Goal: Task Accomplishment & Management: Complete application form

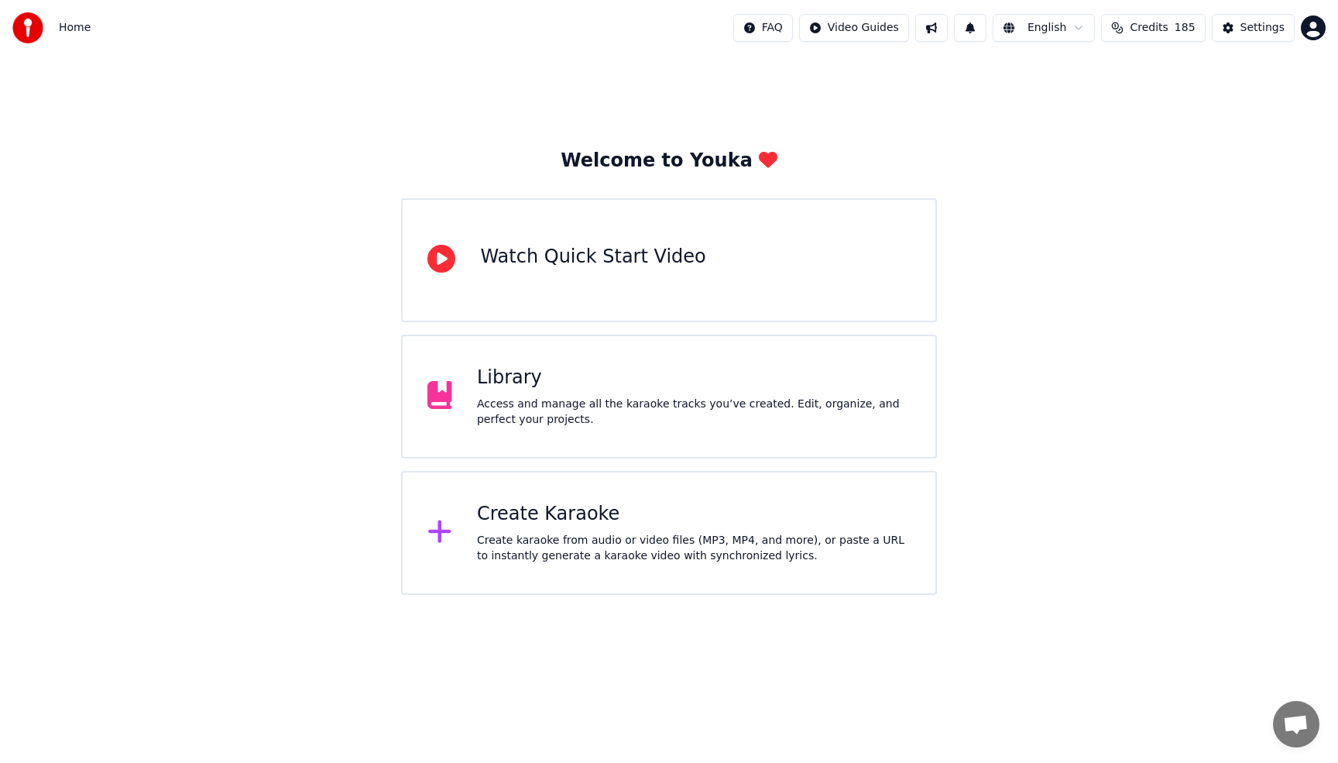
click at [777, 397] on div "Access and manage all the karaoke tracks you’ve created. Edit, organize, and pe…" at bounding box center [694, 412] width 434 height 31
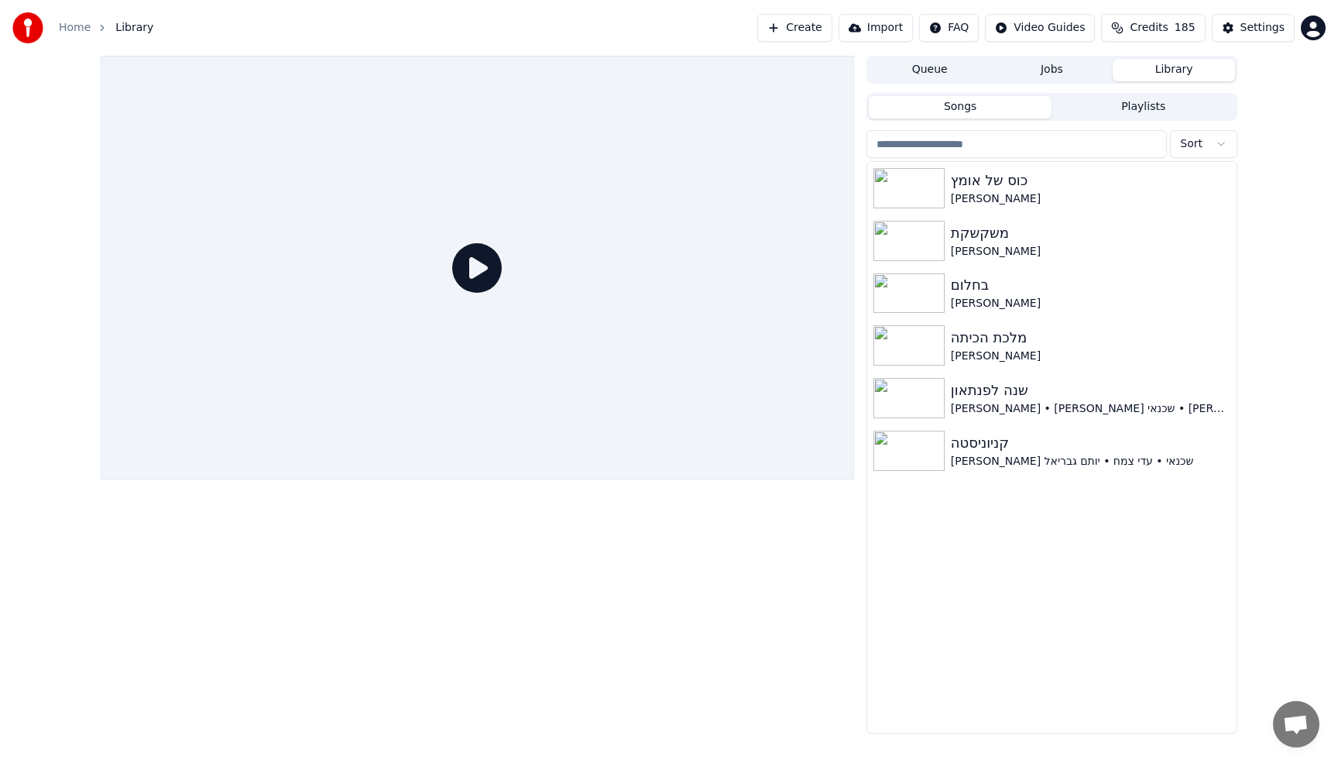
click at [939, 70] on button "Queue" at bounding box center [930, 70] width 122 height 22
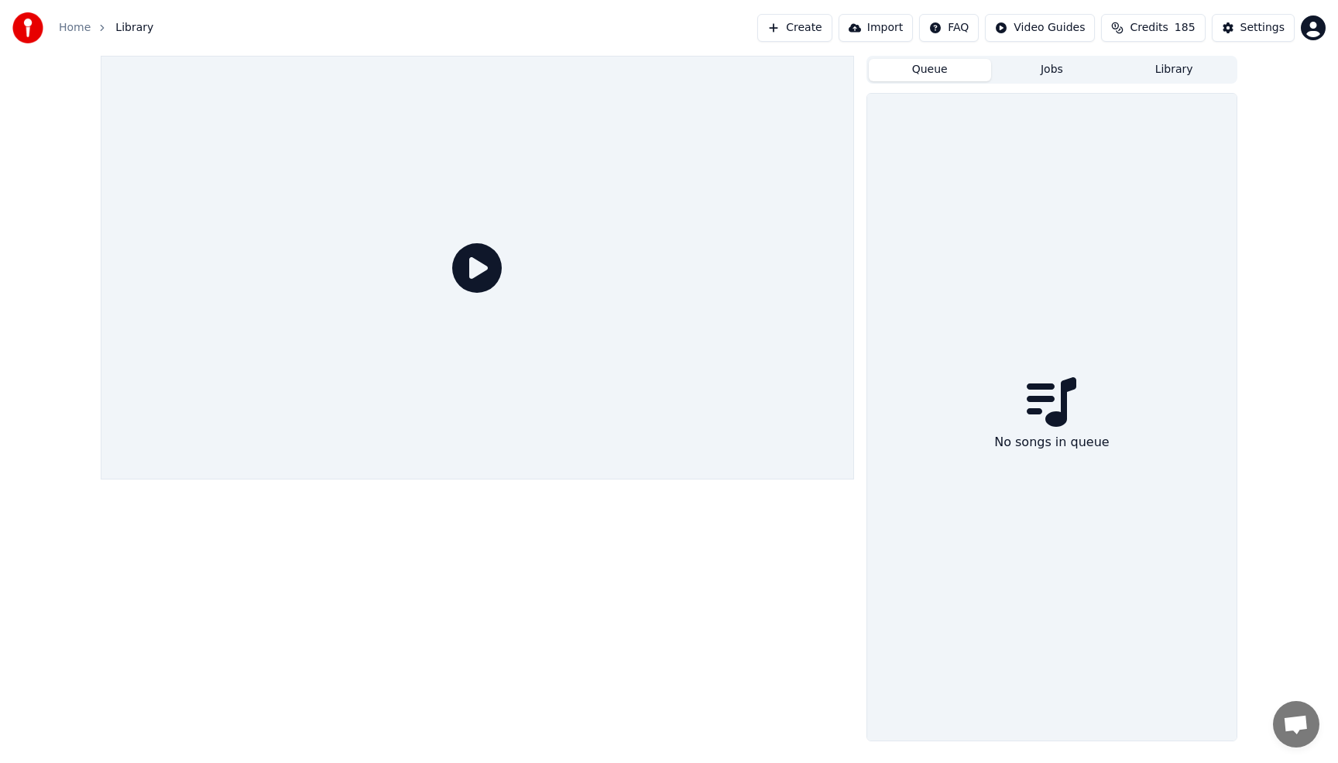
click at [1028, 75] on button "Jobs" at bounding box center [1052, 70] width 122 height 22
click at [1174, 74] on button "Library" at bounding box center [1174, 70] width 122 height 22
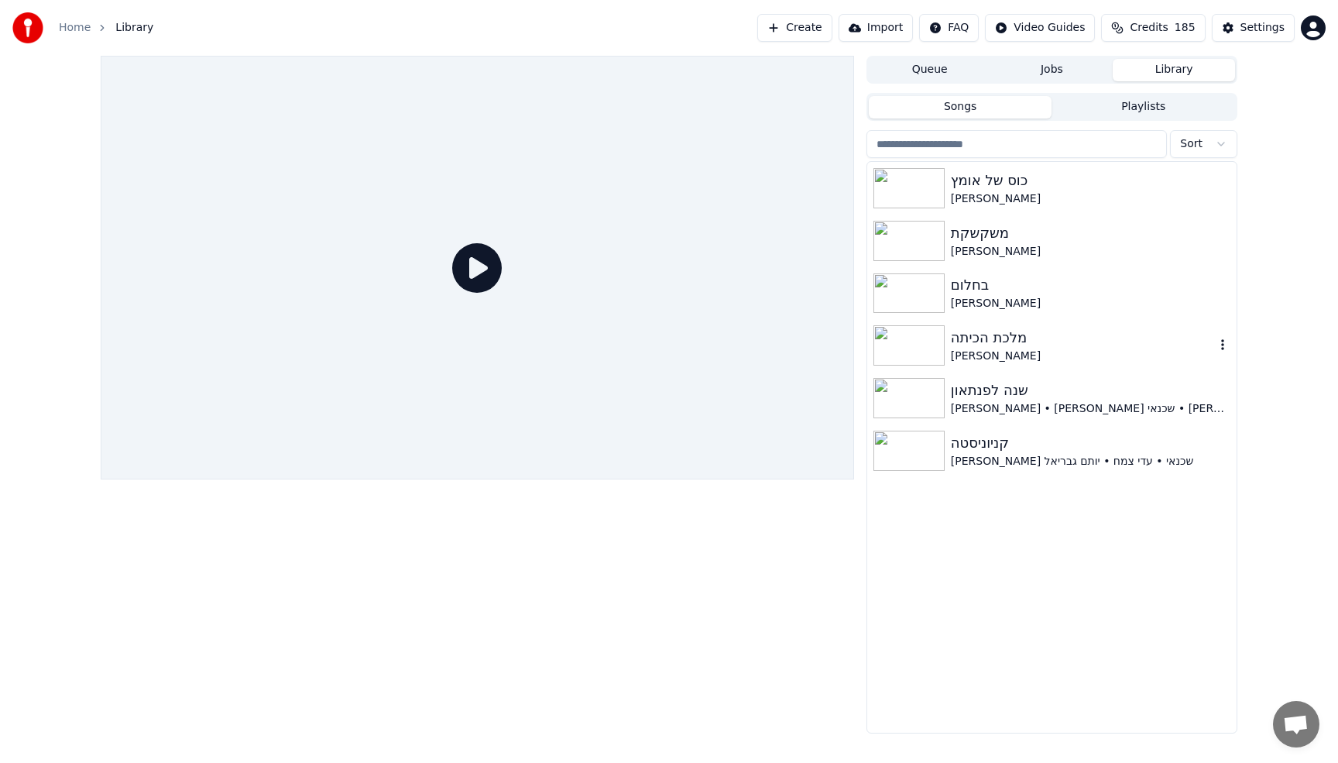
click at [1013, 323] on div "מלכת הכיתה [PERSON_NAME]" at bounding box center [1051, 345] width 369 height 53
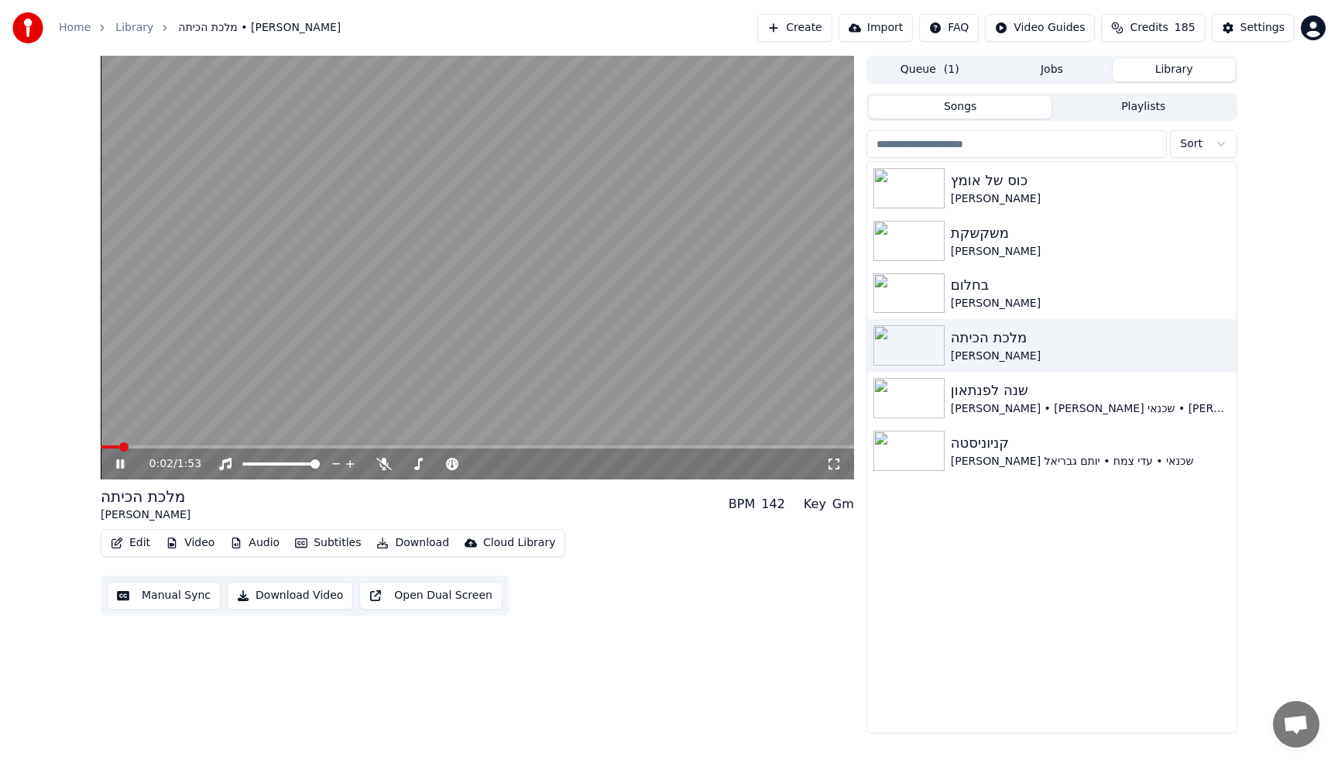
click at [184, 443] on video at bounding box center [478, 268] width 754 height 424
click at [188, 446] on span at bounding box center [478, 446] width 754 height 3
click at [363, 367] on video at bounding box center [478, 268] width 754 height 424
click at [971, 223] on div "משקשקת" at bounding box center [1083, 233] width 264 height 22
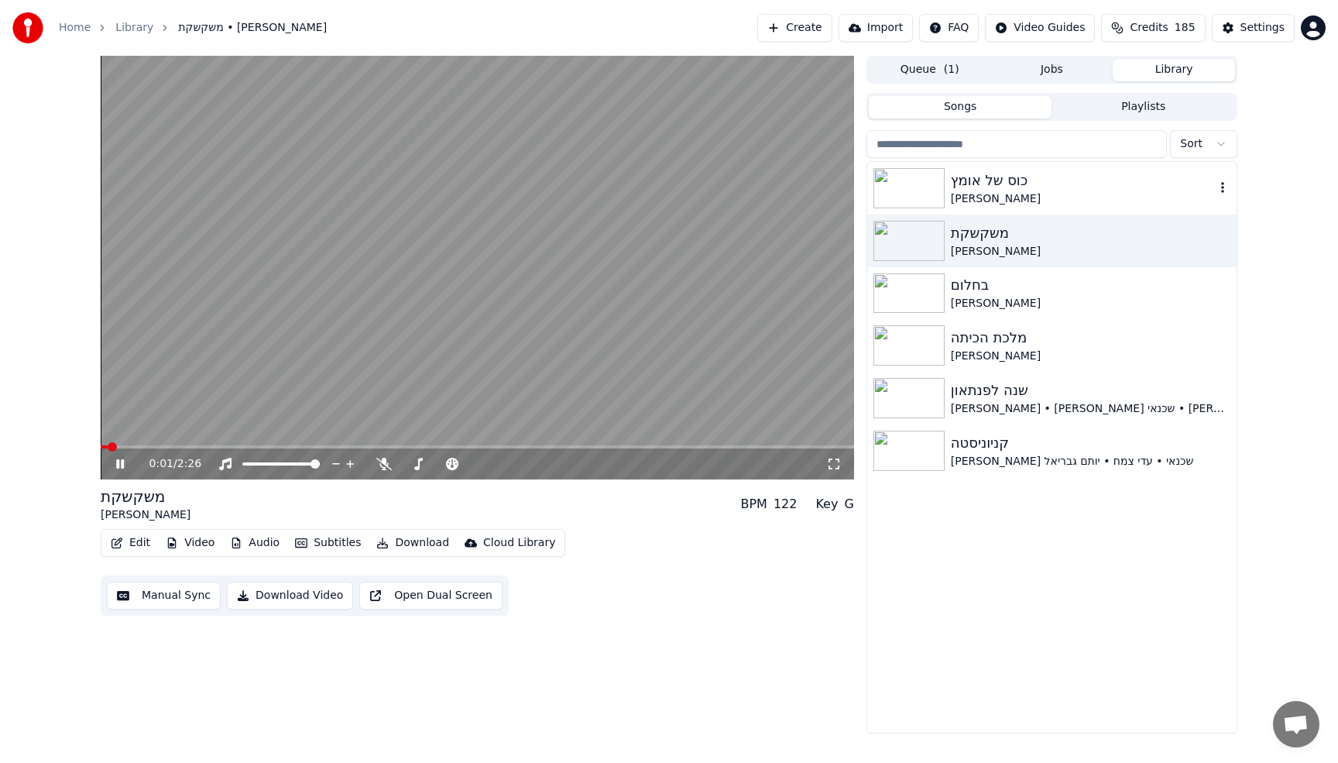
click at [966, 194] on div "[PERSON_NAME]" at bounding box center [1083, 198] width 264 height 15
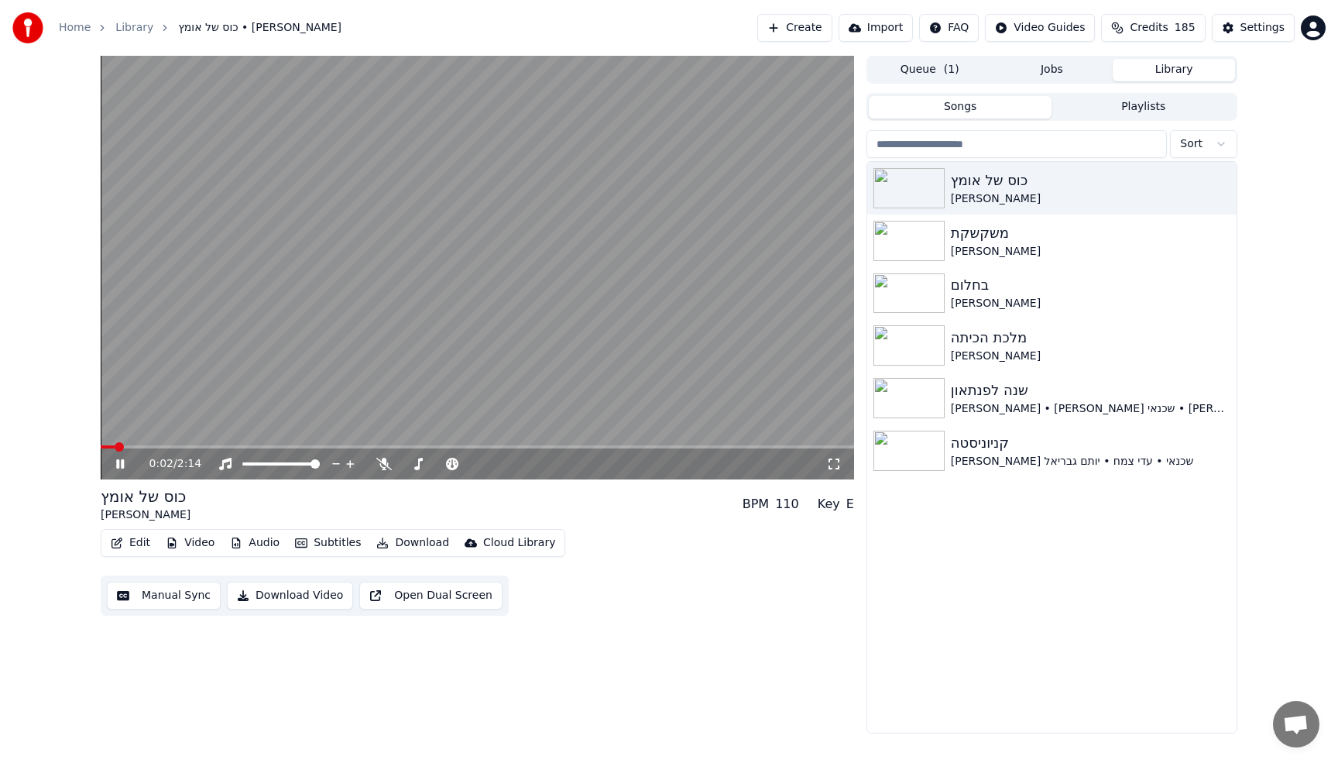
click at [681, 280] on video at bounding box center [478, 268] width 754 height 424
click at [822, 36] on button "Create" at bounding box center [794, 28] width 75 height 28
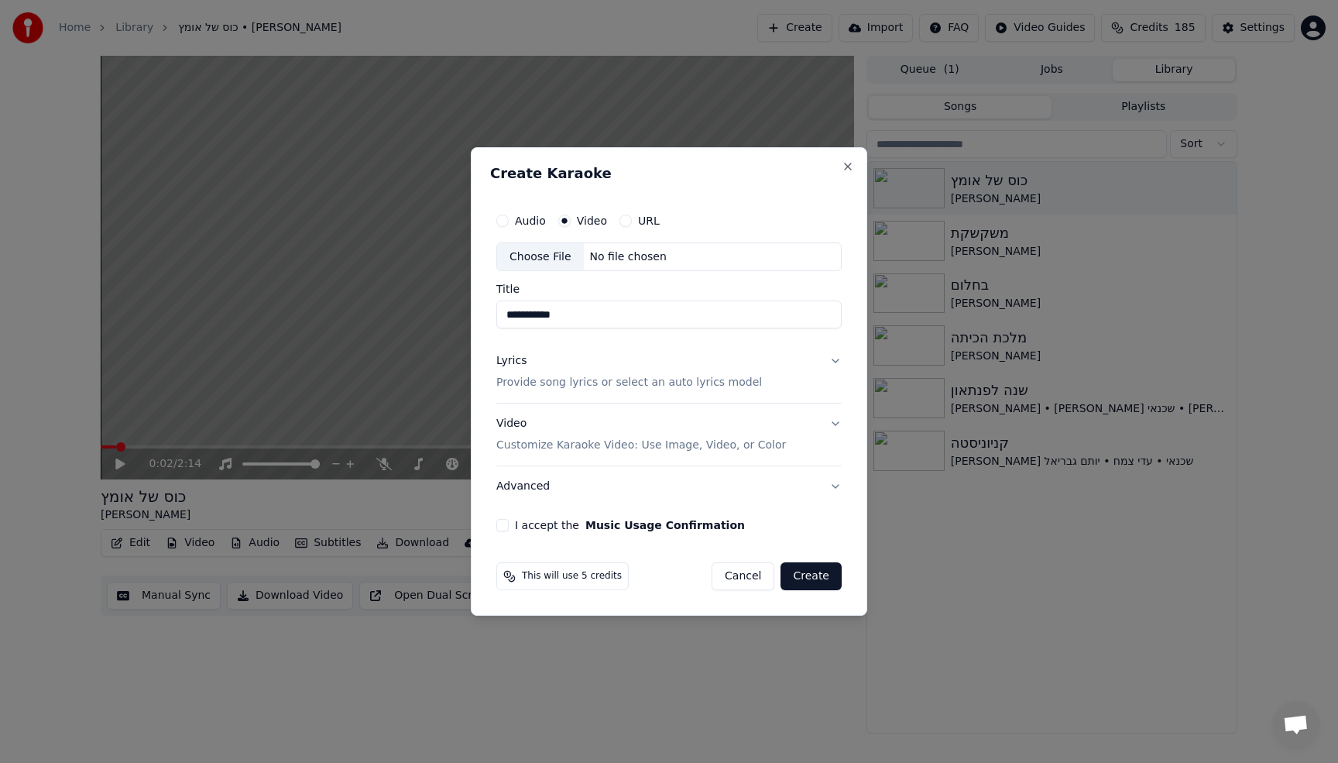
click at [541, 255] on div "Choose File" at bounding box center [540, 257] width 87 height 28
click at [530, 252] on div "Choose File" at bounding box center [540, 257] width 87 height 28
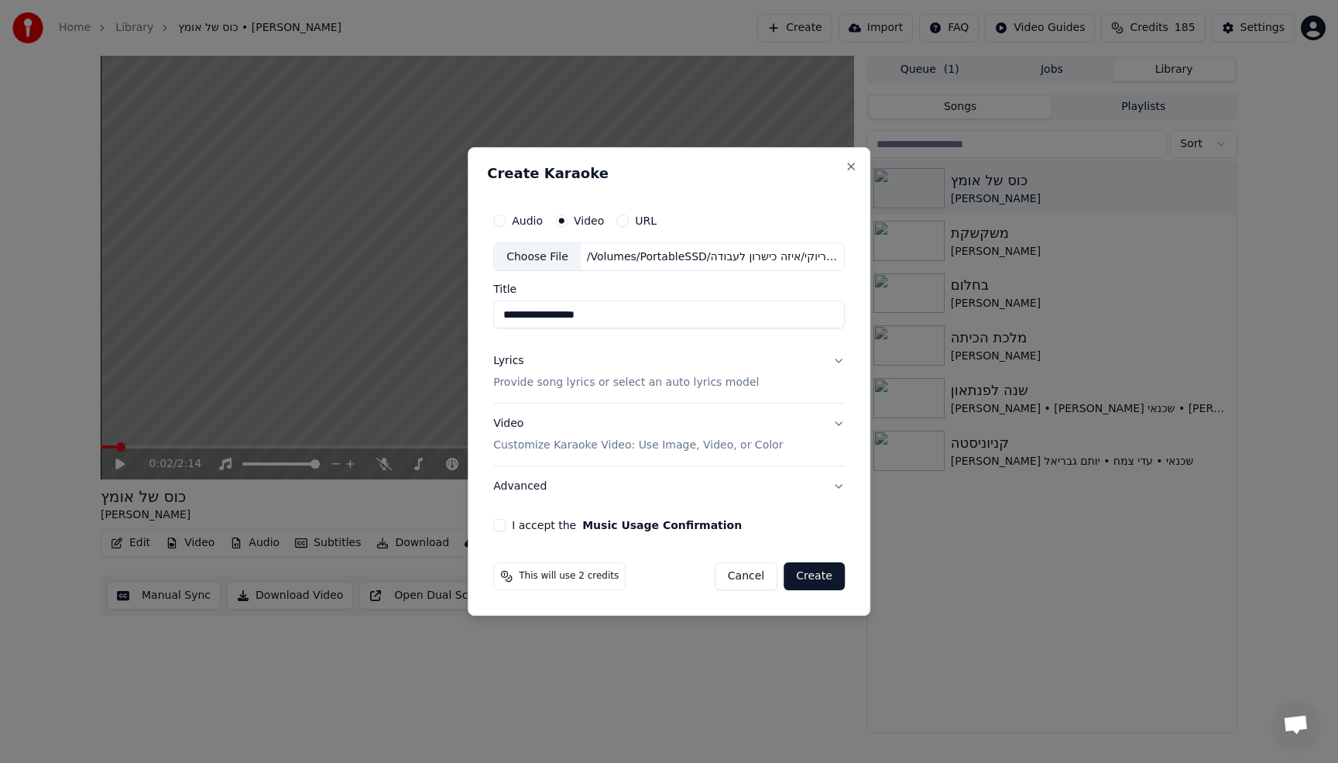
drag, startPoint x: 539, startPoint y: 316, endPoint x: 390, endPoint y: 318, distance: 148.7
click at [403, 316] on body "**********" at bounding box center [669, 381] width 1338 height 763
type input "**********"
click at [528, 386] on p "Provide song lyrics or select an auto lyrics model" at bounding box center [626, 383] width 266 height 15
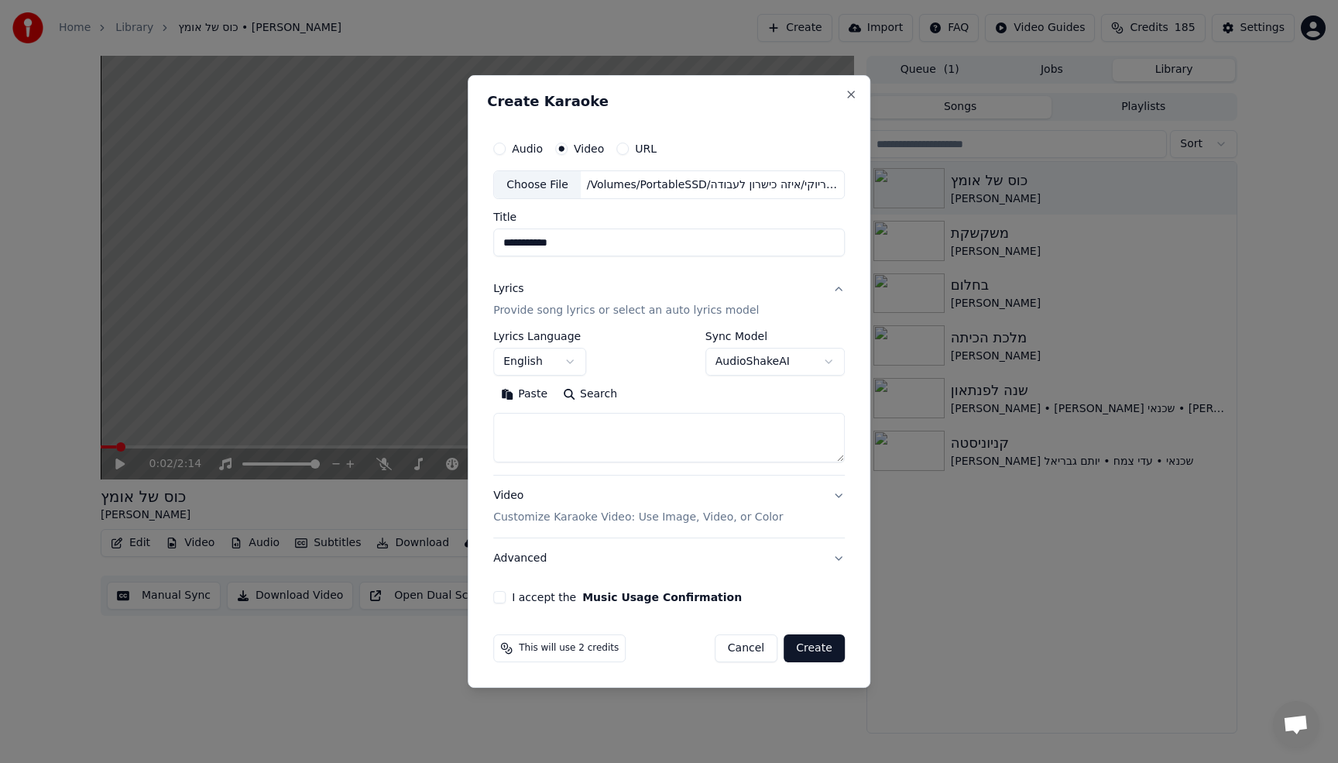
click at [560, 363] on button "English" at bounding box center [539, 362] width 93 height 28
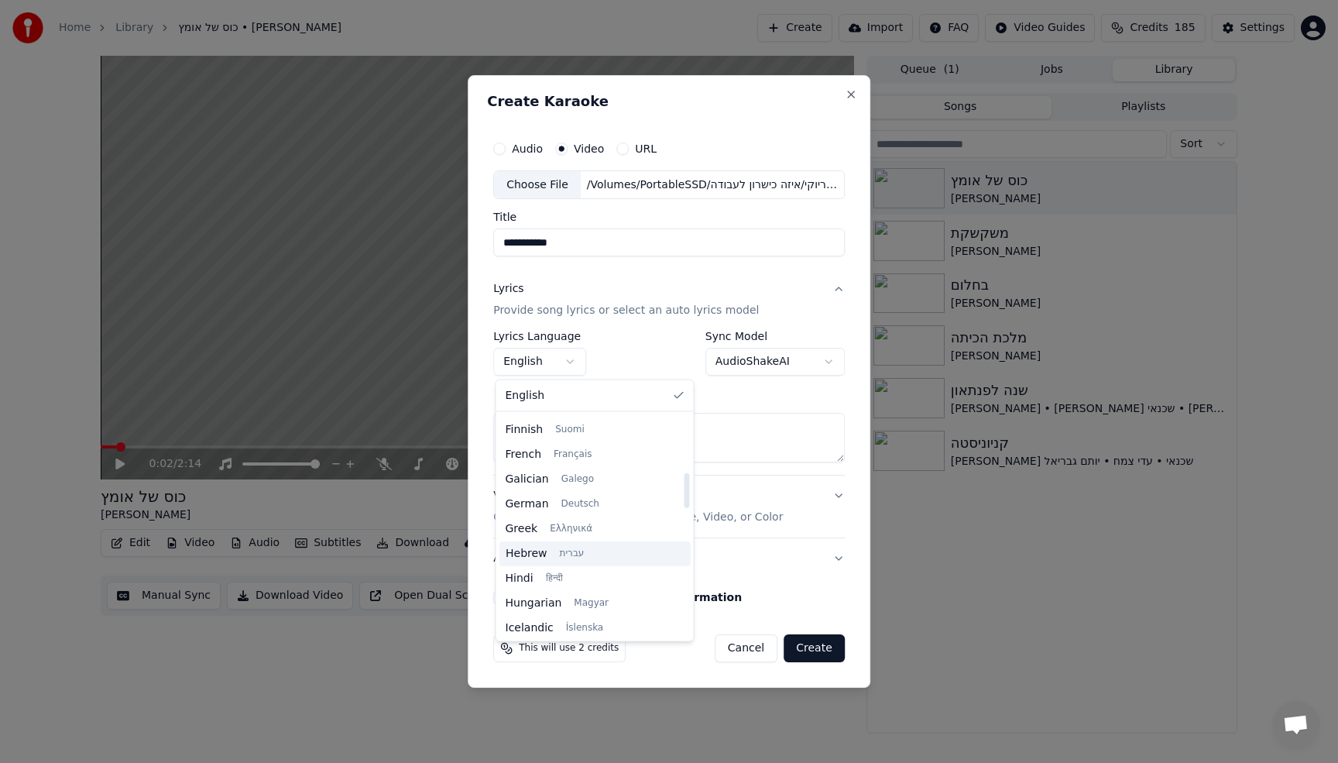
scroll to position [374, 0]
select select "**"
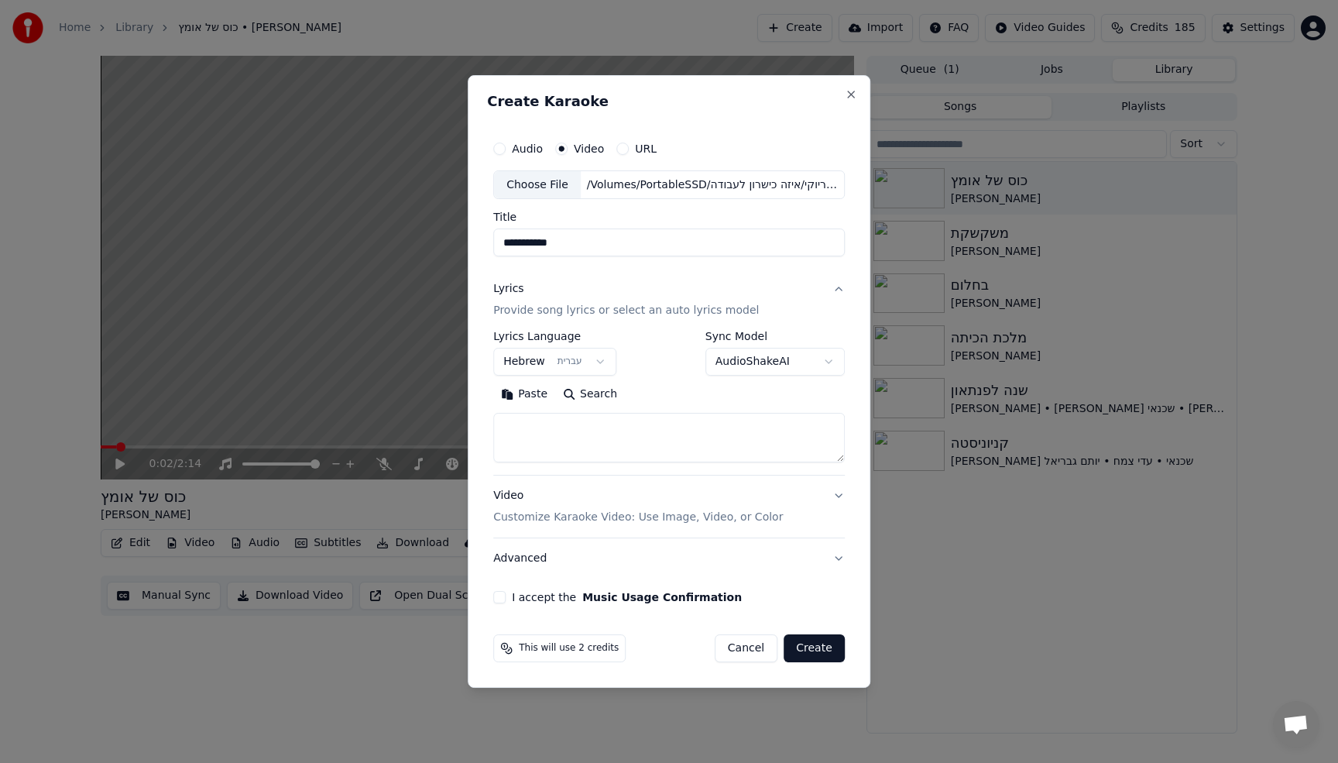
click at [599, 439] on textarea at bounding box center [669, 439] width 352 height 50
click at [673, 393] on button "Expand" at bounding box center [660, 395] width 73 height 25
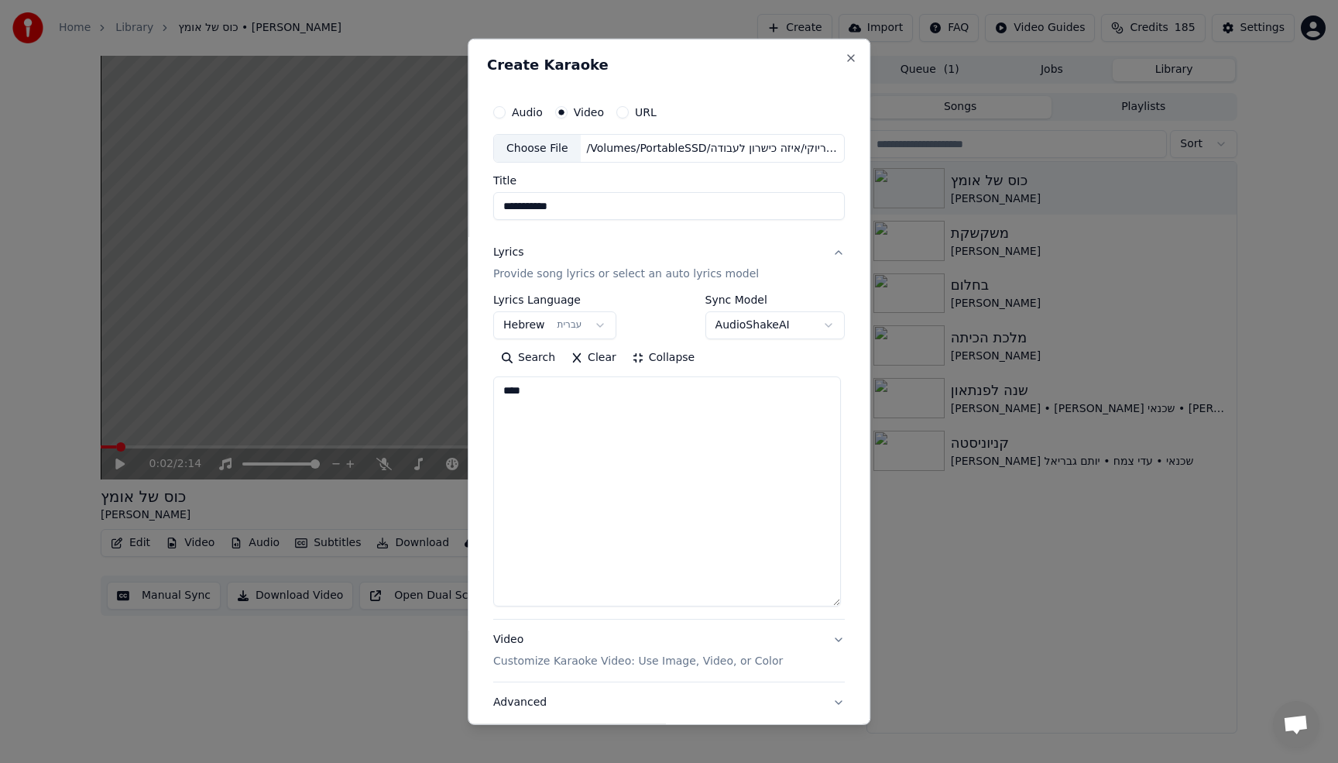
drag, startPoint x: 839, startPoint y: 462, endPoint x: 855, endPoint y: 703, distance: 242.1
click at [855, 703] on div "**********" at bounding box center [669, 381] width 403 height 687
click at [561, 444] on textarea "****" at bounding box center [667, 540] width 348 height 329
type textarea "*"
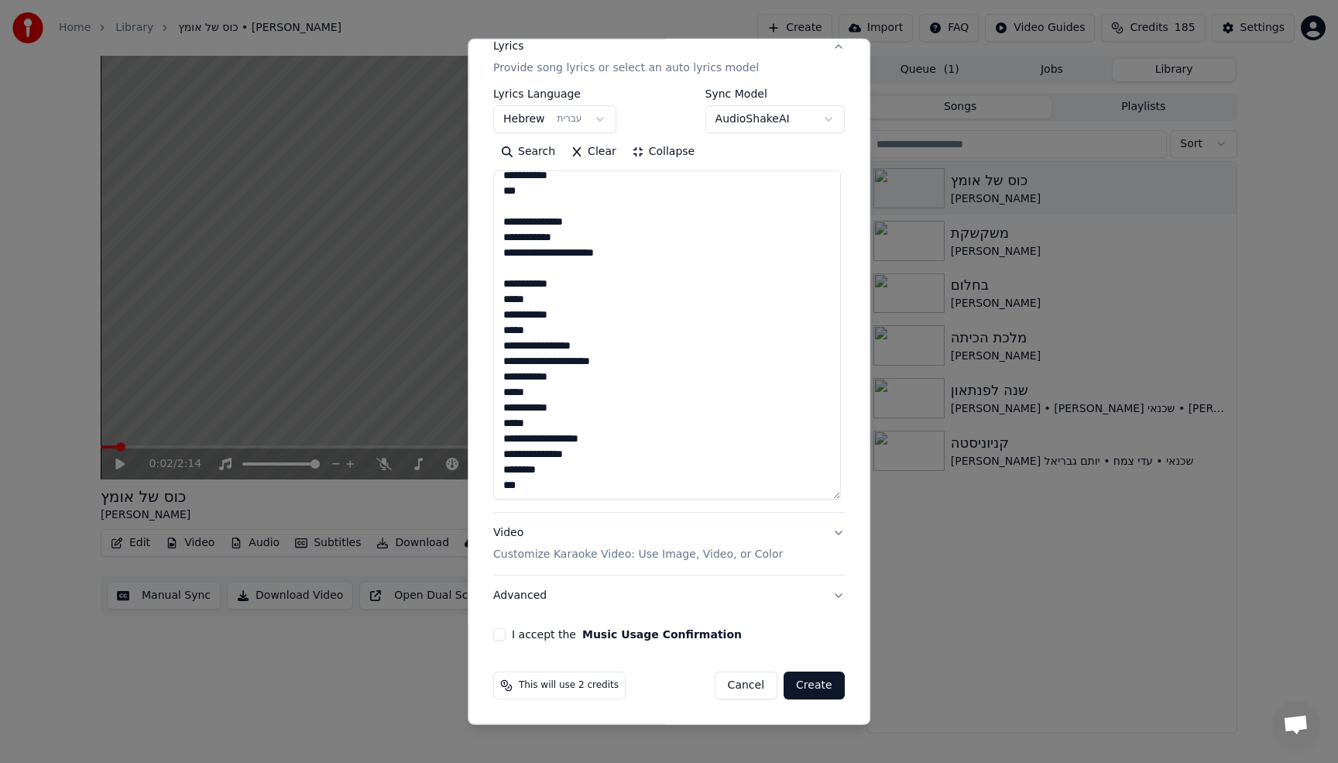
scroll to position [118, 0]
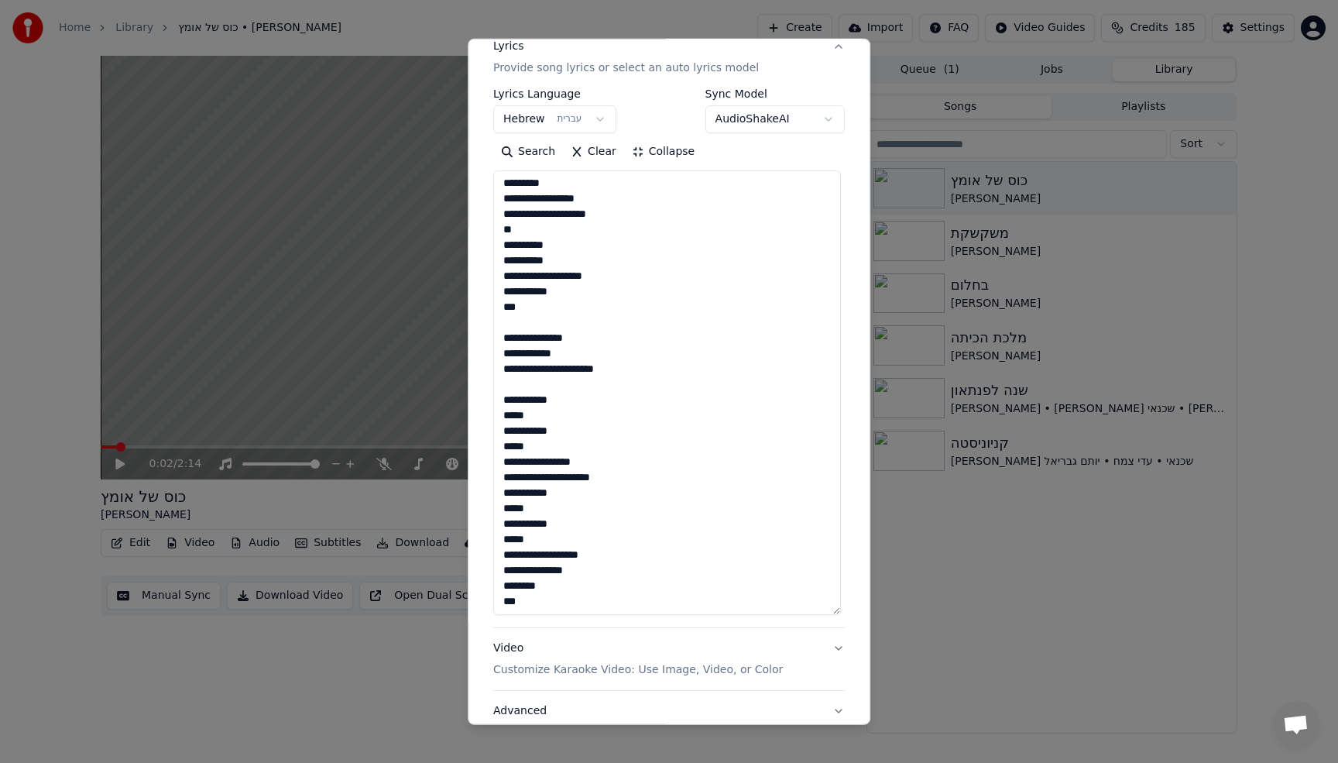
drag, startPoint x: 829, startPoint y: 507, endPoint x: 753, endPoint y: 553, distance: 89.2
click at [824, 613] on textarea "**********" at bounding box center [667, 392] width 348 height 445
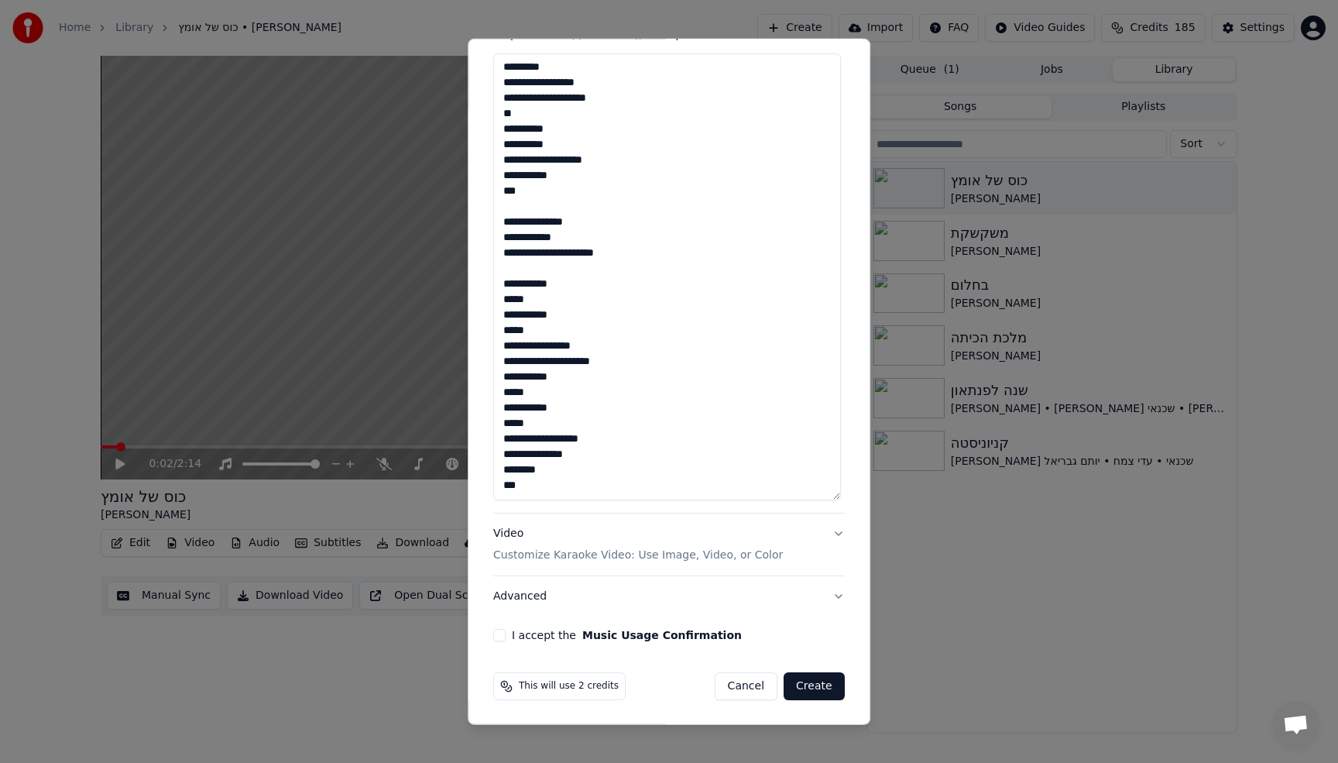
scroll to position [324, 0]
click at [514, 456] on textarea "**********" at bounding box center [667, 276] width 348 height 447
click at [534, 493] on textarea "**********" at bounding box center [667, 276] width 348 height 447
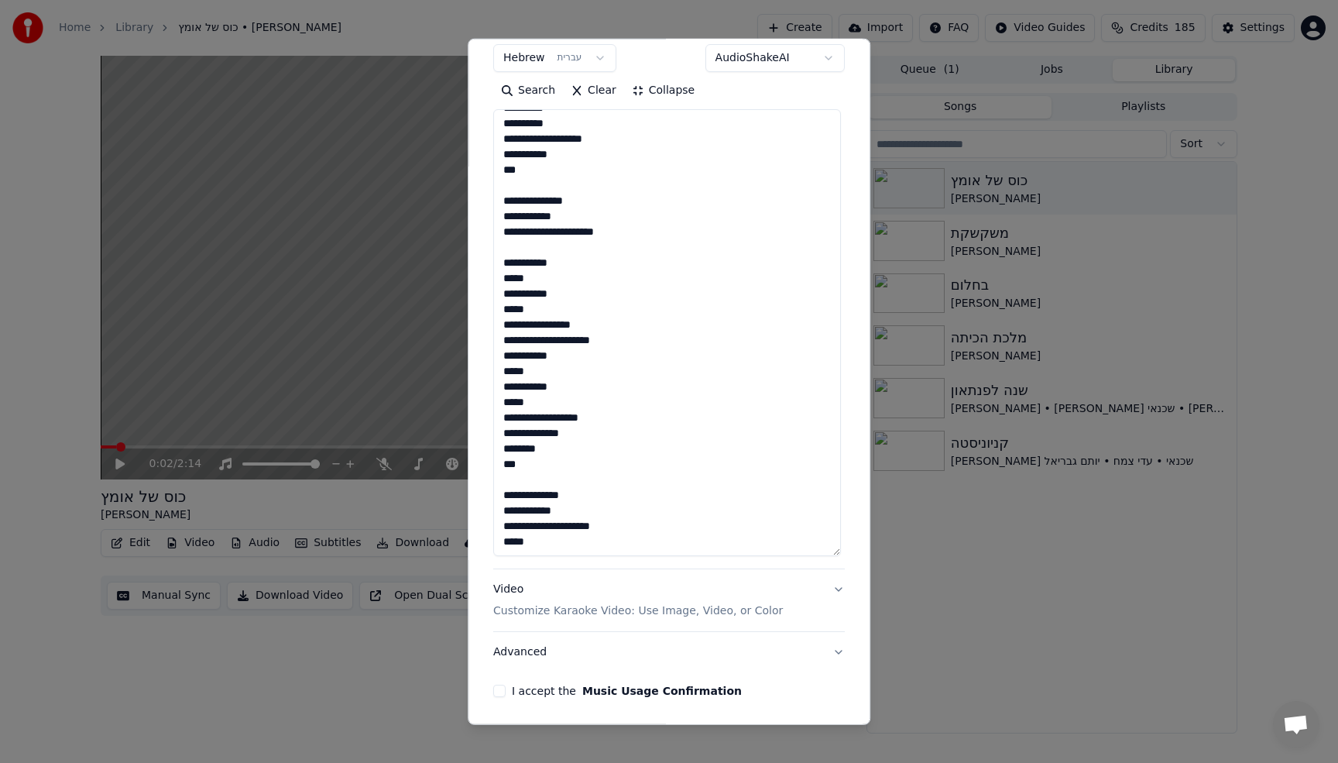
scroll to position [189, 0]
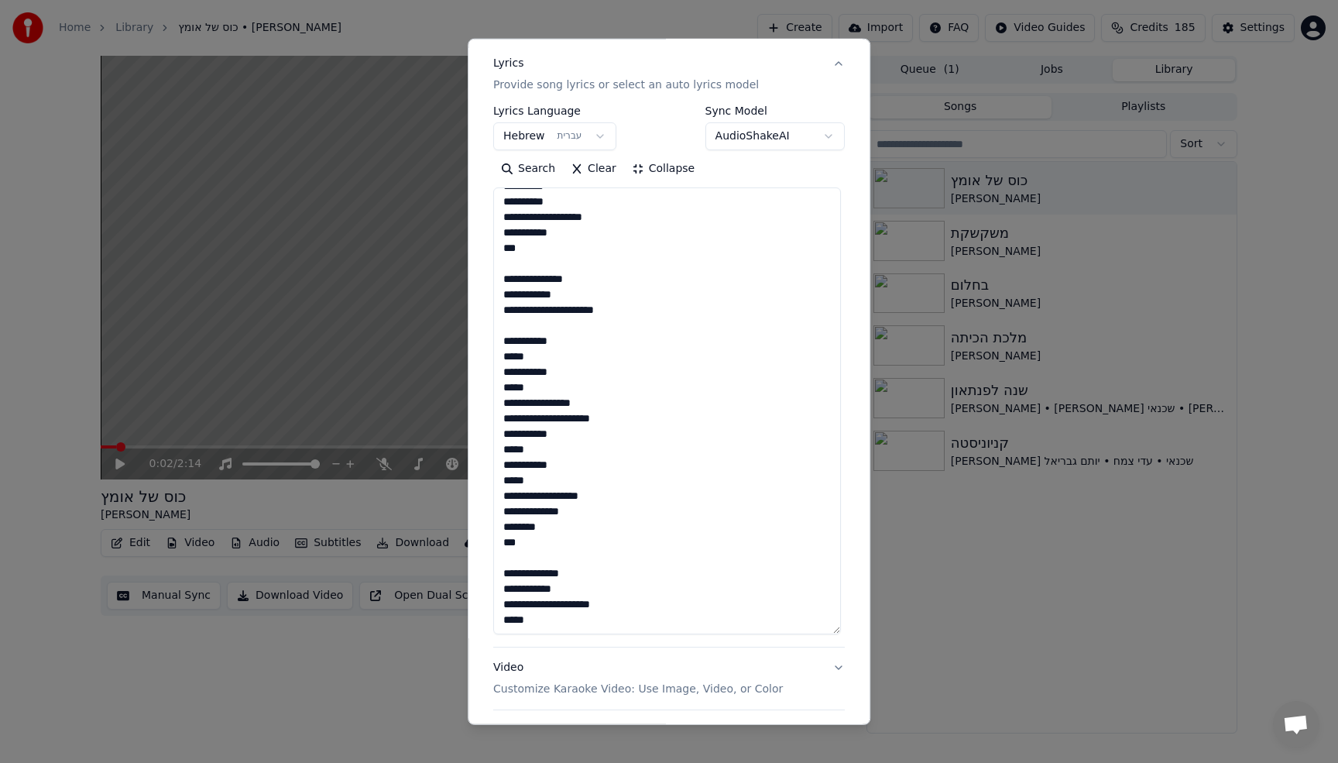
drag, startPoint x: 579, startPoint y: 256, endPoint x: 472, endPoint y: 431, distance: 205.1
click at [472, 431] on div "**********" at bounding box center [669, 381] width 403 height 687
drag, startPoint x: 525, startPoint y: 524, endPoint x: 472, endPoint y: 251, distance: 277.8
click at [472, 251] on div "**********" at bounding box center [669, 381] width 403 height 687
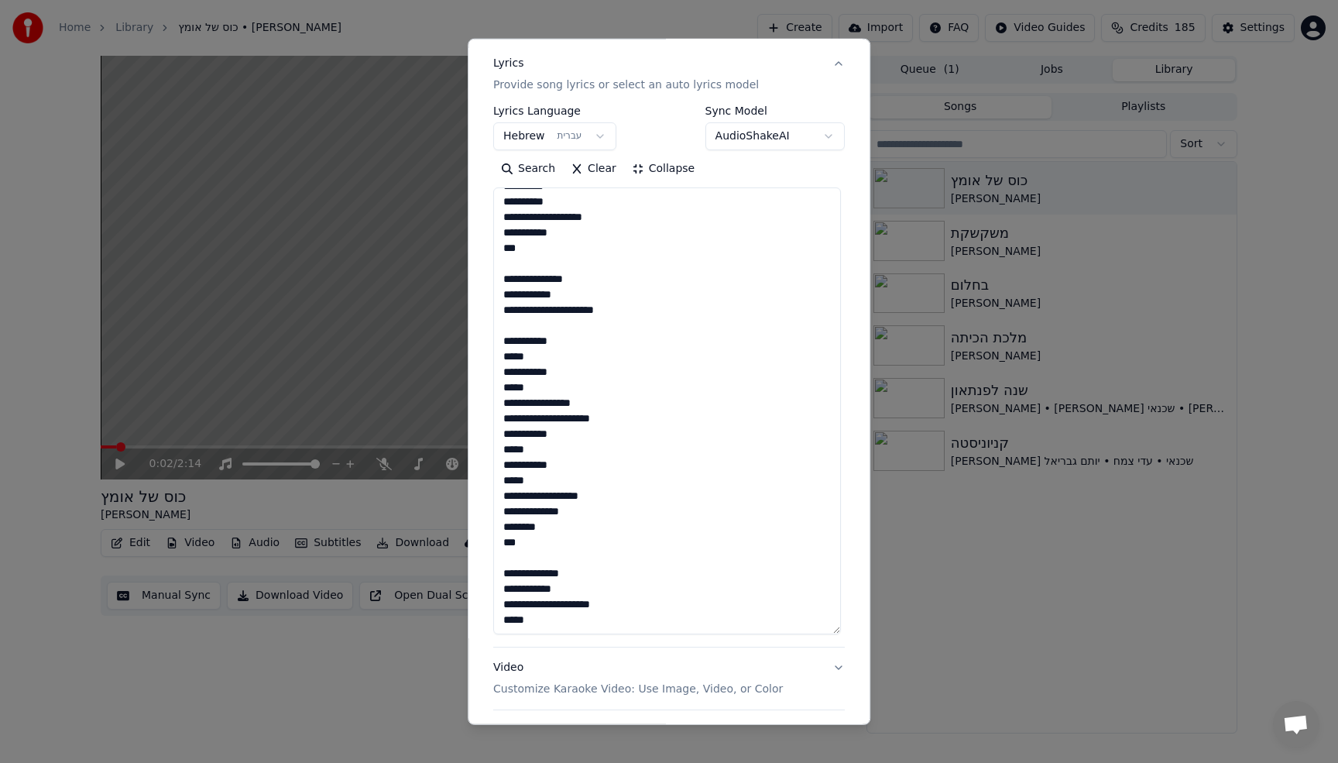
click at [527, 615] on textarea "**********" at bounding box center [667, 410] width 348 height 447
paste textarea "**********"
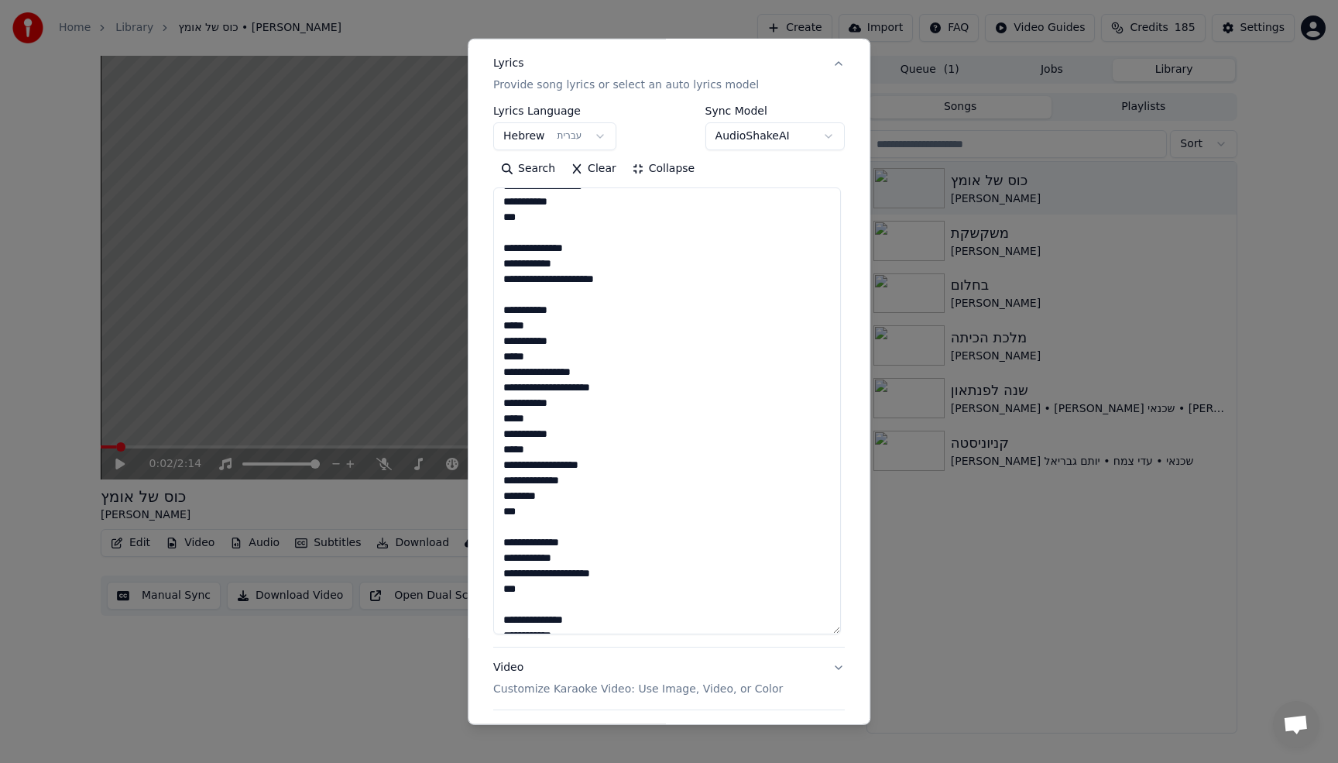
scroll to position [365, 0]
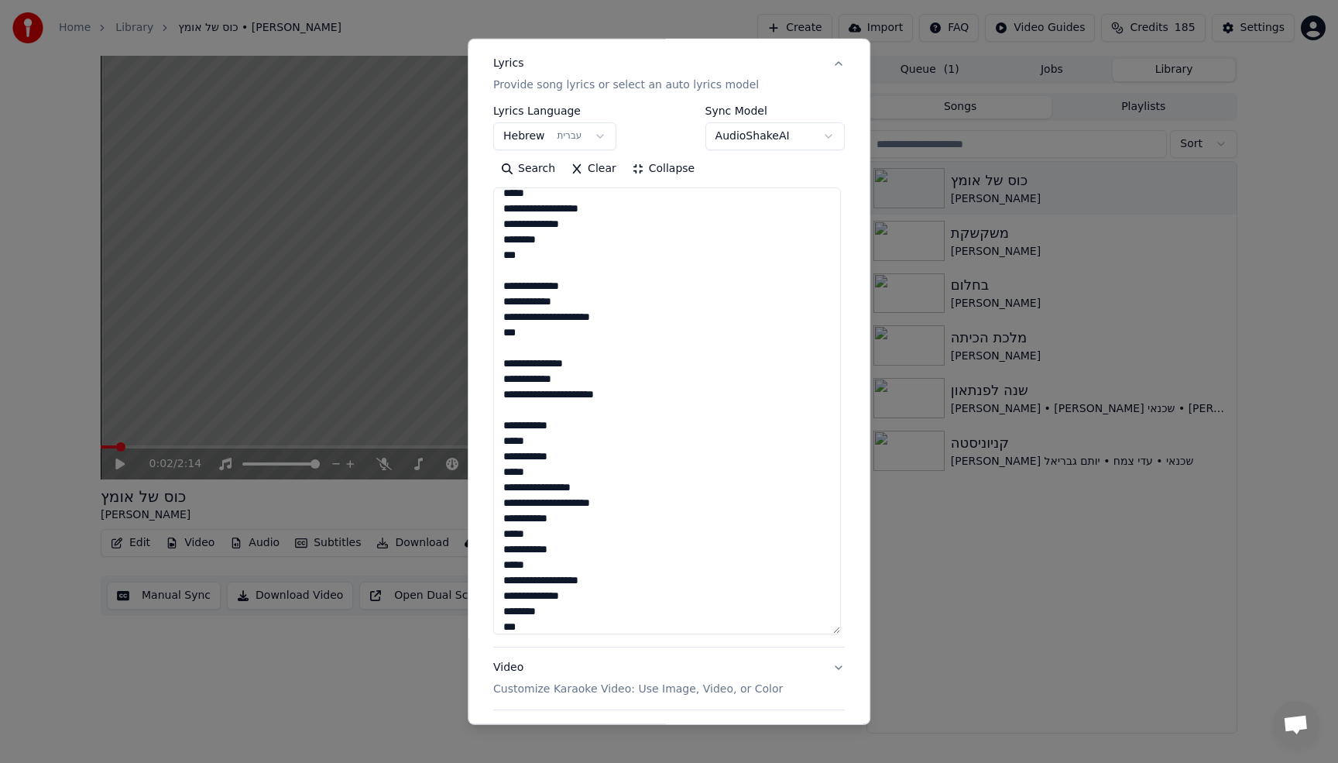
click at [535, 299] on textarea "**********" at bounding box center [667, 410] width 348 height 447
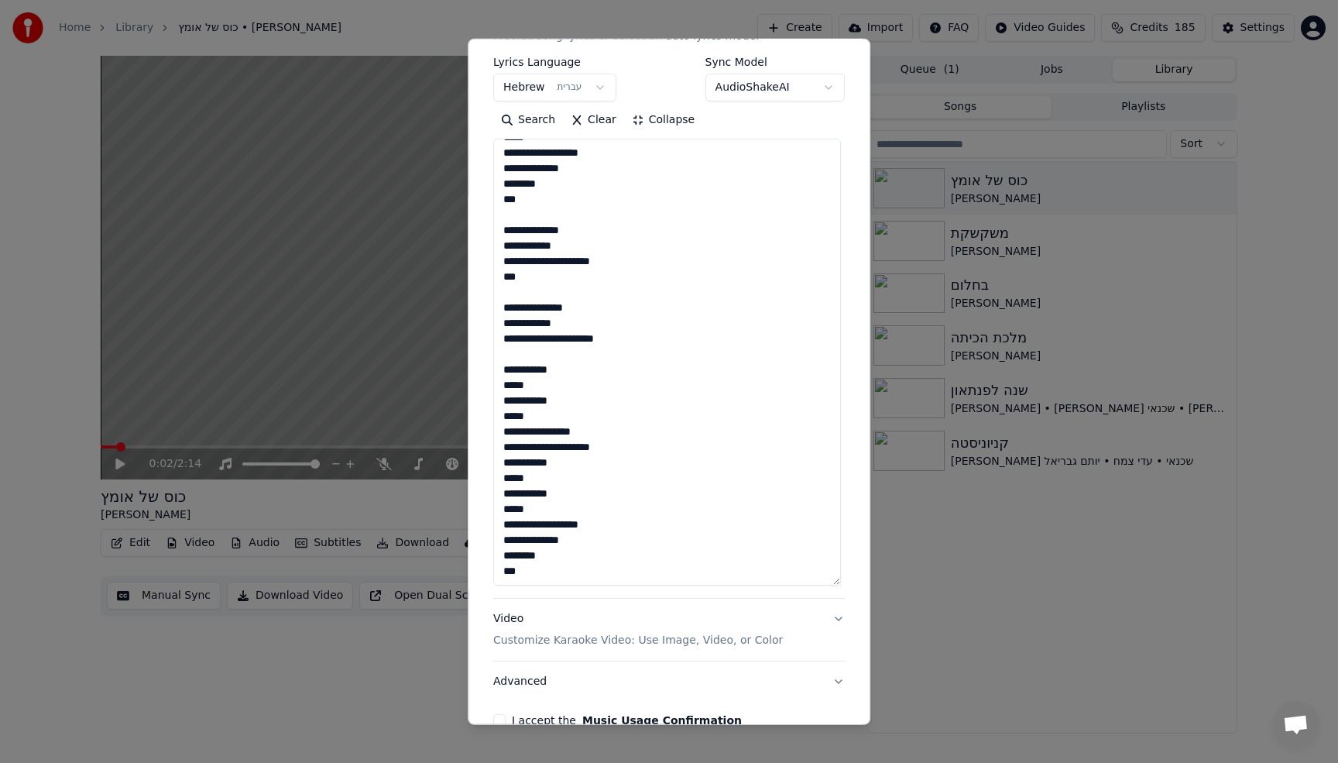
scroll to position [324, 0]
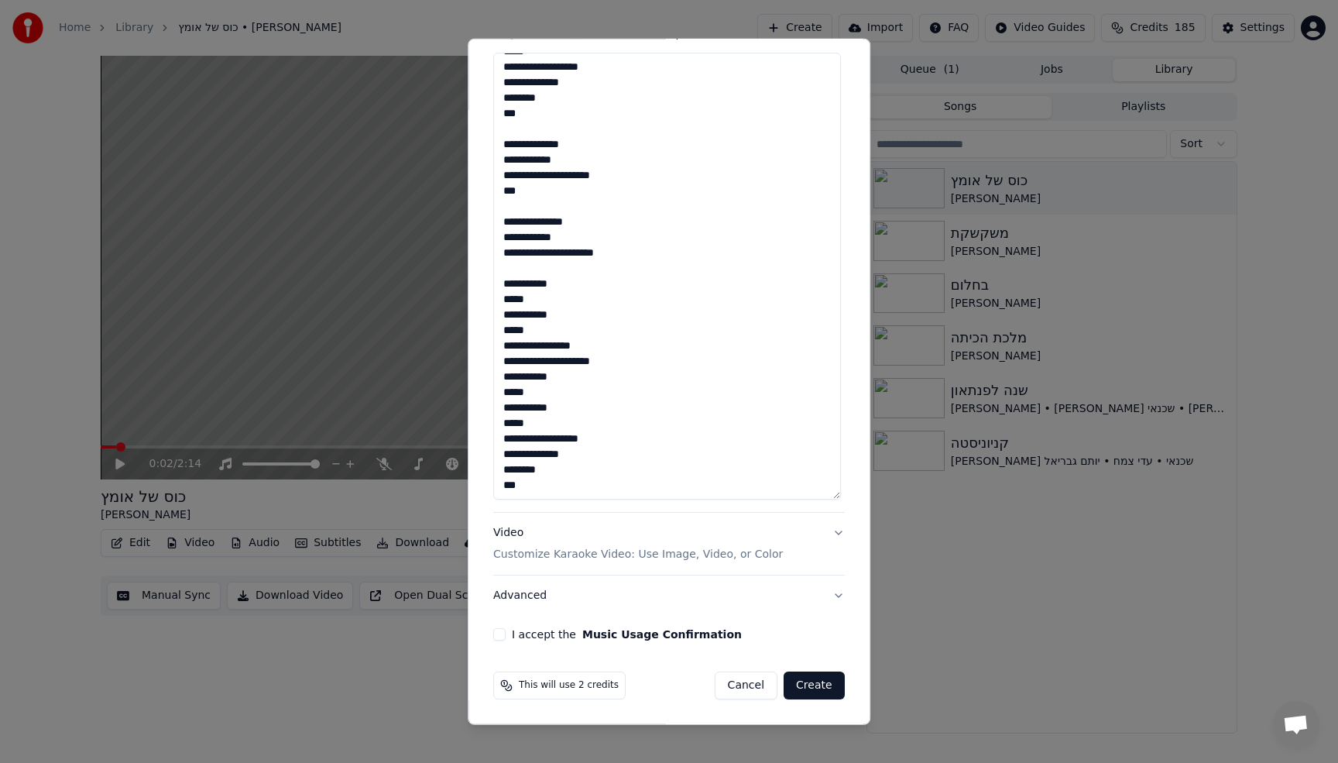
click at [532, 491] on textarea "**********" at bounding box center [667, 276] width 348 height 447
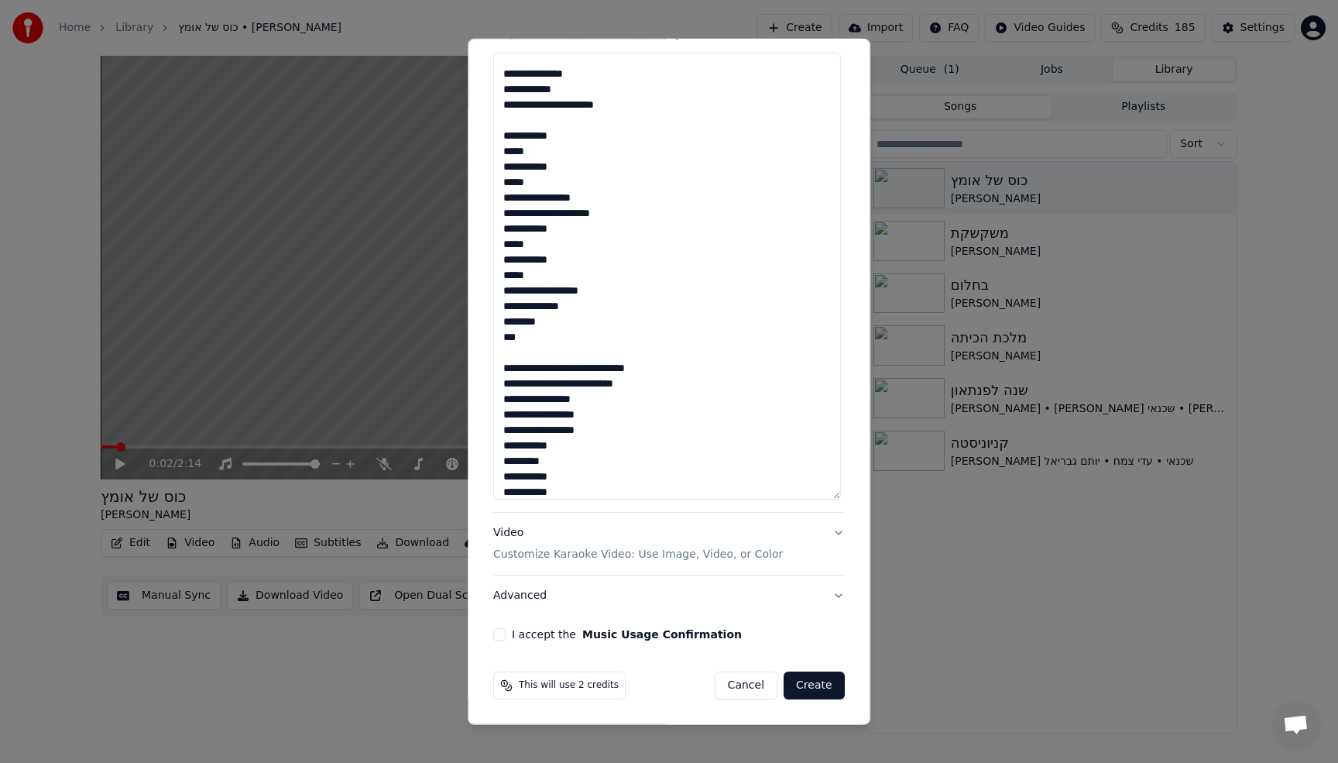
scroll to position [535, 0]
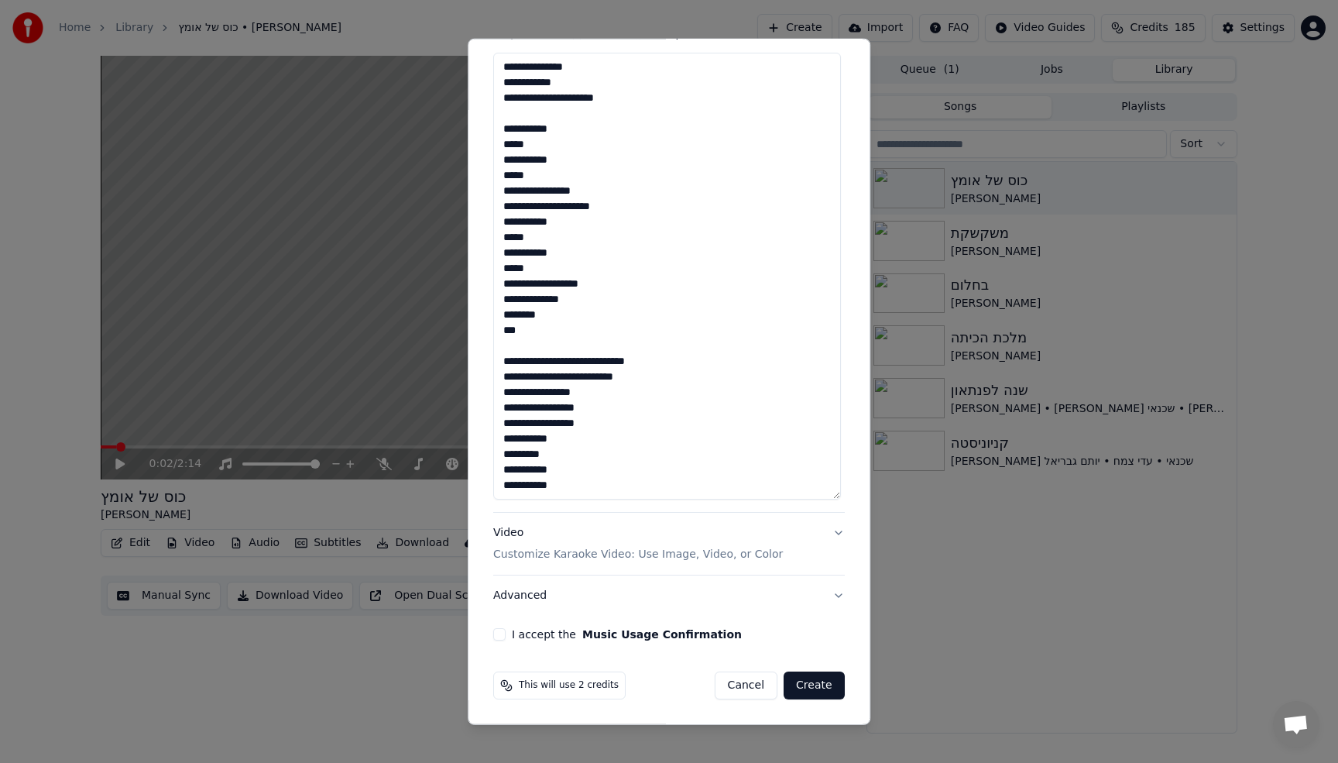
drag, startPoint x: 517, startPoint y: 338, endPoint x: 476, endPoint y: 118, distance: 222.8
click at [477, 118] on div "**********" at bounding box center [669, 381] width 403 height 687
drag, startPoint x: 568, startPoint y: 471, endPoint x: 568, endPoint y: 480, distance: 9.3
click at [568, 472] on textarea "**********" at bounding box center [667, 276] width 348 height 447
click at [567, 490] on textarea "**********" at bounding box center [667, 276] width 348 height 447
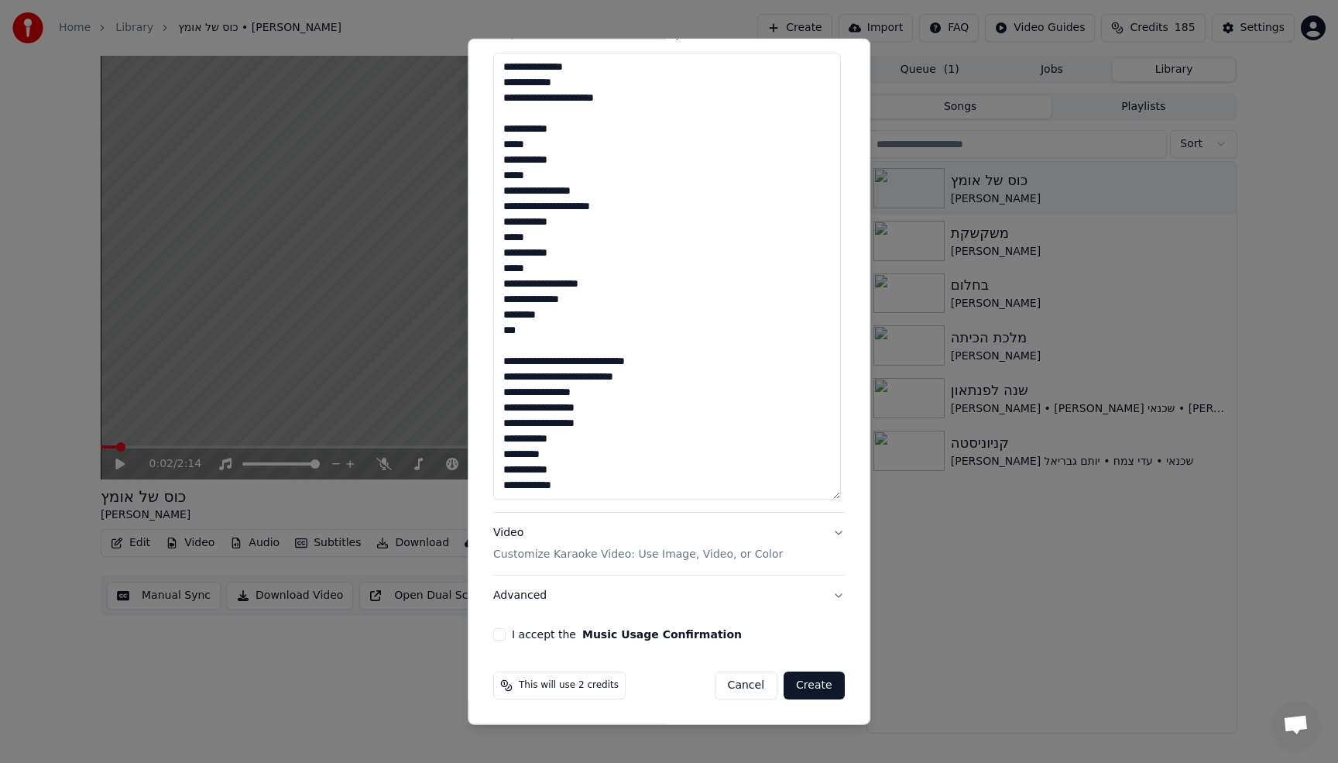
scroll to position [551, 0]
paste textarea "**********"
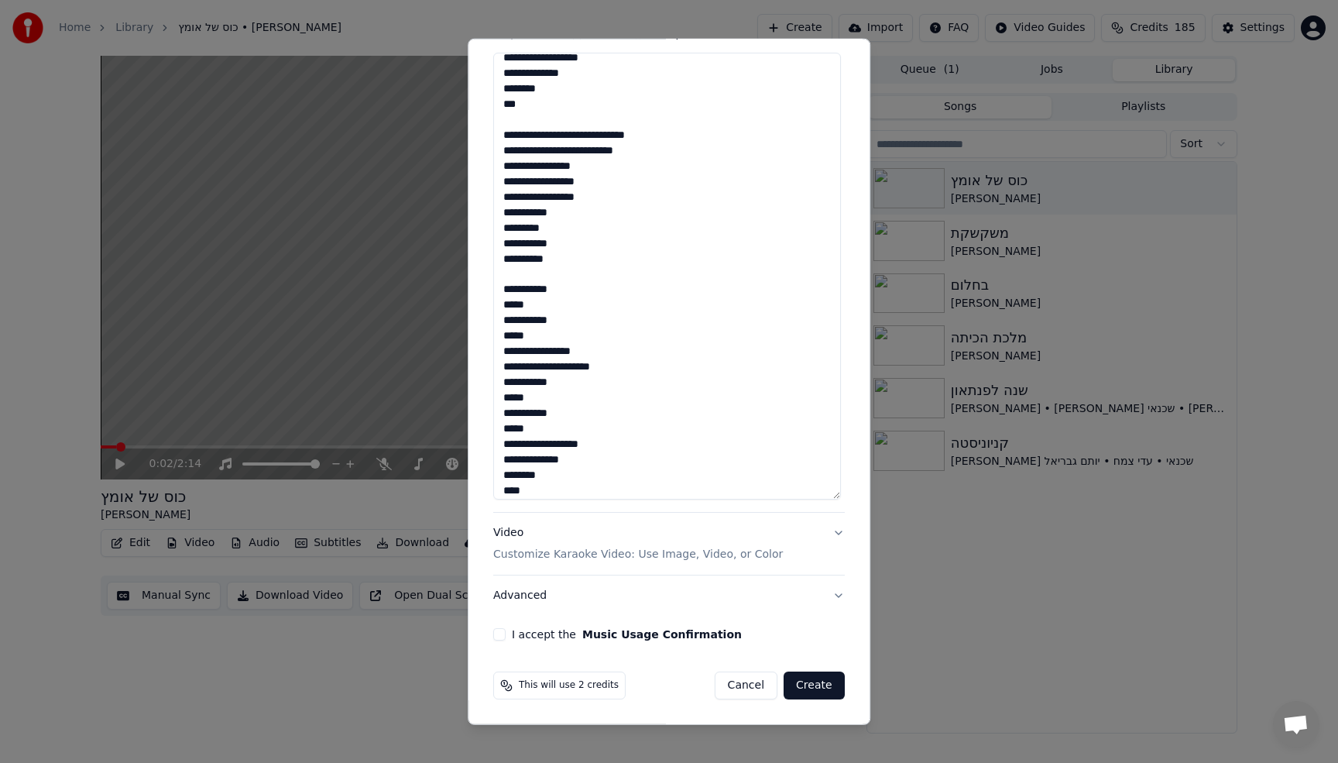
scroll to position [661, 0]
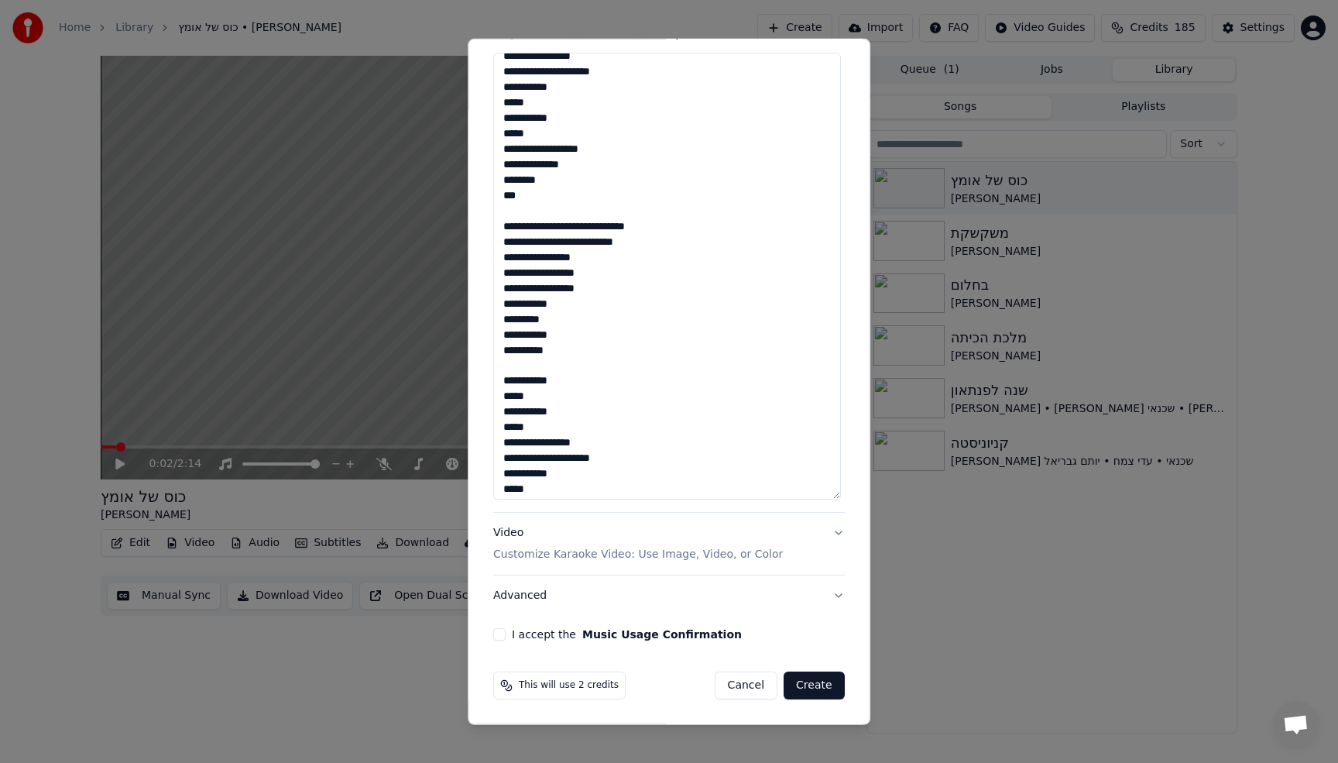
click at [558, 336] on textarea "**********" at bounding box center [667, 276] width 348 height 447
type textarea "**********"
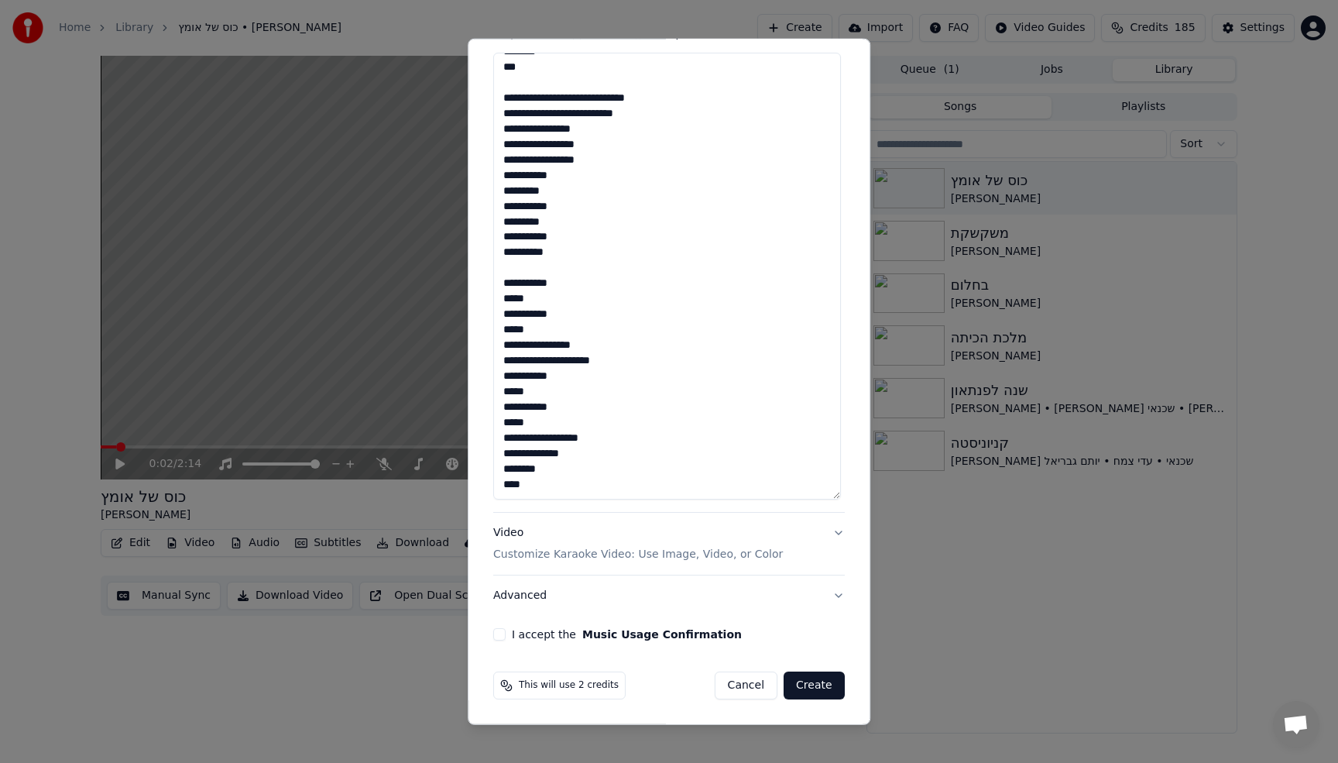
scroll to position [805, 0]
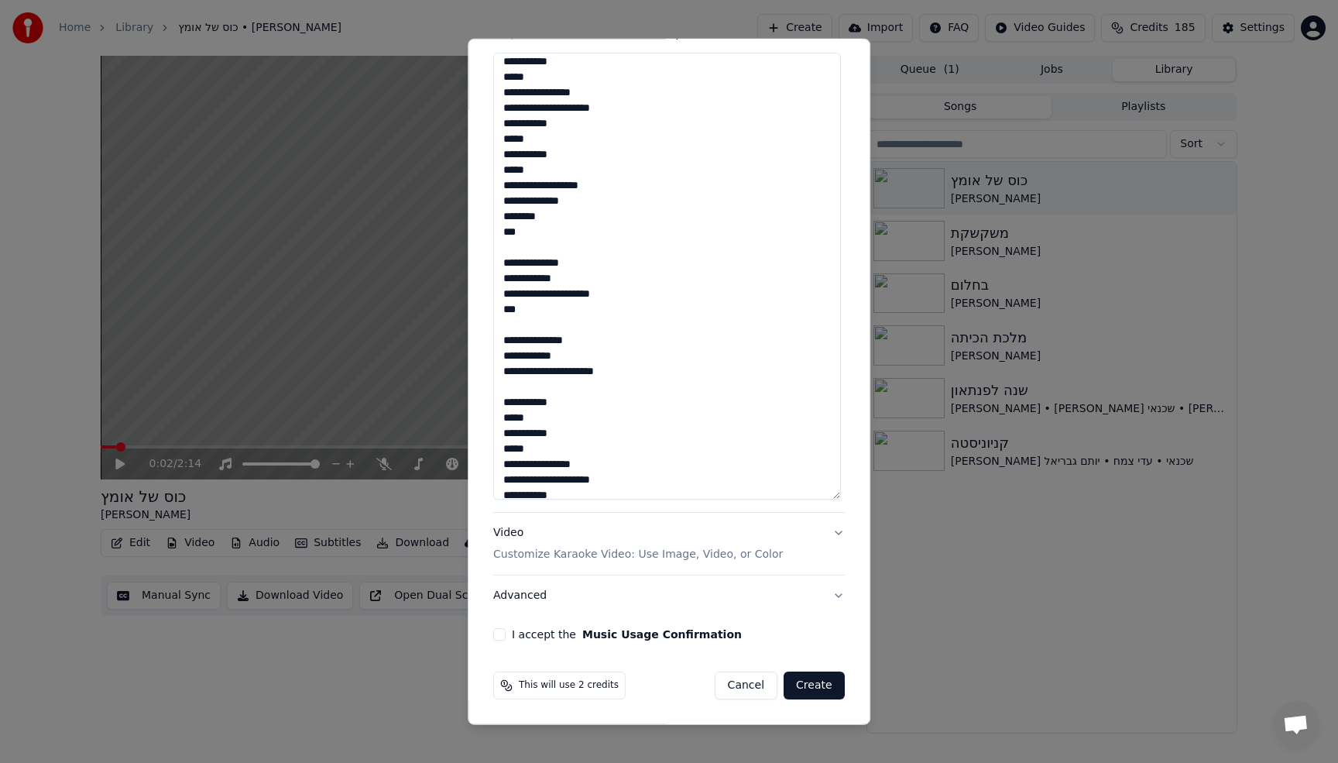
drag, startPoint x: 513, startPoint y: 469, endPoint x: 533, endPoint y: 152, distance: 318.1
click at [533, 152] on textarea "**********" at bounding box center [667, 276] width 348 height 447
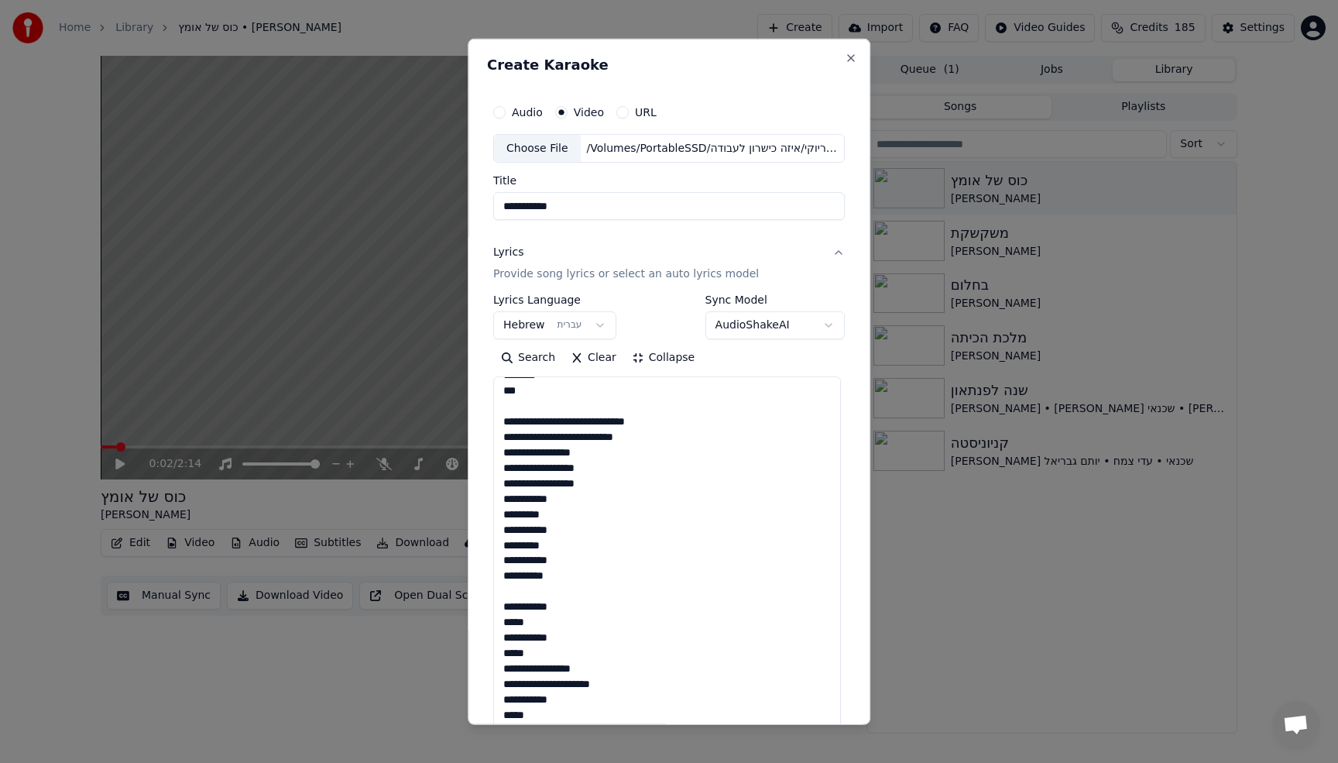
scroll to position [324, 0]
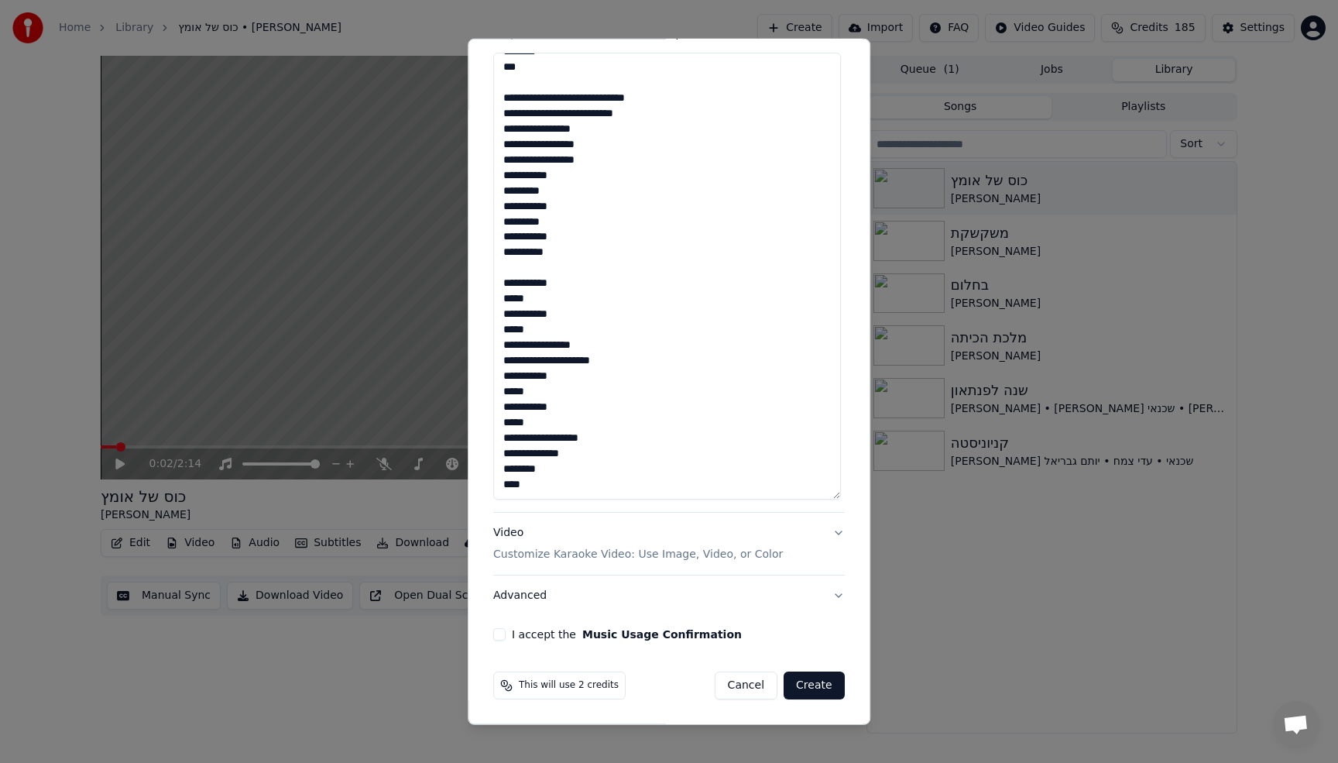
click at [502, 636] on div "I accept the Music Usage Confirmation" at bounding box center [669, 634] width 352 height 12
click at [500, 637] on button "I accept the Music Usage Confirmation" at bounding box center [499, 634] width 12 height 12
click at [806, 688] on button "Create" at bounding box center [814, 685] width 61 height 28
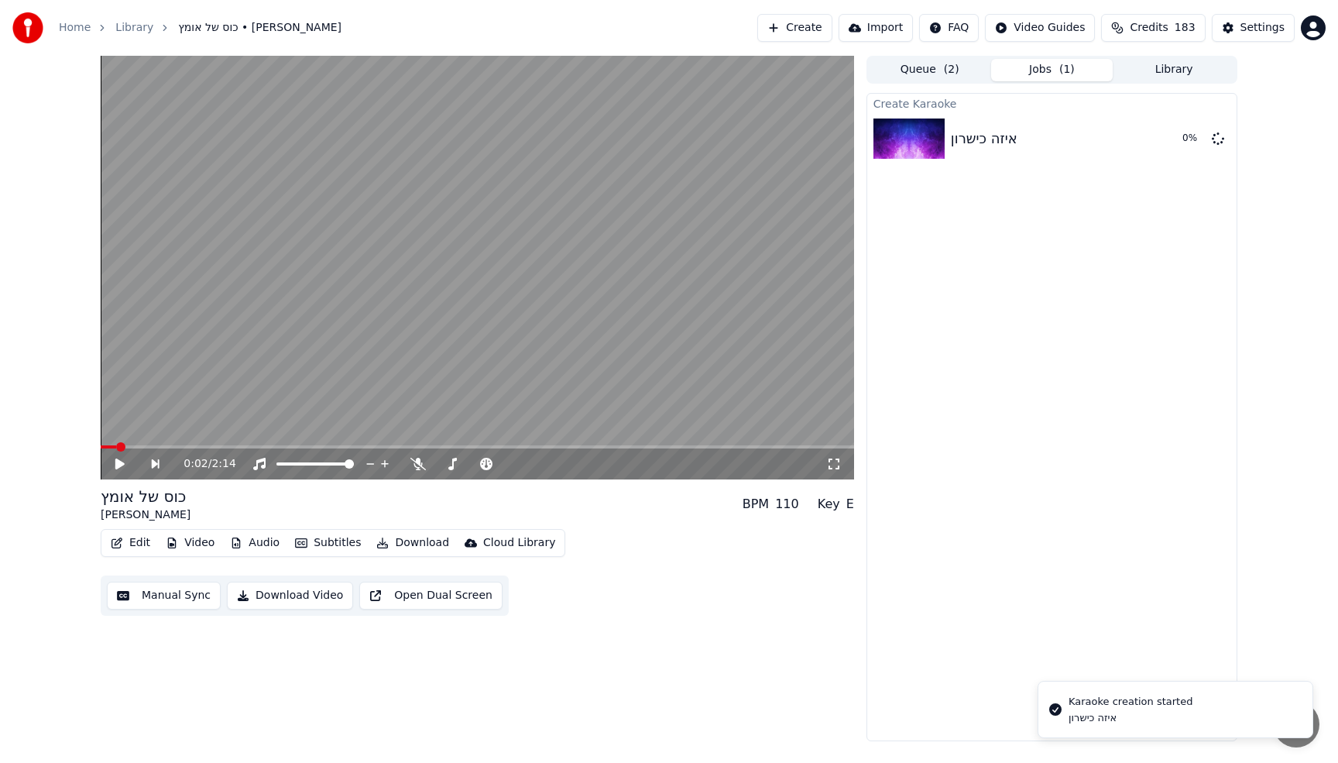
click at [1167, 72] on button "Library" at bounding box center [1174, 70] width 122 height 22
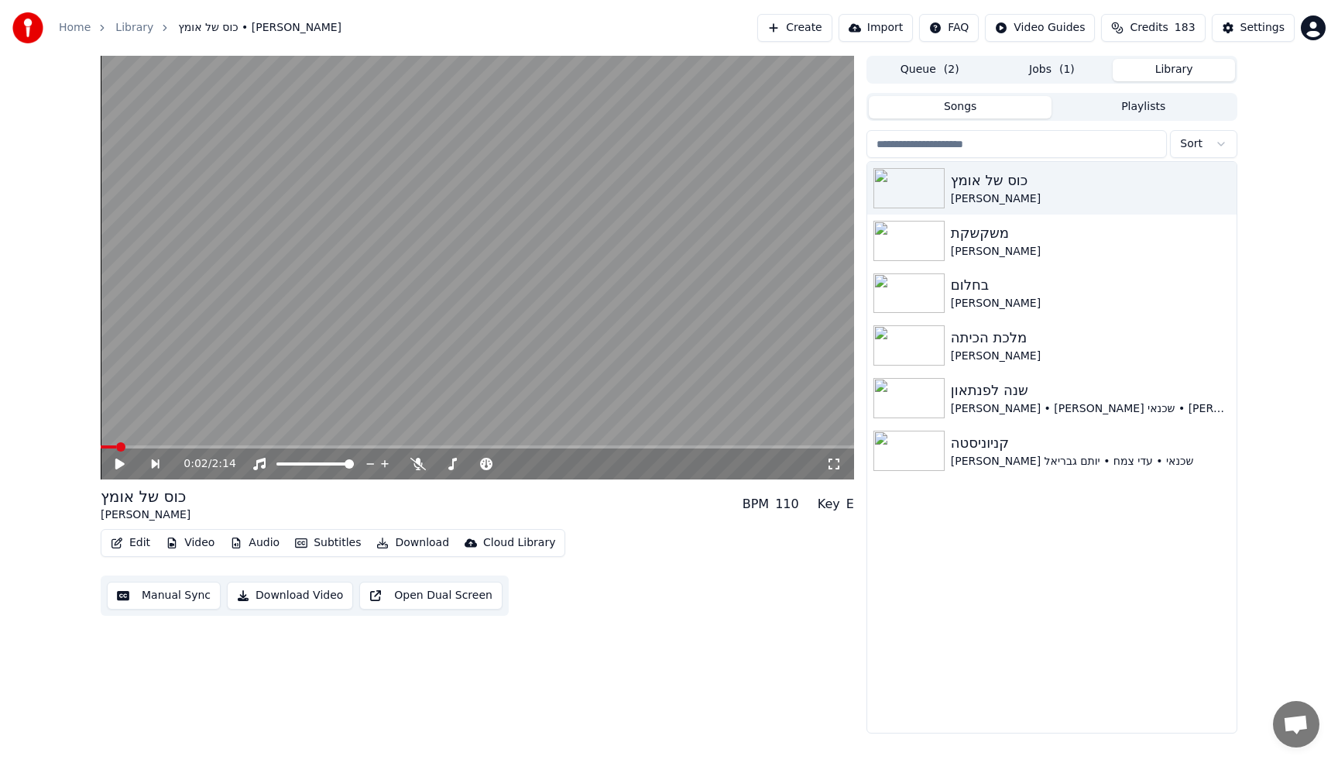
click at [1043, 69] on button "Jobs ( 1 )" at bounding box center [1052, 70] width 122 height 22
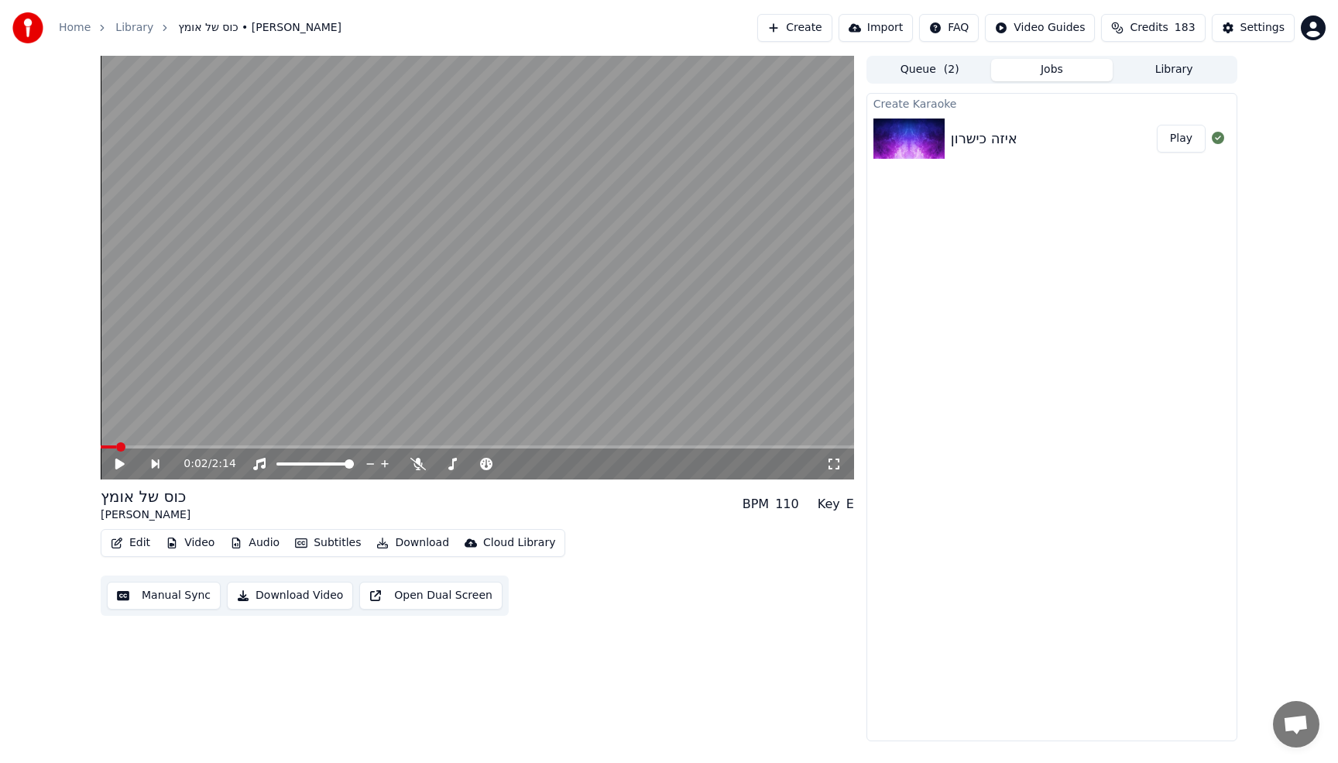
click at [1179, 137] on button "Play" at bounding box center [1181, 139] width 49 height 28
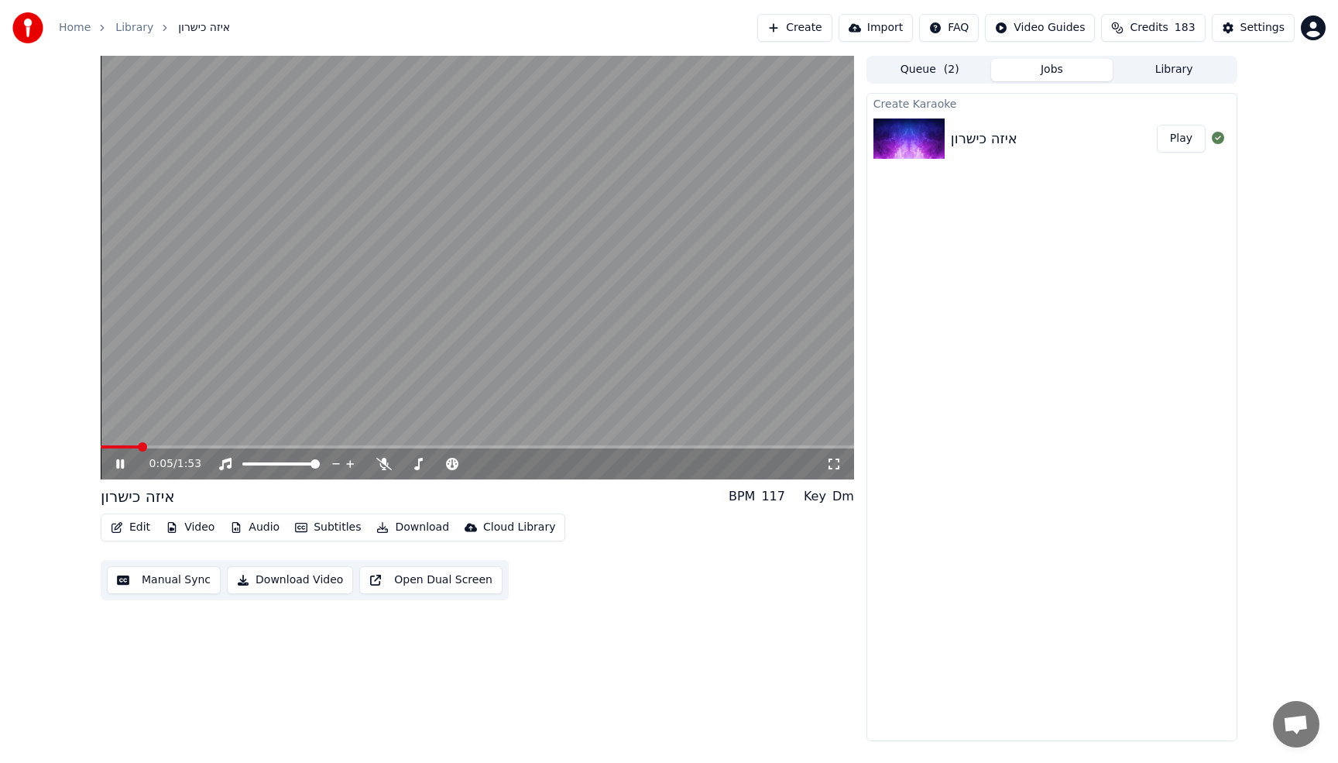
click at [725, 191] on video at bounding box center [478, 268] width 754 height 424
click at [182, 528] on button "Video" at bounding box center [190, 528] width 61 height 22
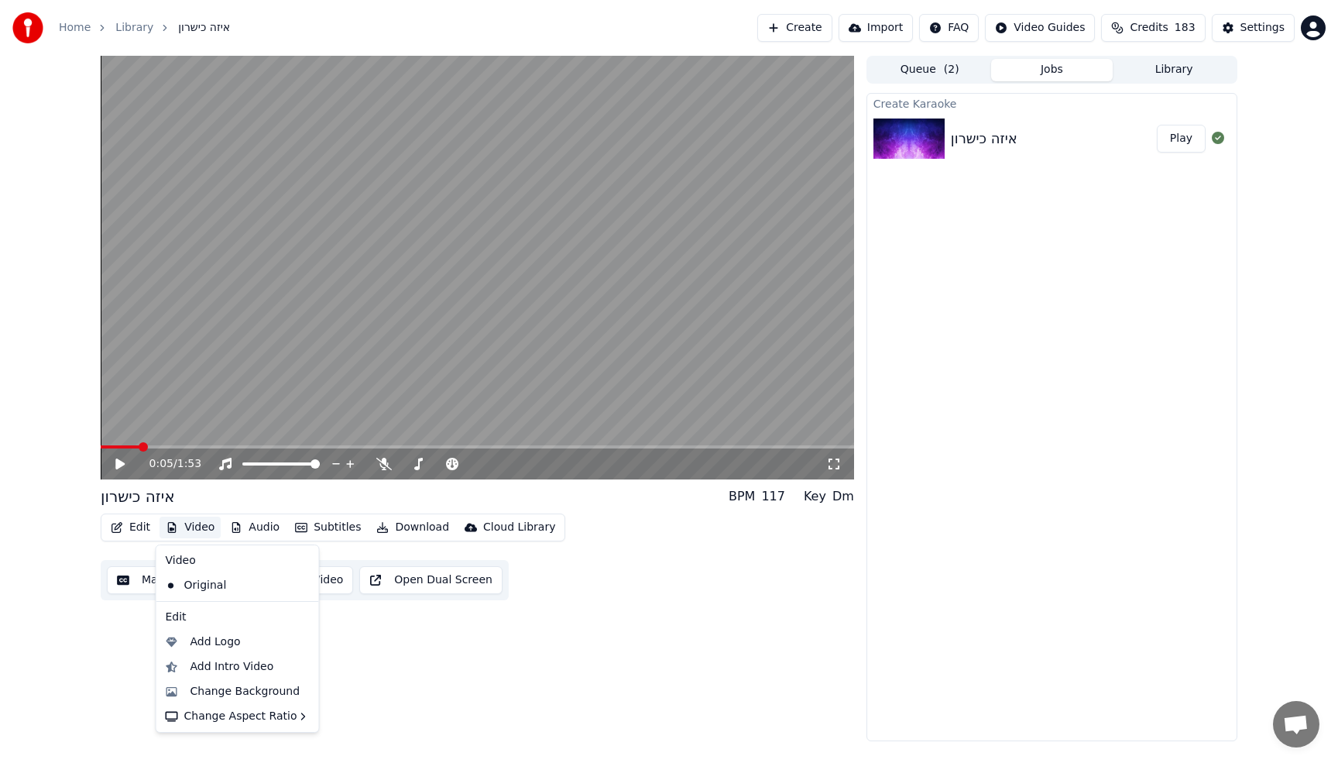
click at [299, 584] on icon at bounding box center [307, 585] width 17 height 12
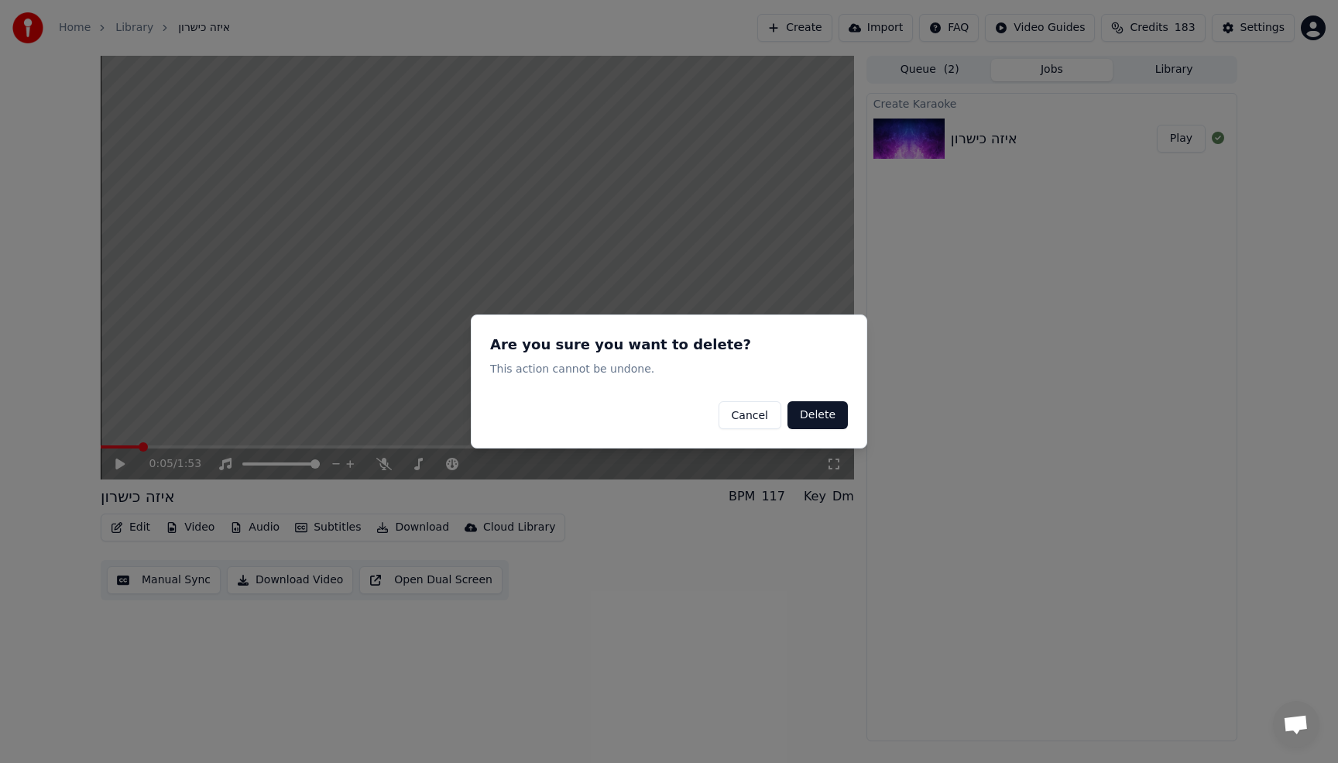
click at [750, 417] on button "Cancel" at bounding box center [750, 415] width 63 height 28
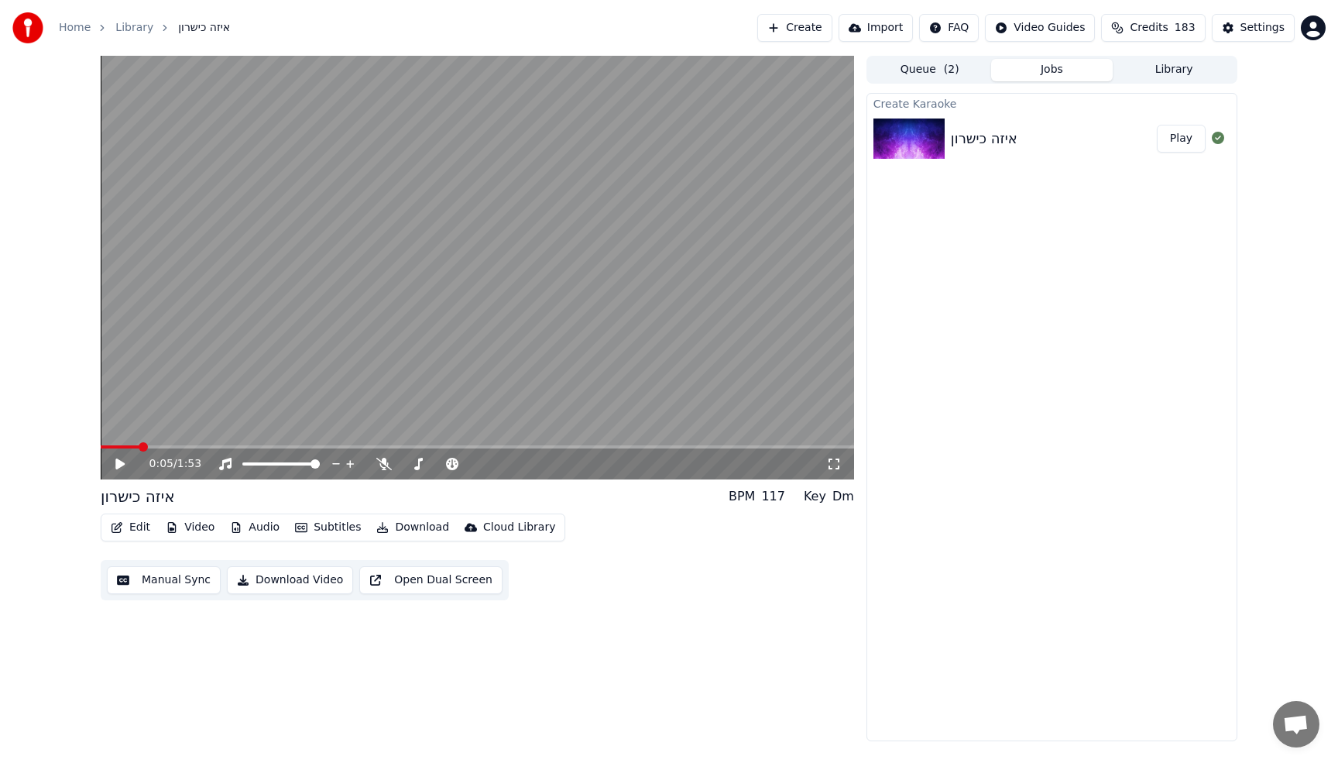
click at [191, 525] on button "Video" at bounding box center [190, 528] width 61 height 22
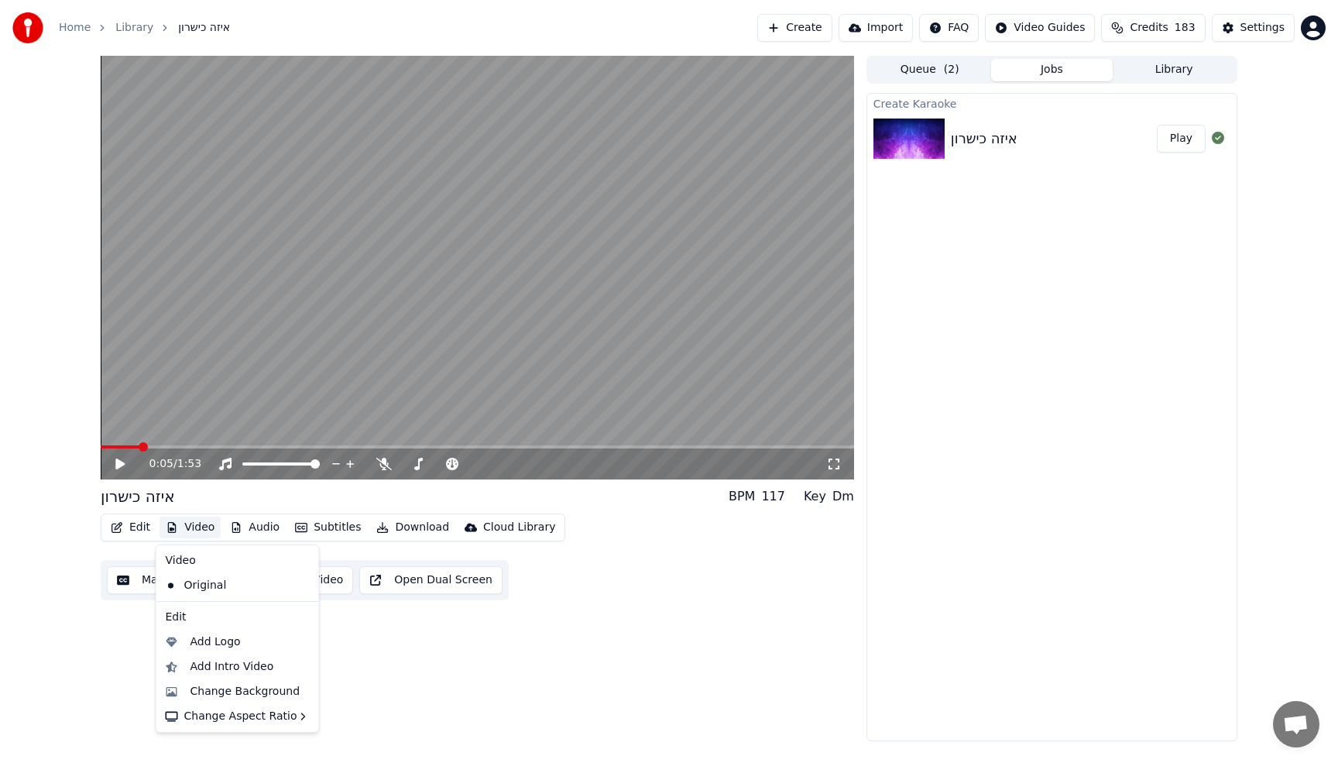
click at [299, 587] on icon at bounding box center [304, 585] width 11 height 12
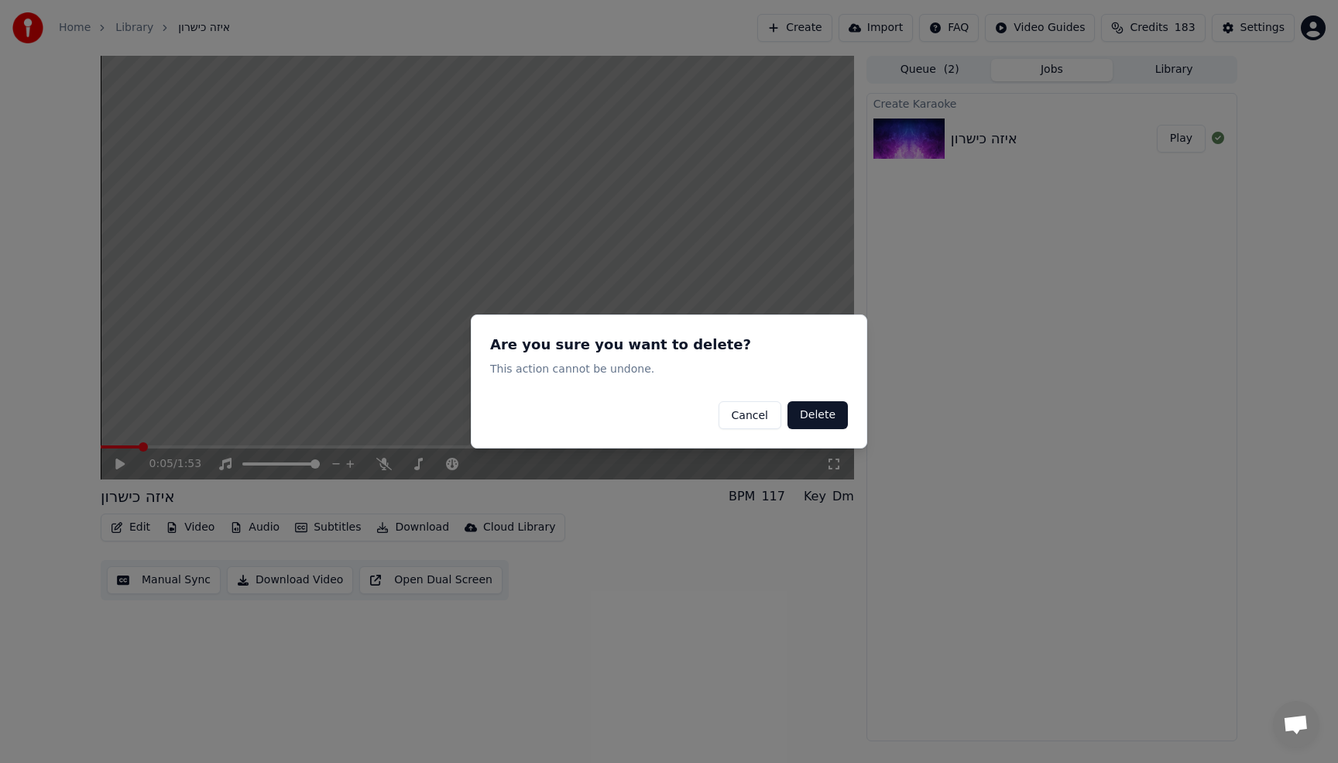
click at [837, 410] on button "Delete" at bounding box center [818, 415] width 60 height 28
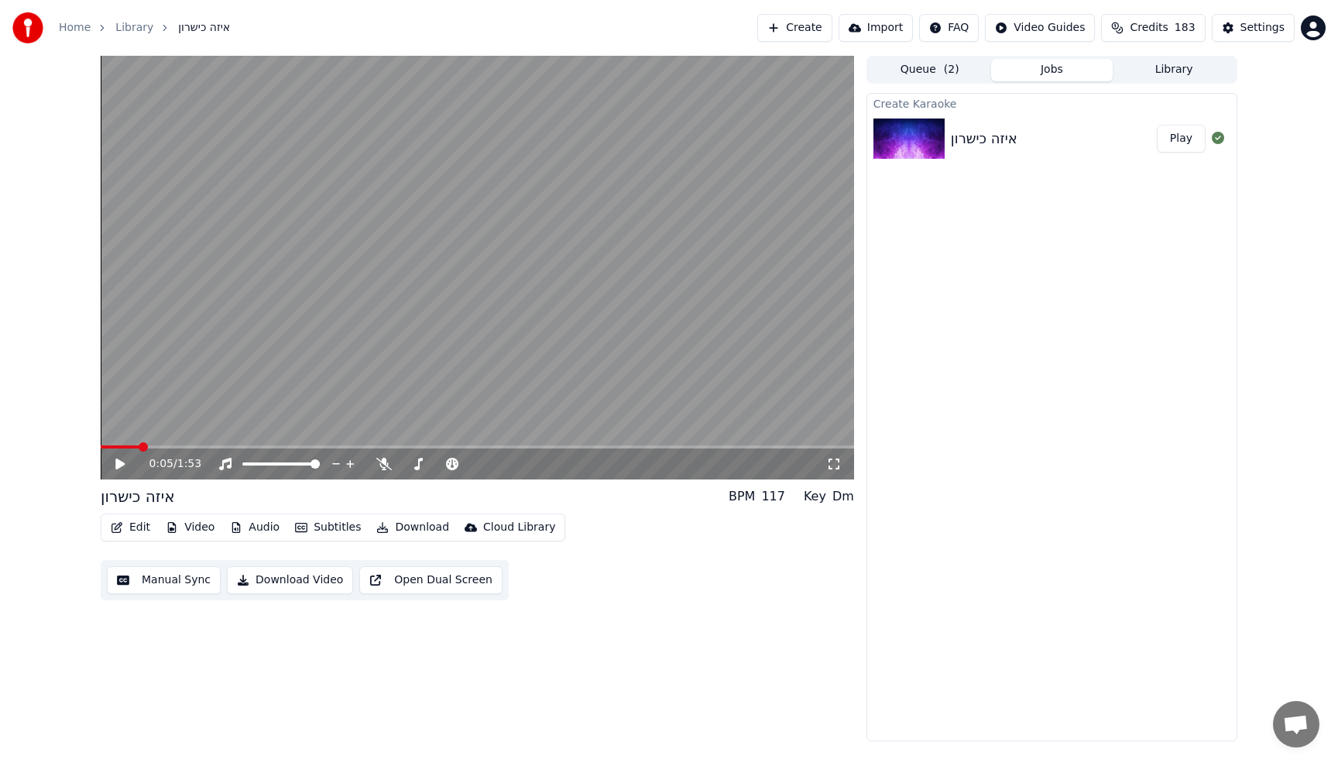
click at [1183, 129] on button "Play" at bounding box center [1181, 139] width 49 height 28
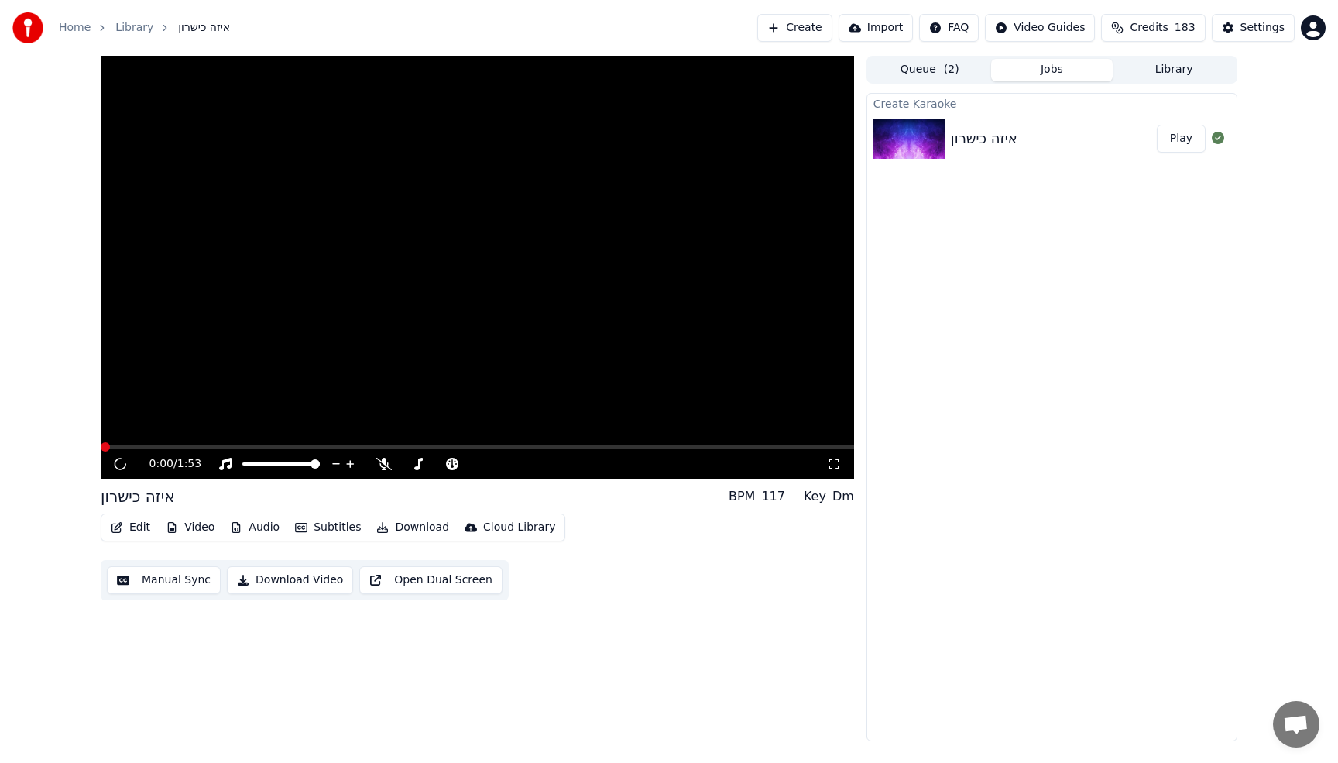
click at [176, 524] on icon "button" at bounding box center [172, 527] width 12 height 11
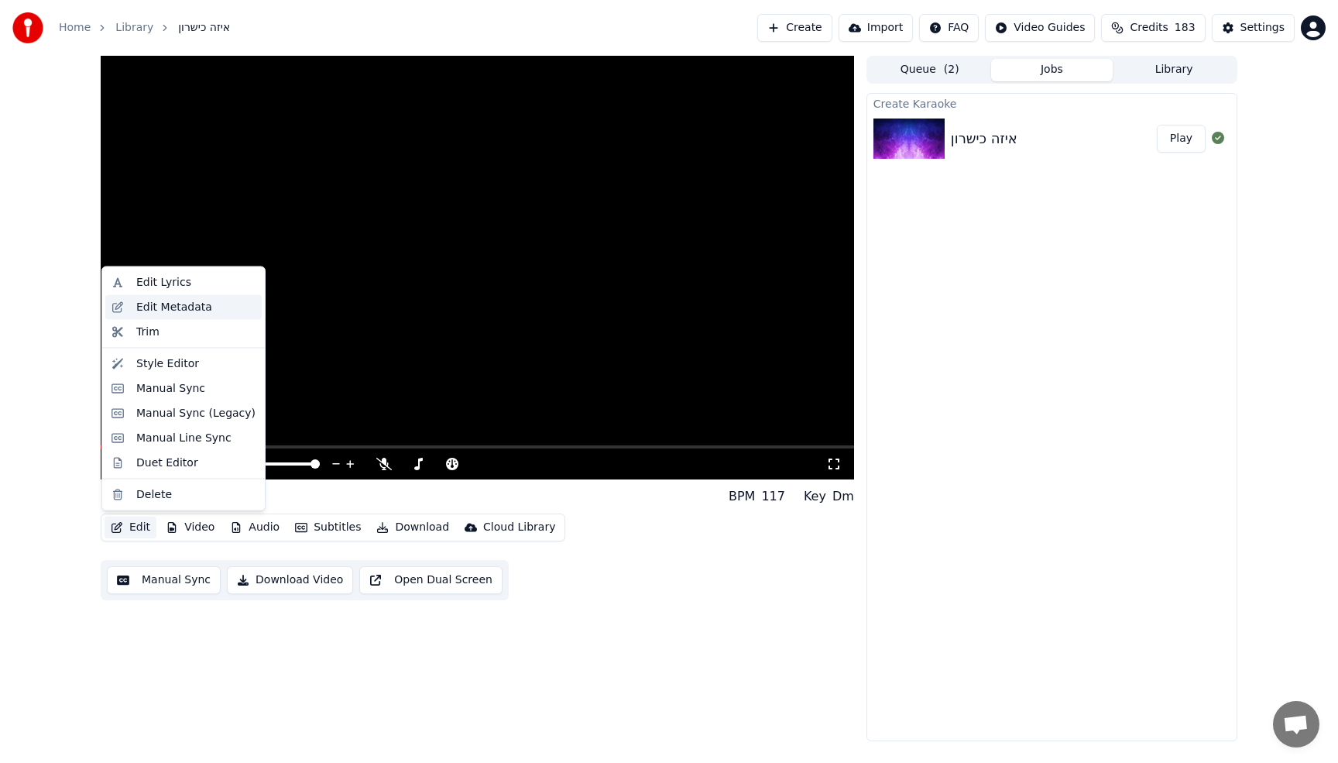
click at [144, 314] on div "Edit Metadata" at bounding box center [174, 306] width 76 height 15
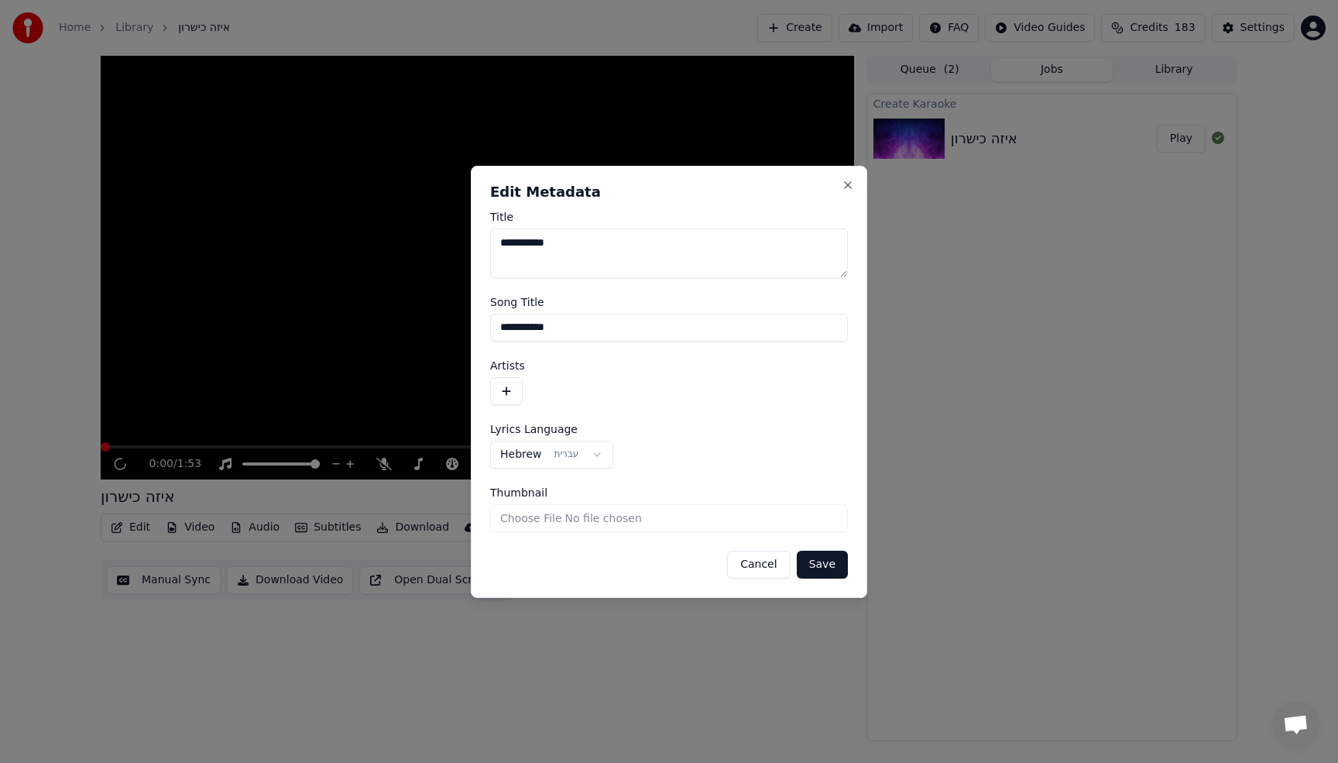
click at [592, 518] on input "Thumbnail" at bounding box center [669, 518] width 358 height 28
click at [760, 568] on button "Cancel" at bounding box center [758, 565] width 63 height 28
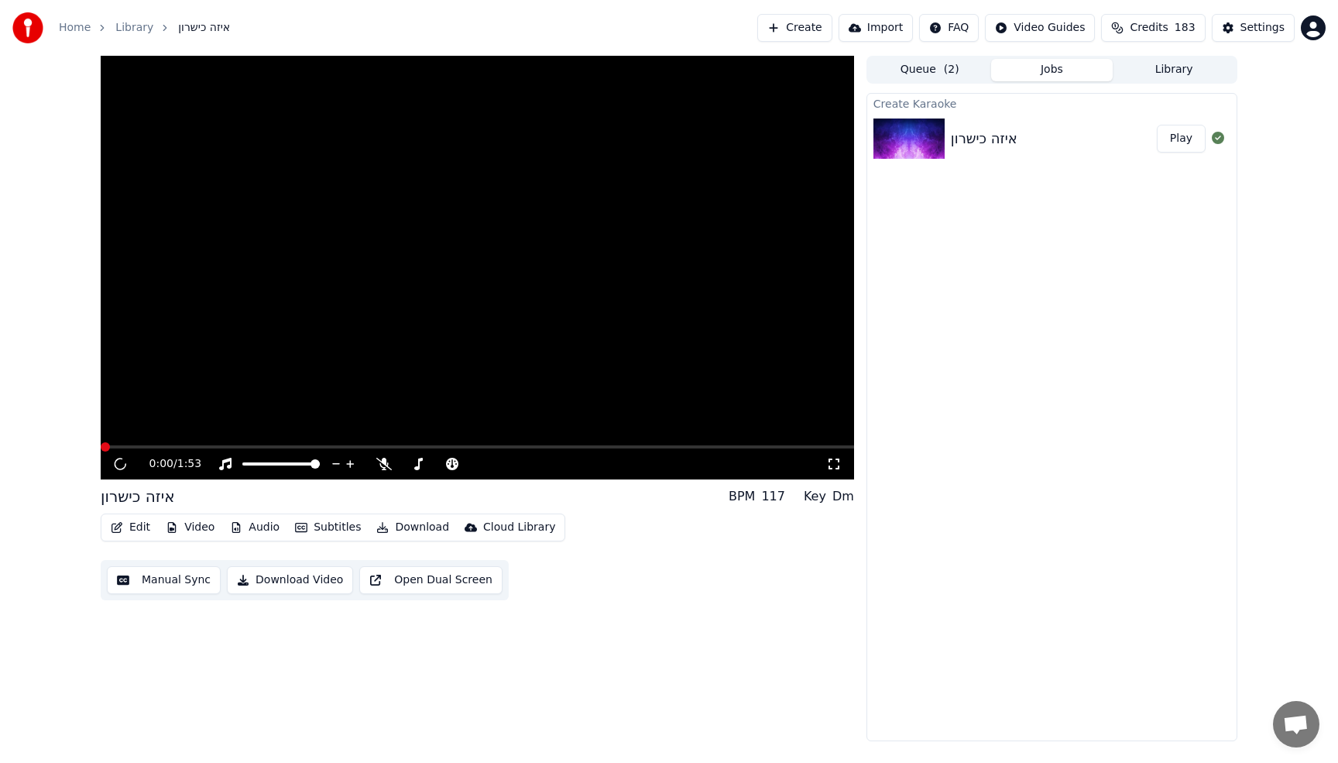
click at [1184, 65] on button "Library" at bounding box center [1174, 70] width 122 height 22
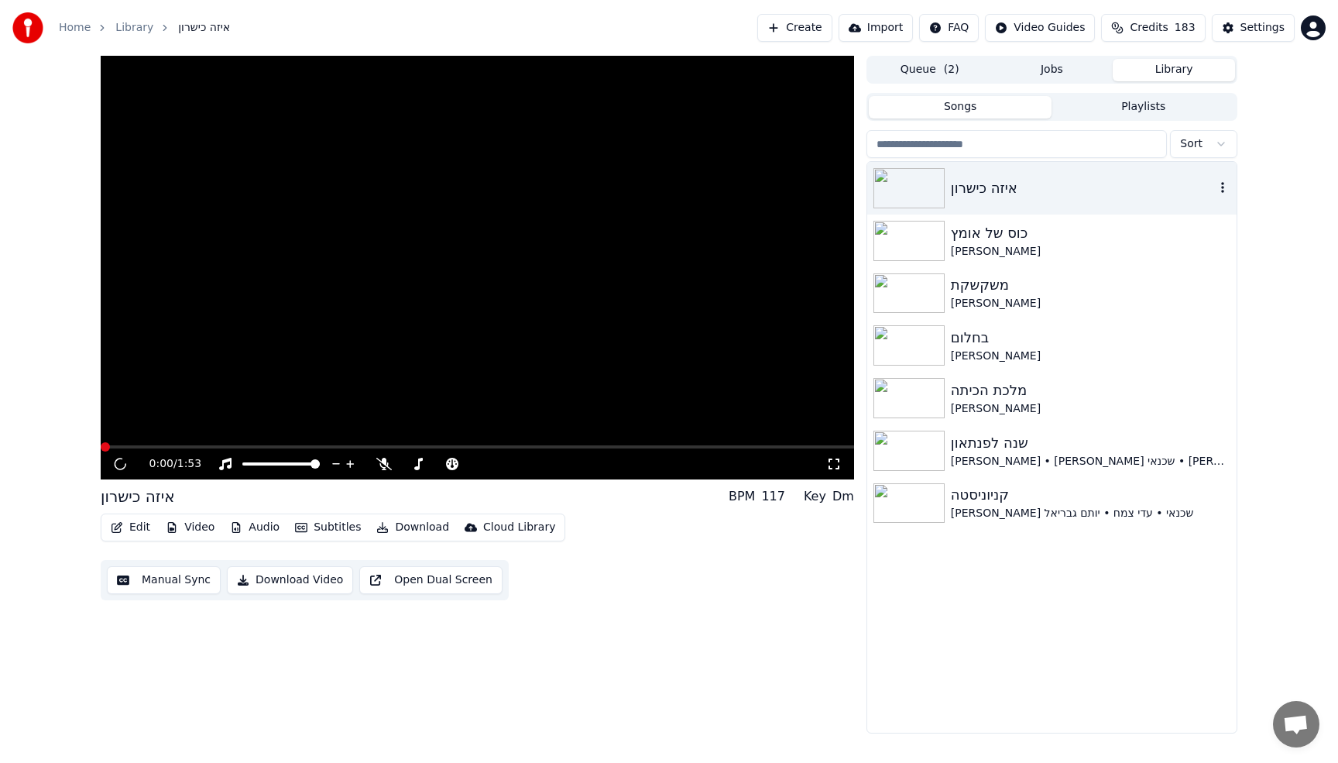
click at [979, 191] on div "איזה כישרון" at bounding box center [1083, 188] width 264 height 22
click at [1216, 187] on icon "button" at bounding box center [1222, 187] width 15 height 12
click at [688, 599] on div "Edit Video Audio Subtitles Download Cloud Library Manual Sync Download Video Op…" at bounding box center [478, 556] width 754 height 87
click at [142, 522] on button "Edit" at bounding box center [131, 528] width 52 height 22
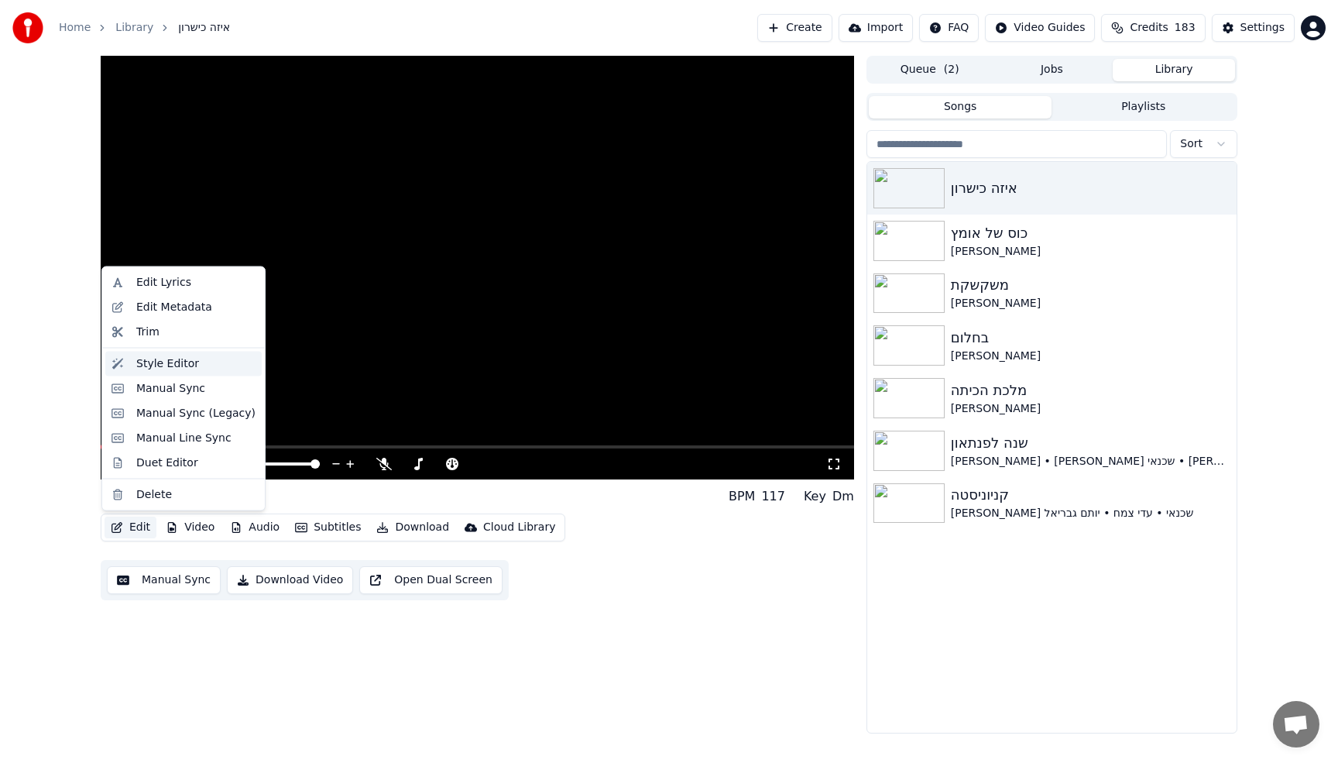
click at [156, 362] on div "Style Editor" at bounding box center [167, 362] width 63 height 15
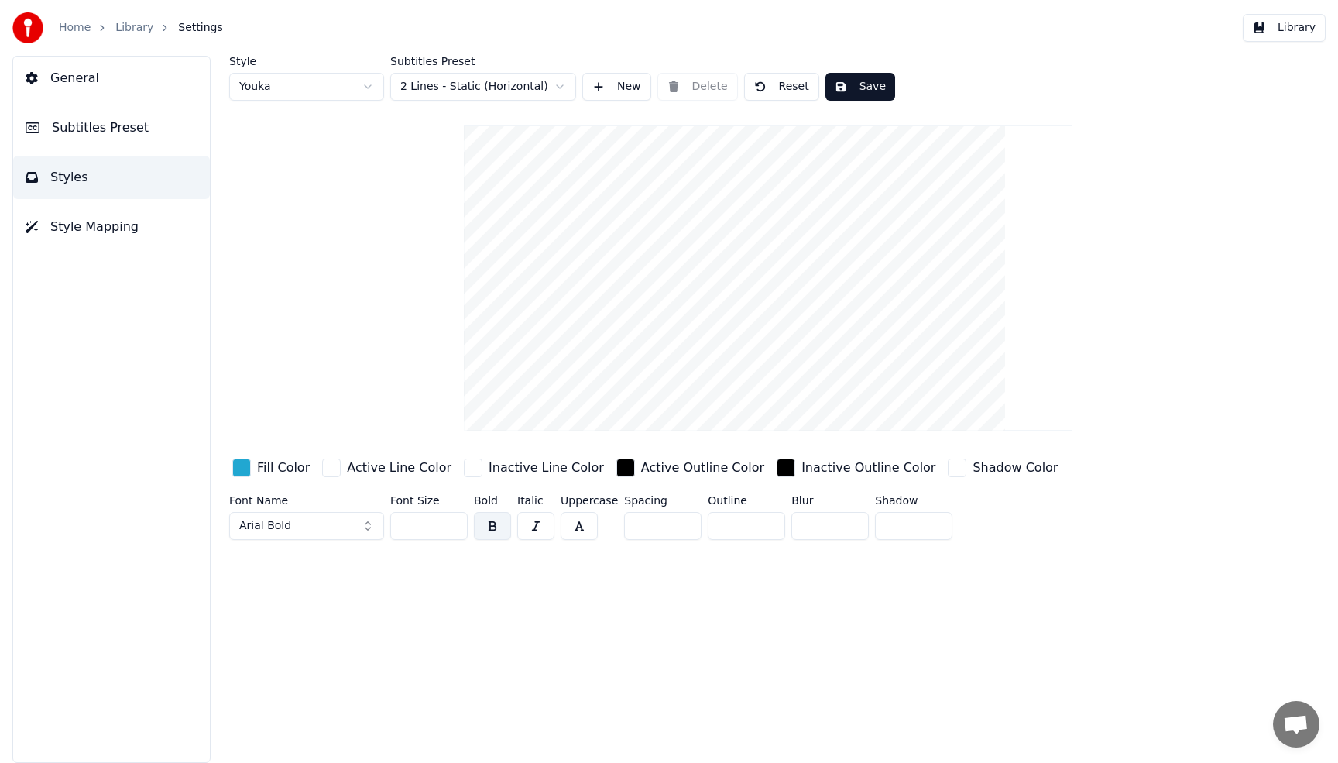
click at [140, 30] on link "Library" at bounding box center [134, 27] width 38 height 15
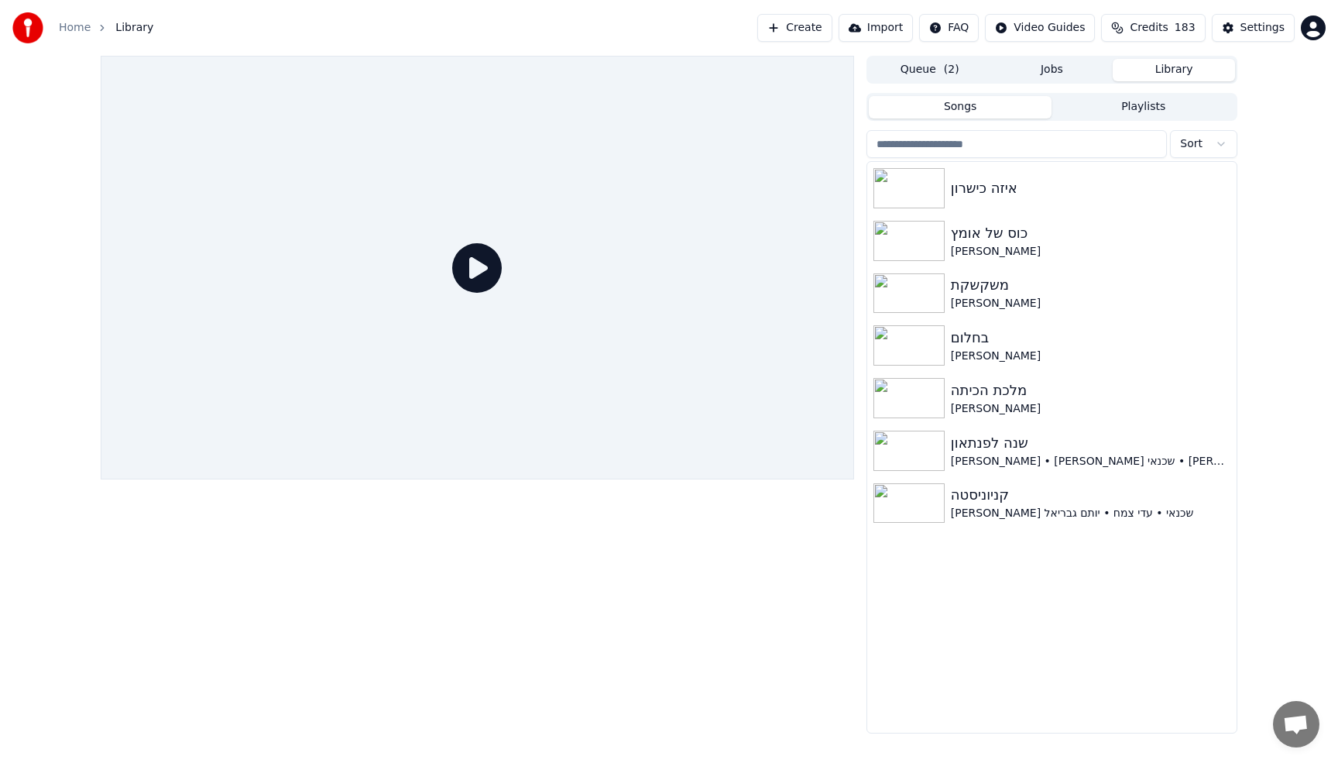
click at [980, 177] on div "איזה כישרון" at bounding box center [1091, 188] width 280 height 22
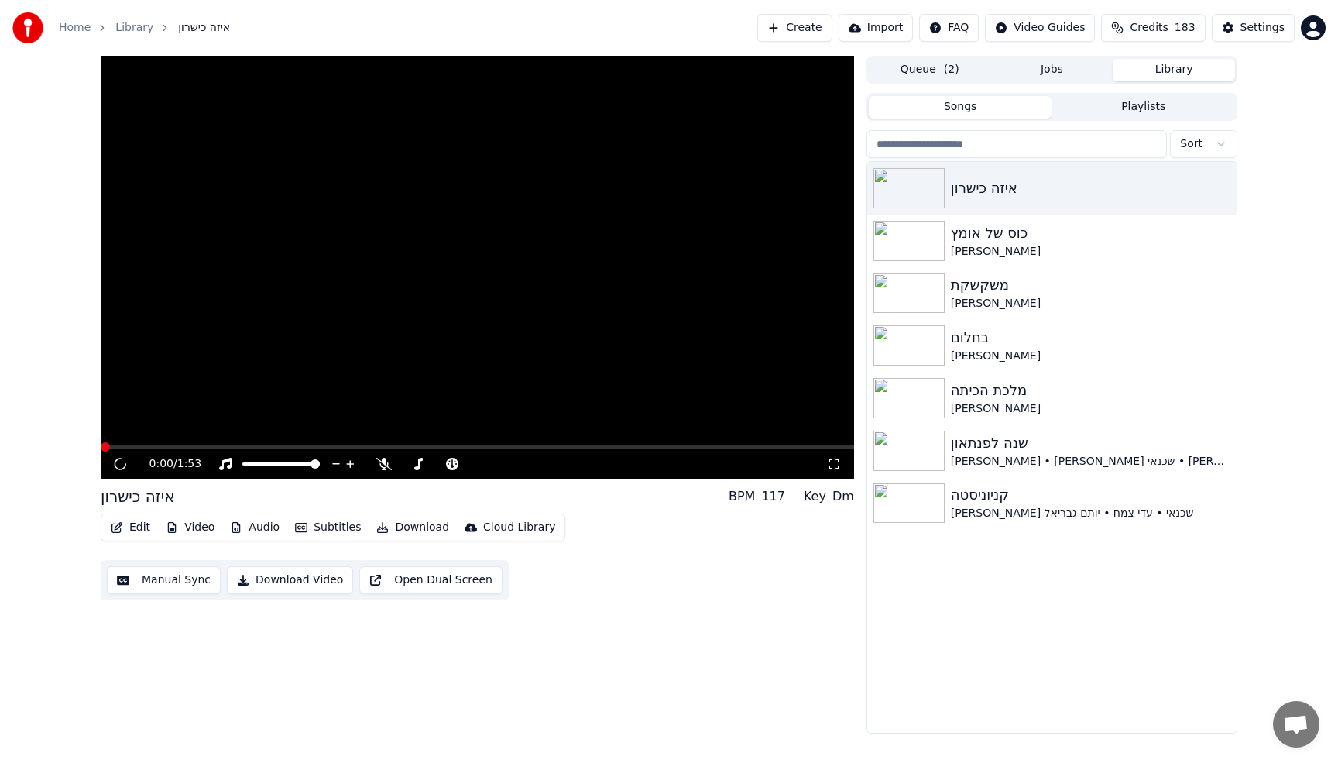
click at [491, 290] on video at bounding box center [478, 268] width 754 height 424
click at [270, 440] on video at bounding box center [478, 268] width 754 height 424
click at [270, 443] on video at bounding box center [478, 268] width 754 height 424
click at [273, 446] on span at bounding box center [478, 446] width 754 height 3
click at [288, 373] on video at bounding box center [478, 268] width 754 height 424
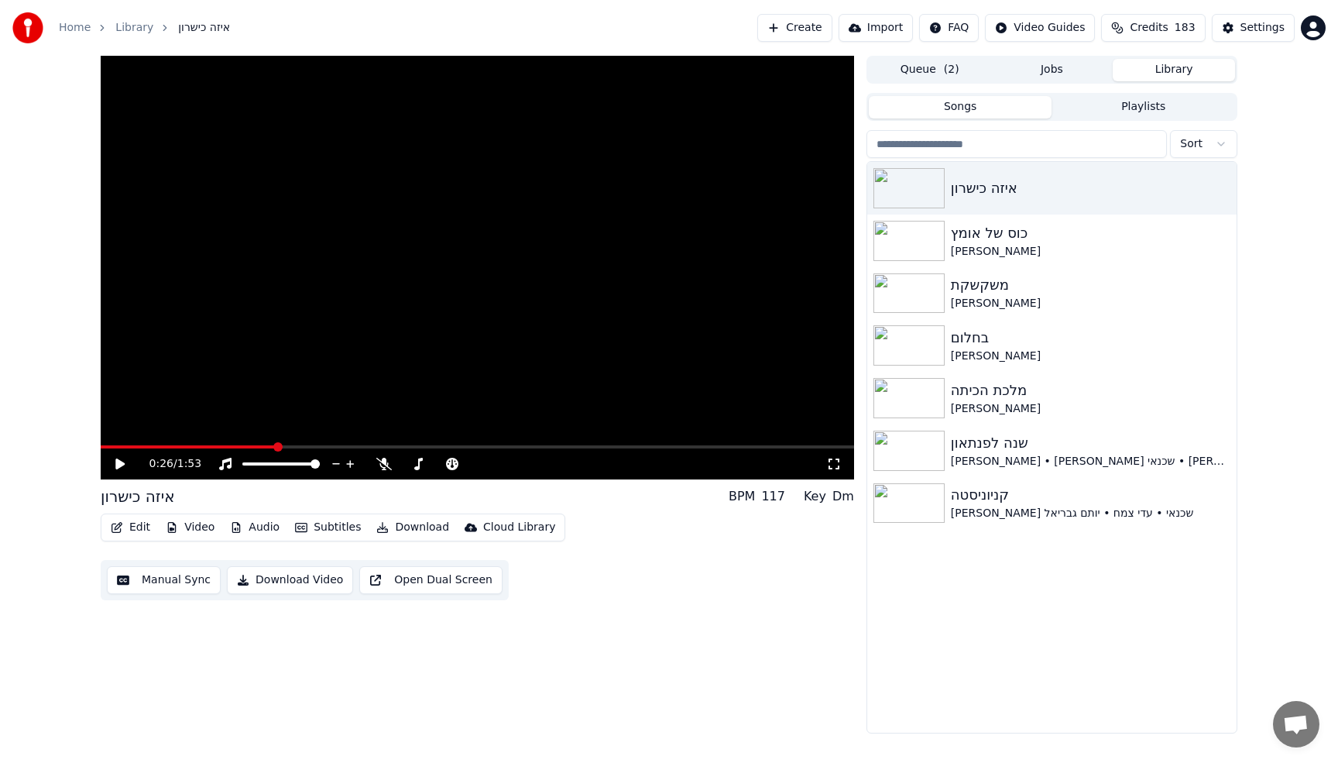
click at [288, 373] on video at bounding box center [478, 268] width 754 height 424
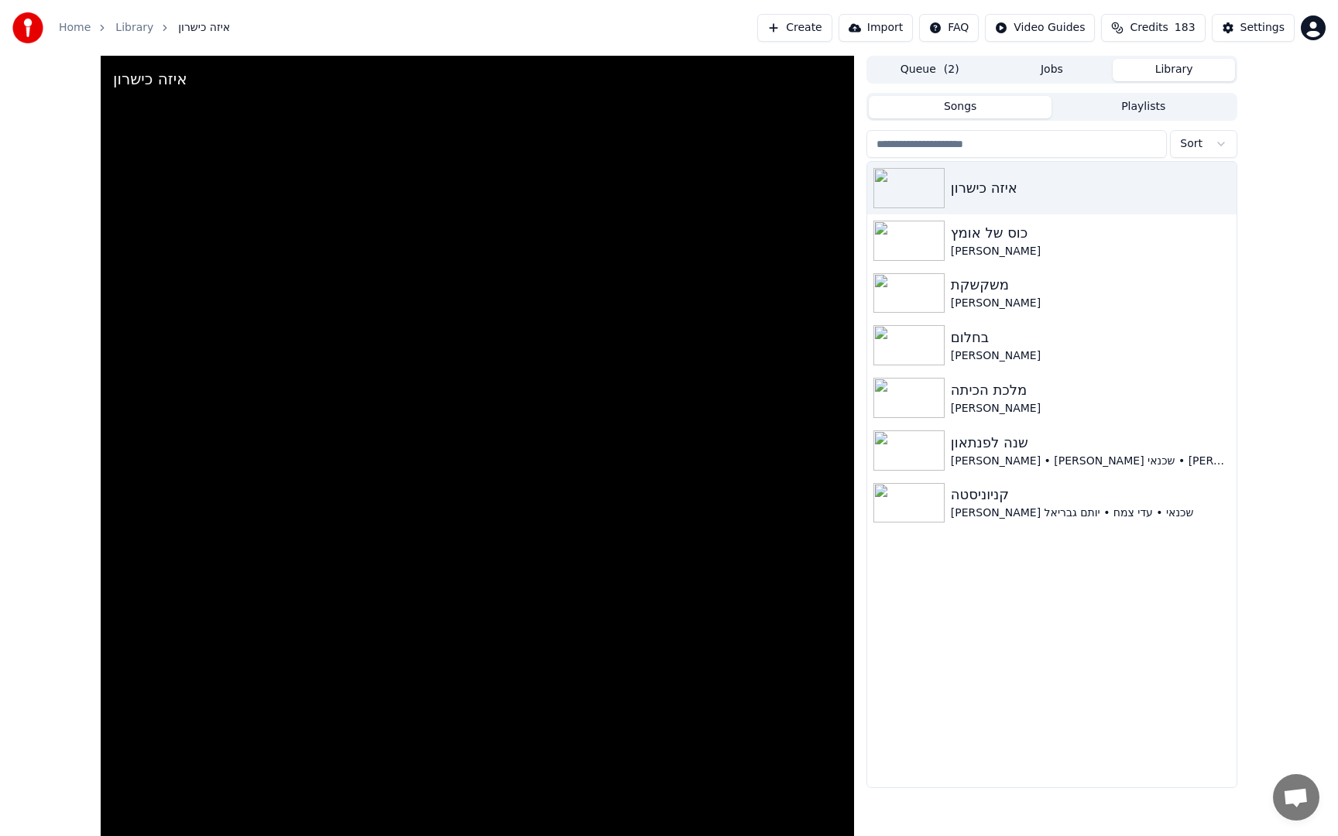
click at [331, 390] on video at bounding box center [478, 474] width 754 height 836
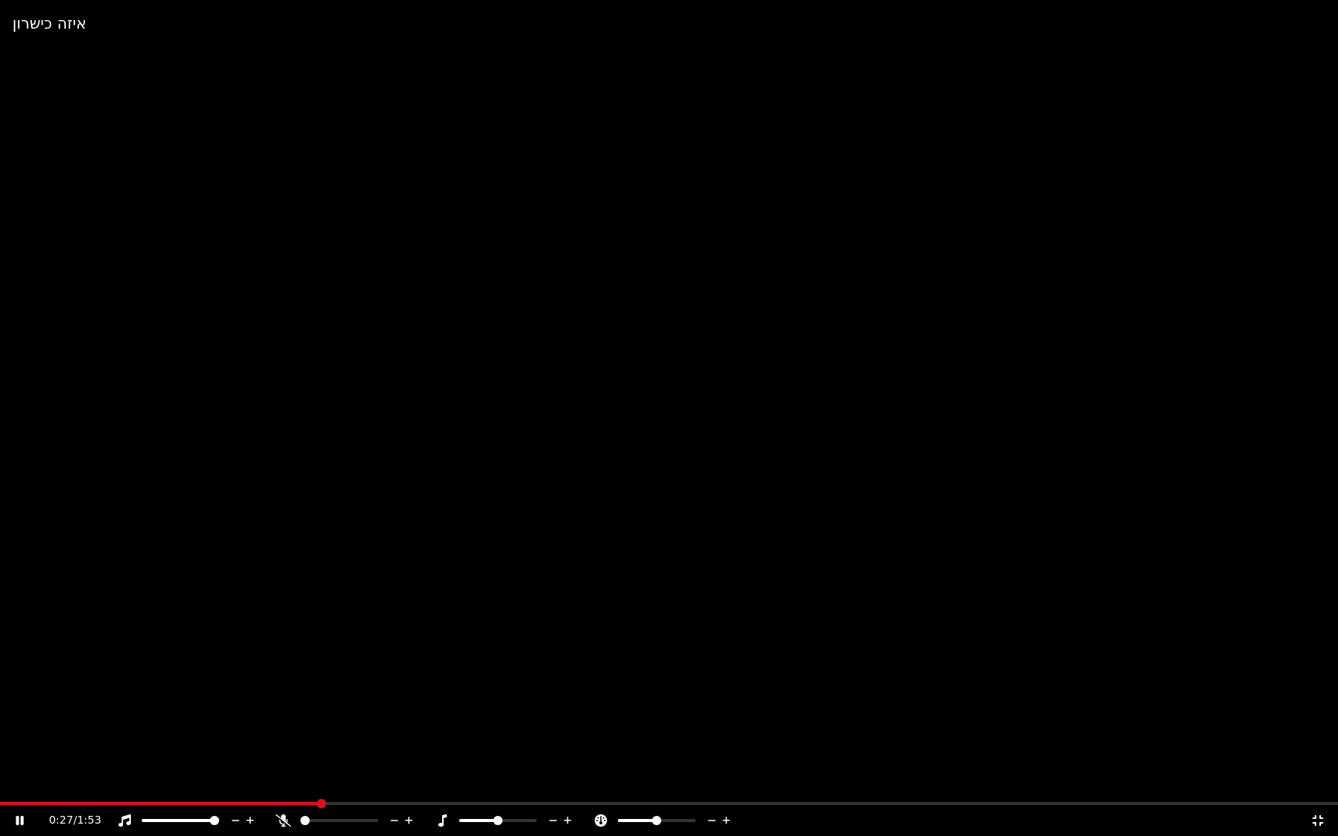
click at [331, 390] on video at bounding box center [669, 418] width 1338 height 836
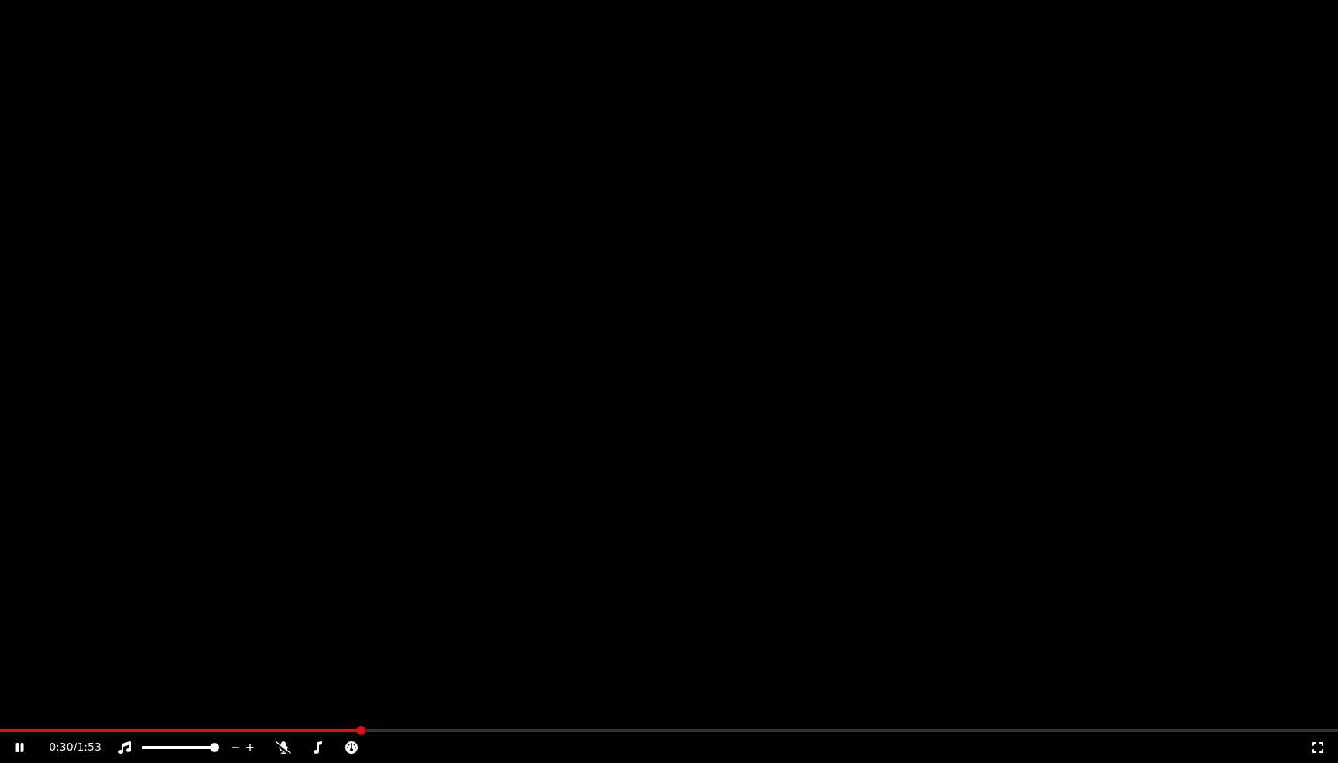
click at [122, 732] on div "0:30 / 1:53" at bounding box center [669, 747] width 1338 height 31
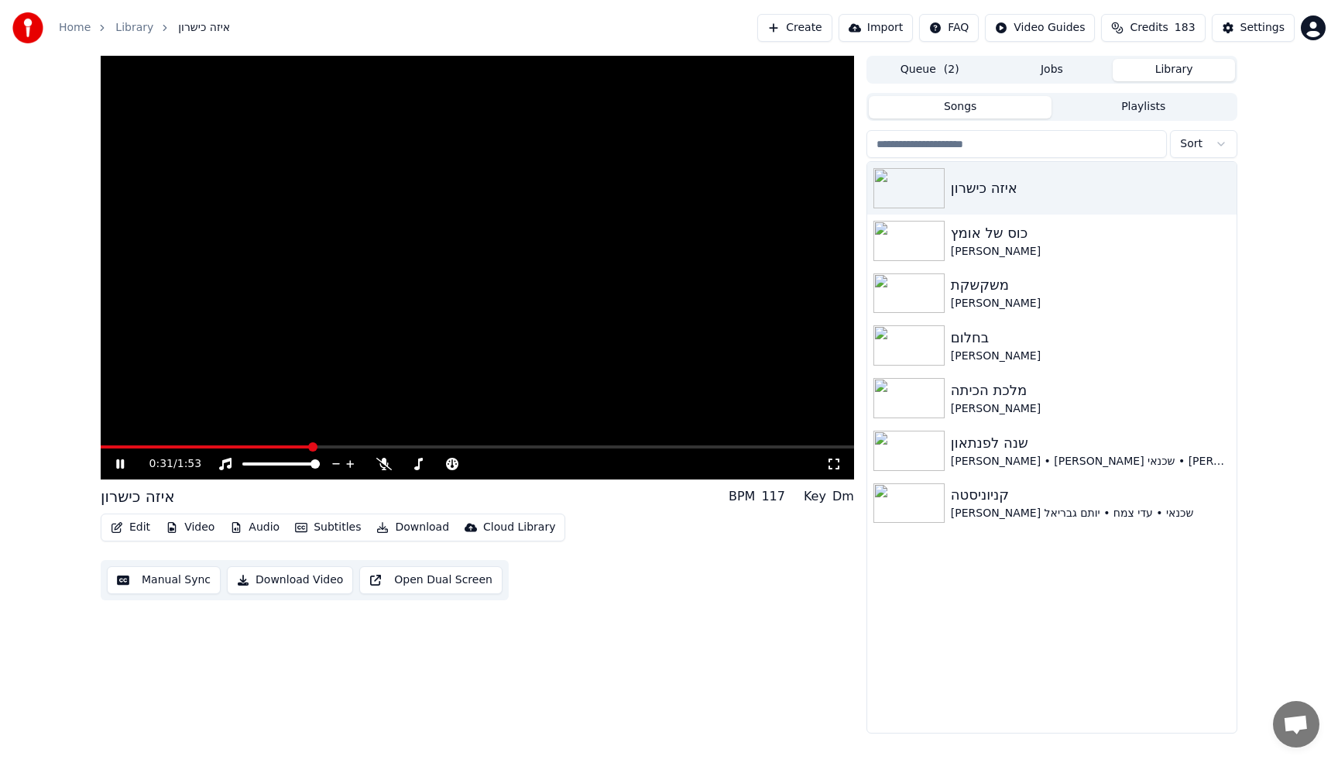
drag, startPoint x: 114, startPoint y: 465, endPoint x: 130, endPoint y: 488, distance: 27.7
click at [114, 465] on icon at bounding box center [131, 464] width 36 height 12
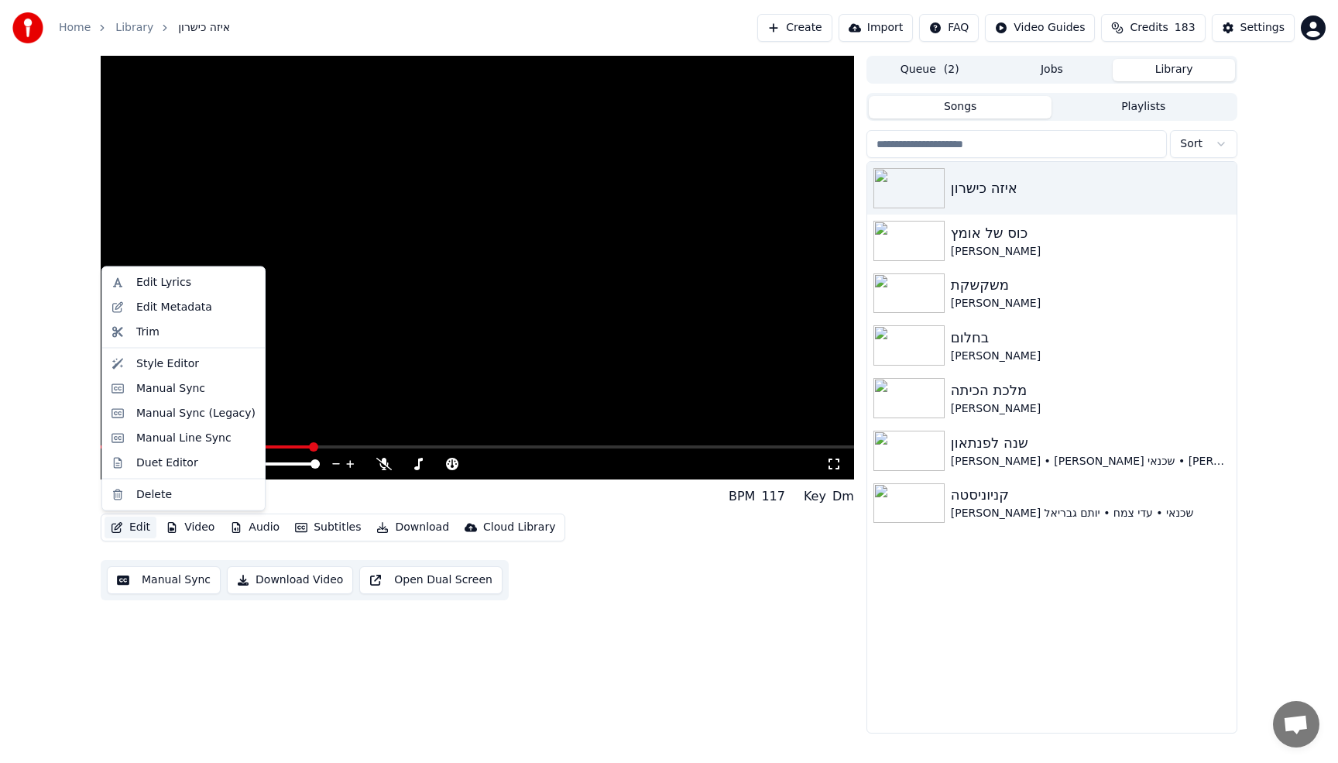
click at [133, 524] on button "Edit" at bounding box center [131, 528] width 52 height 22
click at [152, 310] on div "Edit Metadata" at bounding box center [174, 306] width 76 height 15
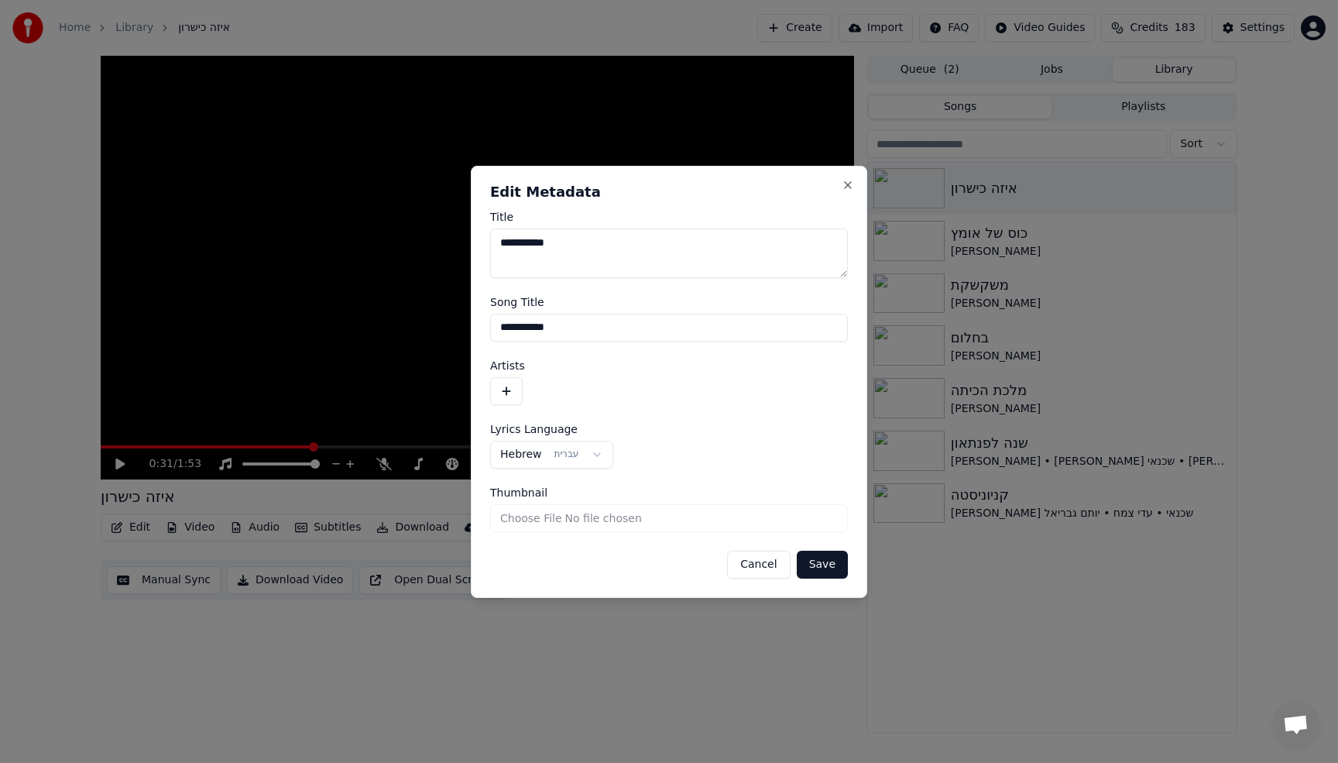
click at [772, 561] on button "Cancel" at bounding box center [758, 565] width 63 height 28
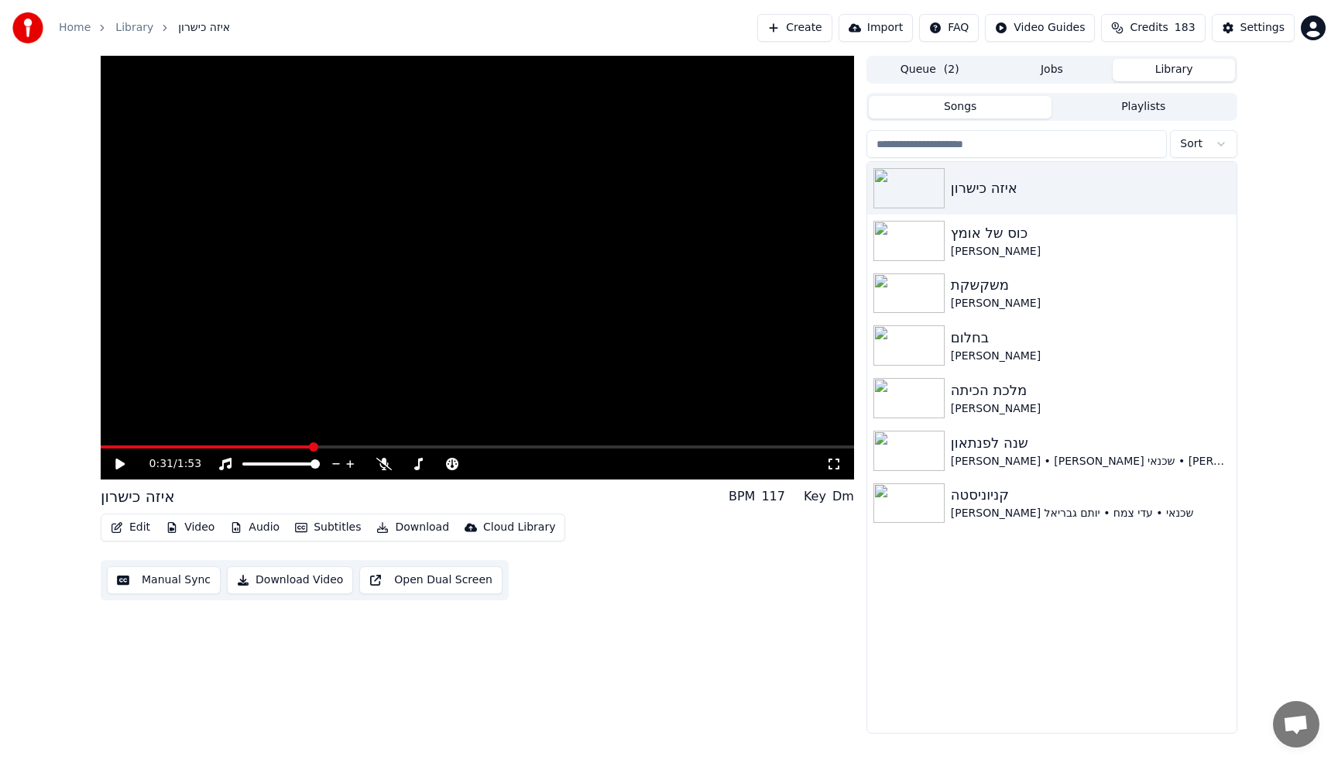
click at [136, 520] on button "Edit" at bounding box center [131, 528] width 52 height 22
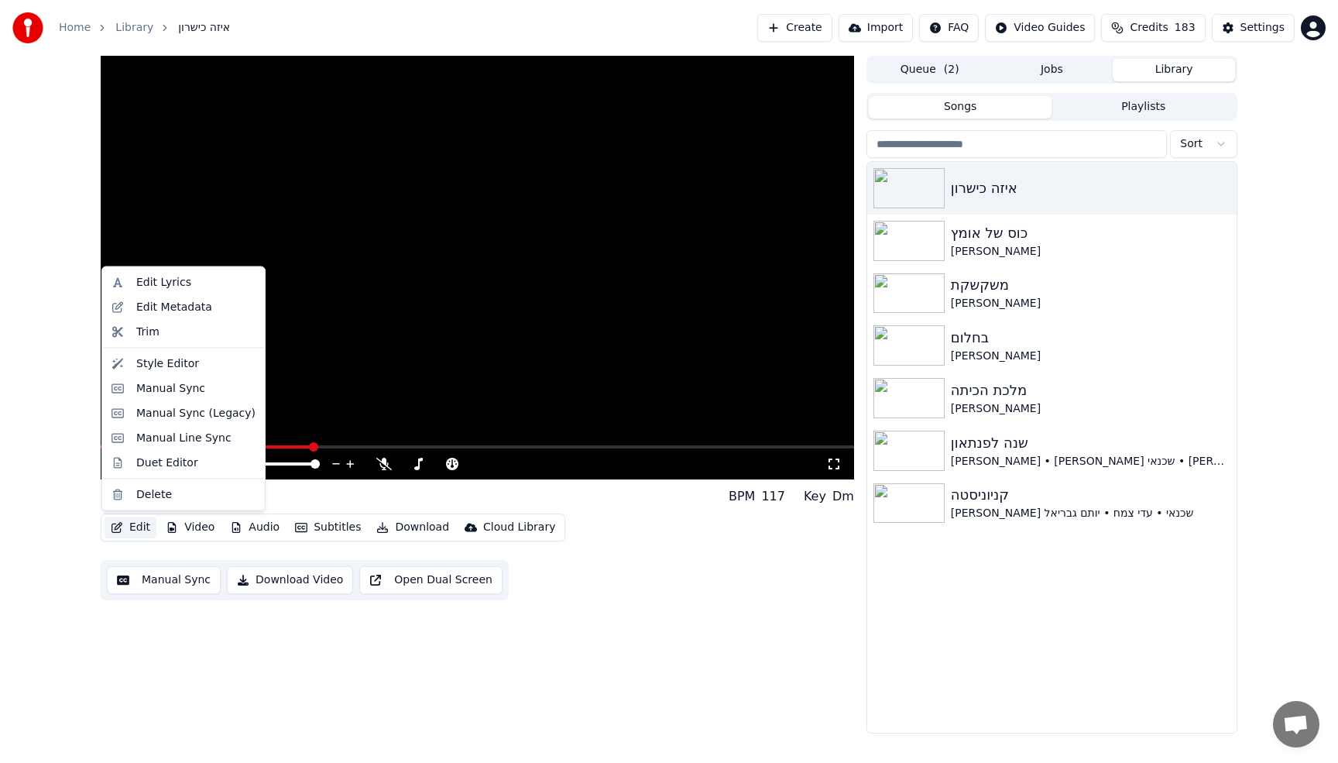
click at [132, 520] on button "Edit" at bounding box center [131, 528] width 52 height 22
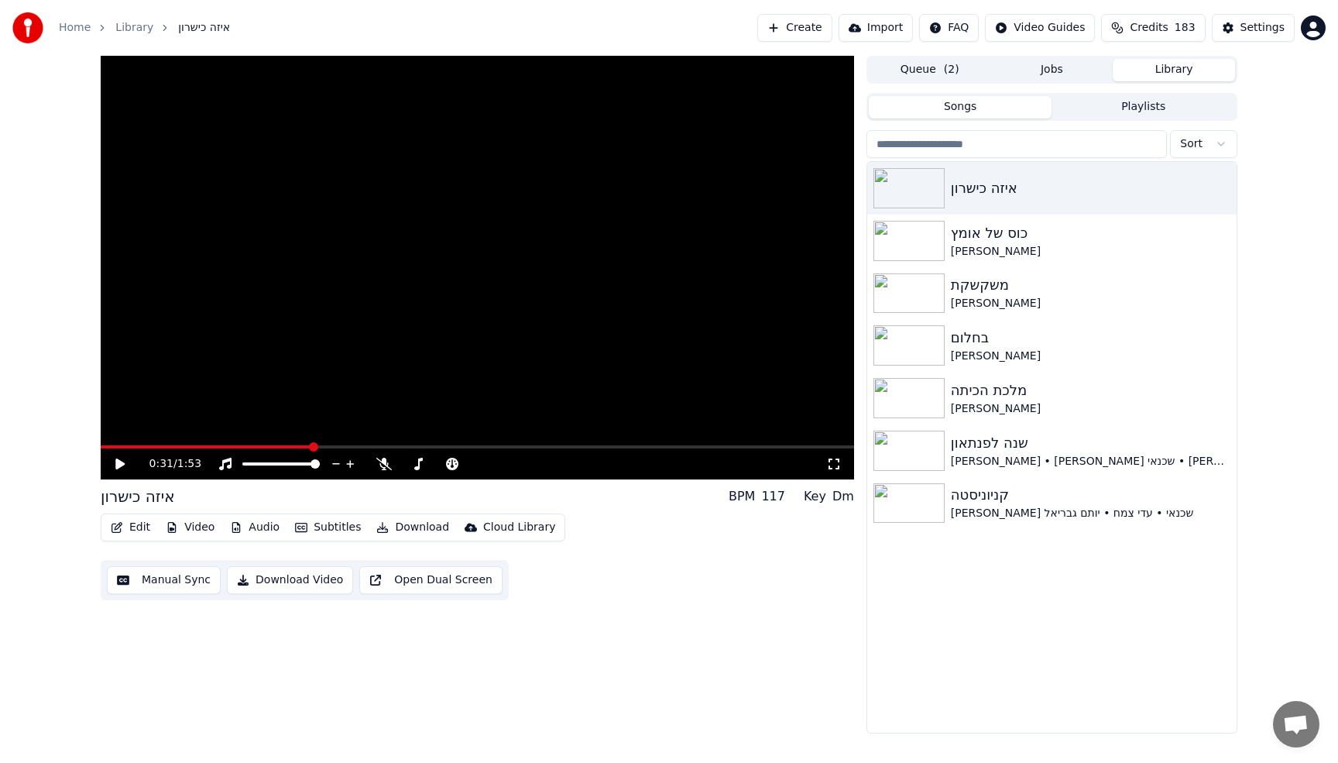
click at [132, 520] on button "Edit" at bounding box center [131, 528] width 52 height 22
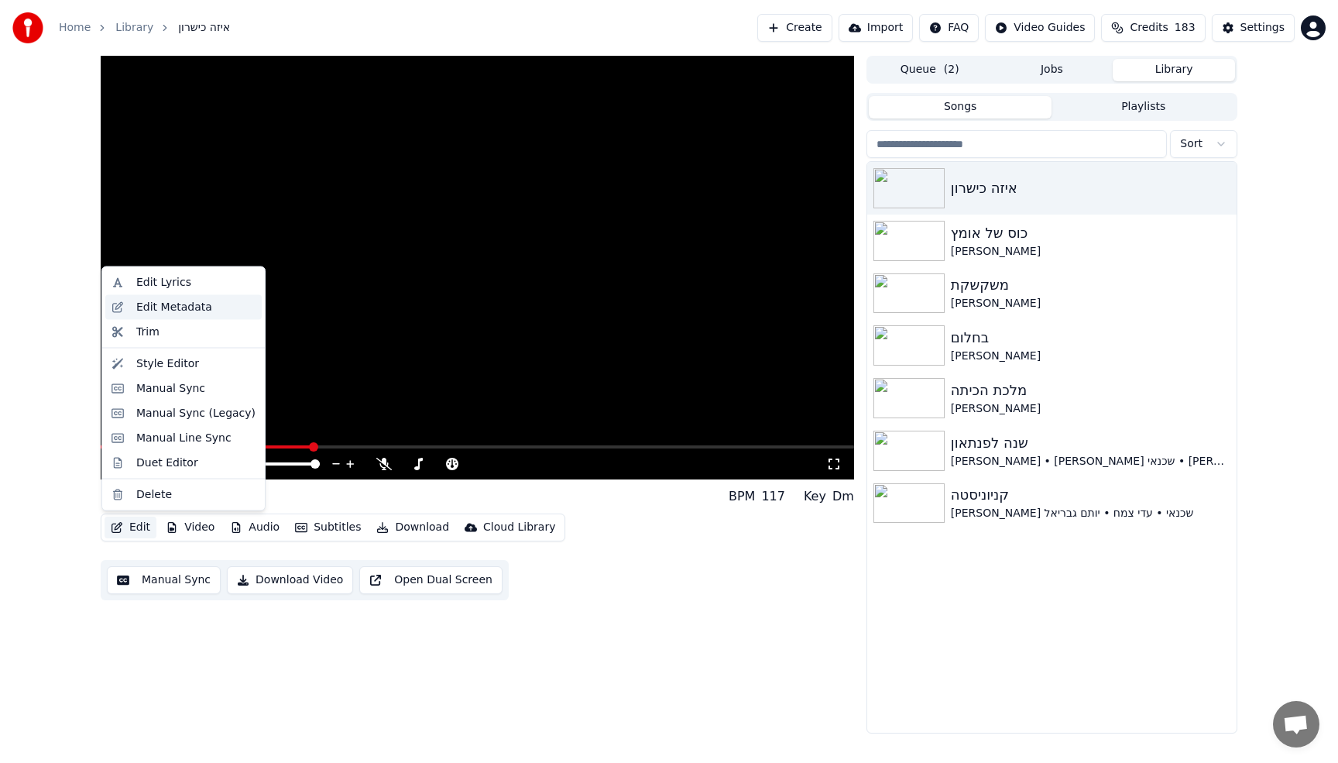
click at [156, 305] on div "Edit Metadata" at bounding box center [174, 306] width 76 height 15
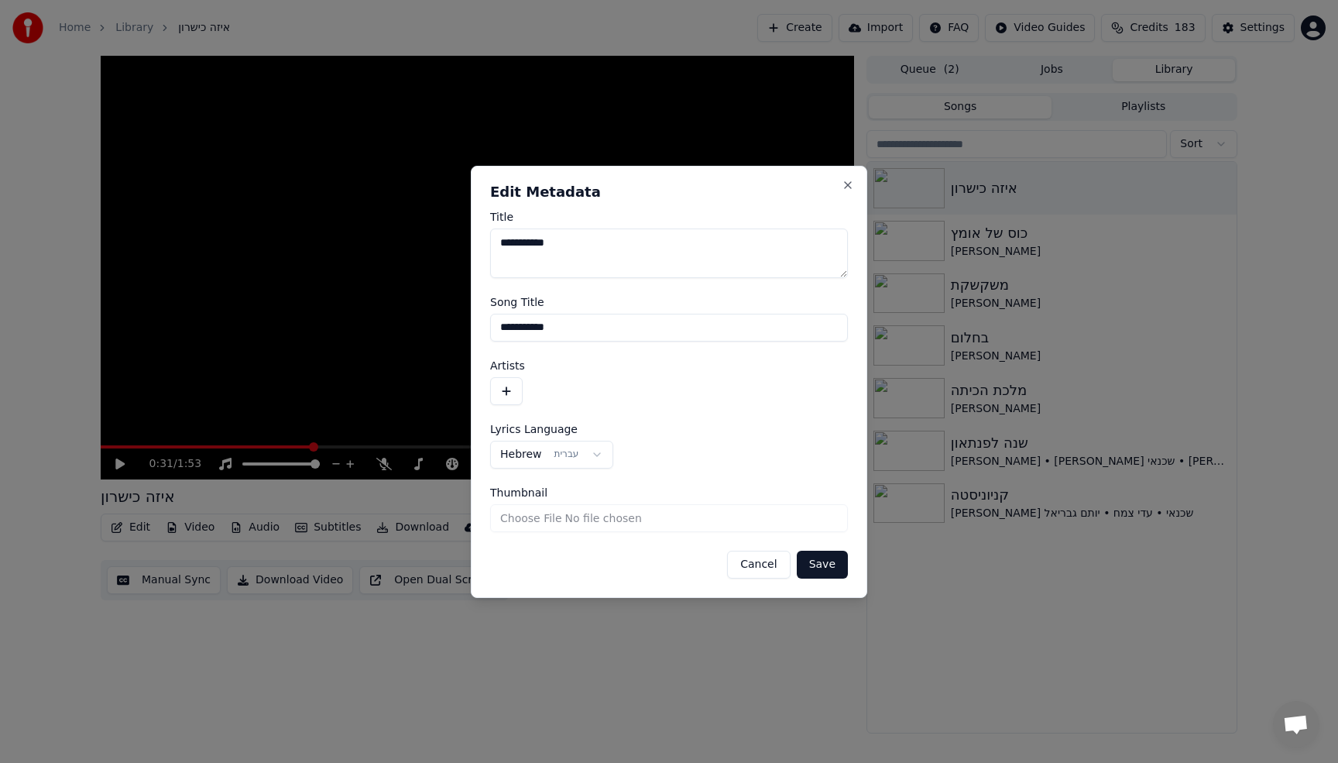
click at [570, 529] on input "Thumbnail" at bounding box center [669, 518] width 358 height 28
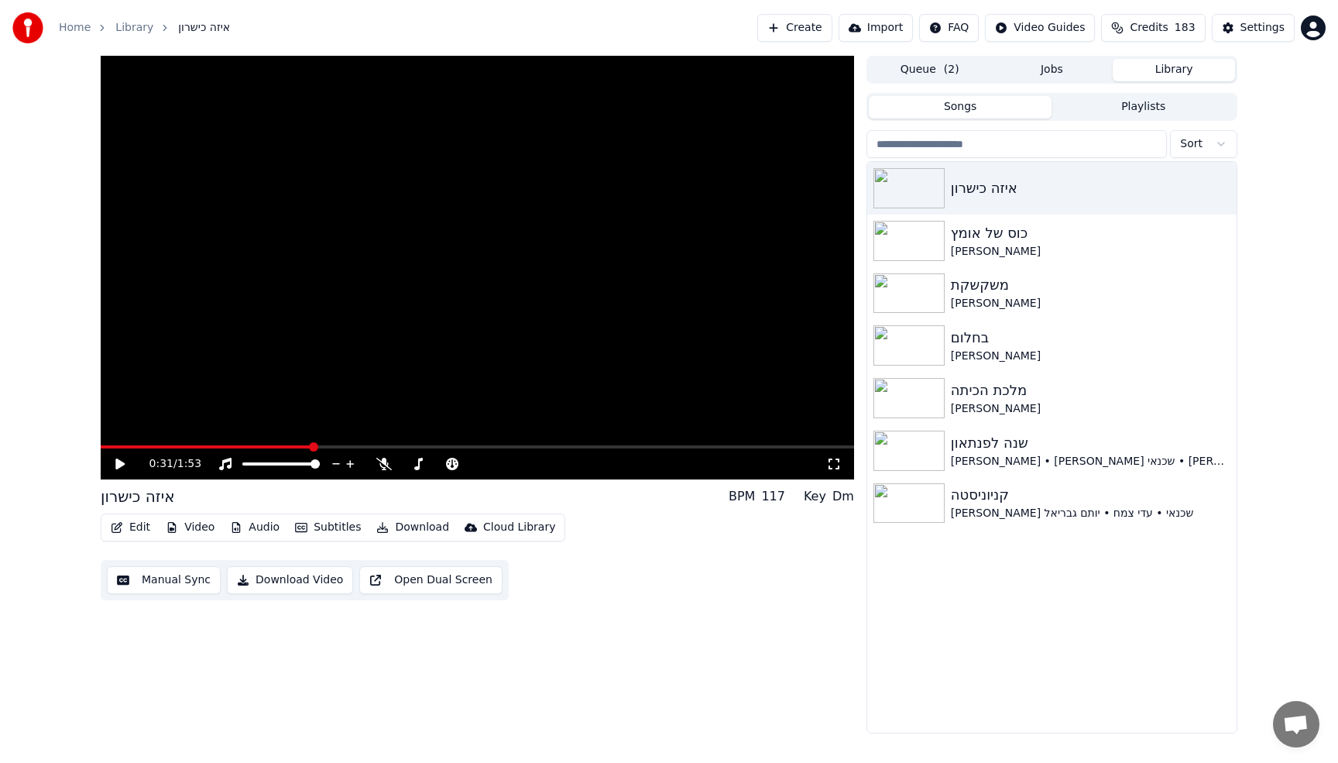
click at [146, 530] on button "Edit" at bounding box center [131, 528] width 52 height 22
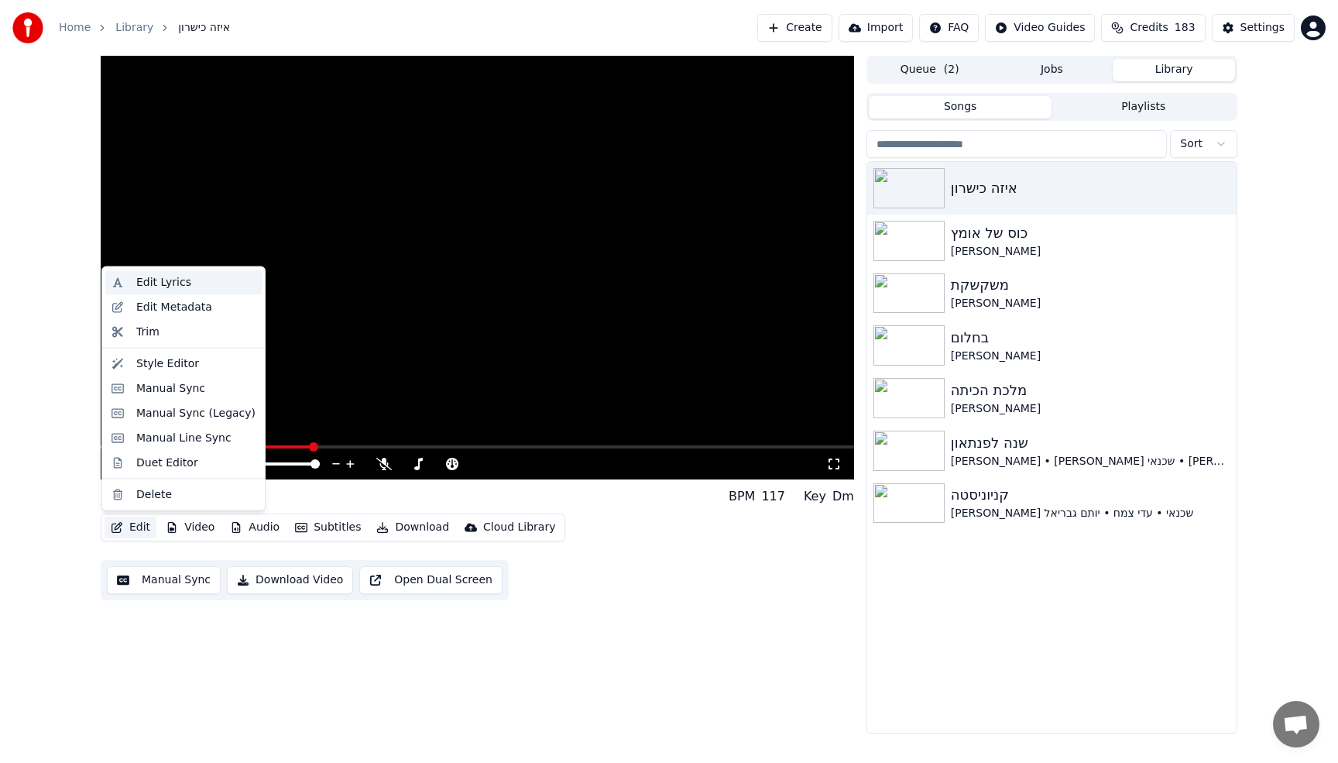
click at [177, 289] on div "Edit Lyrics" at bounding box center [163, 282] width 55 height 15
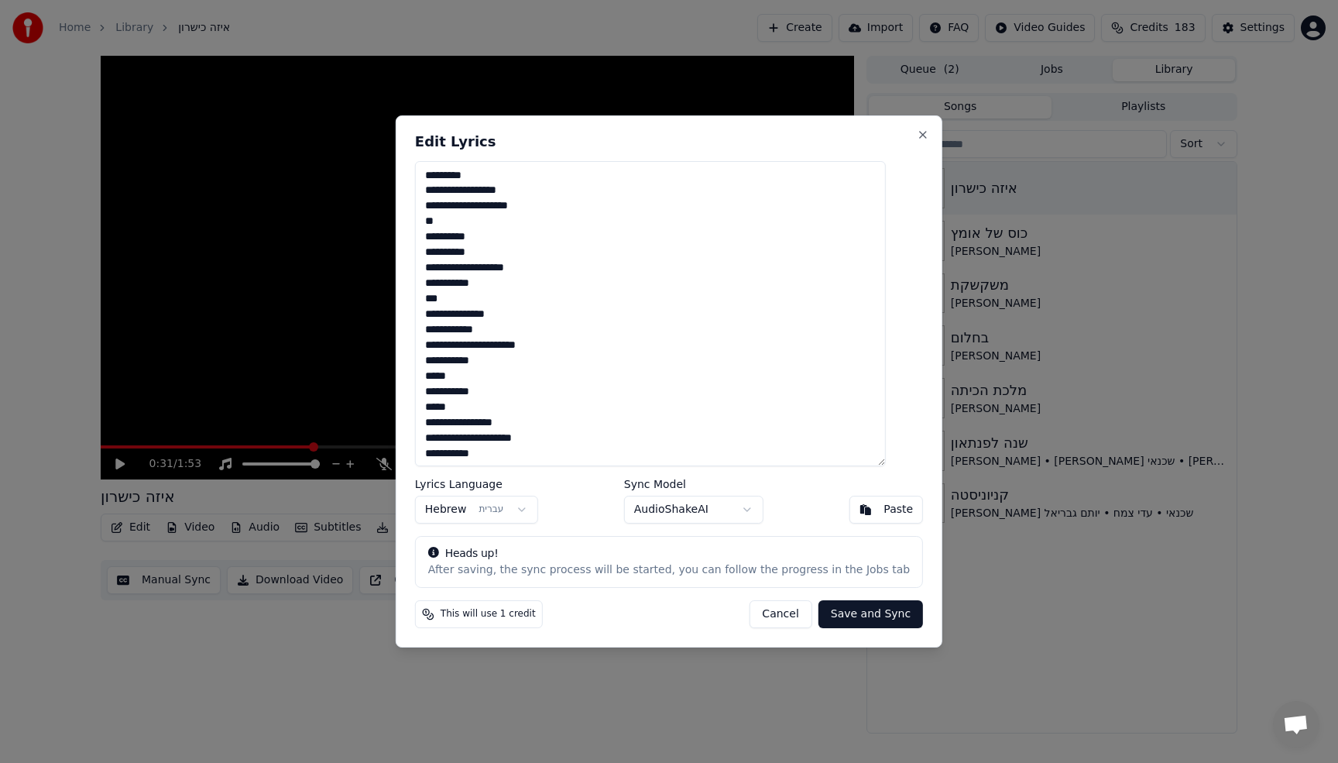
click at [771, 622] on button "Cancel" at bounding box center [780, 614] width 63 height 28
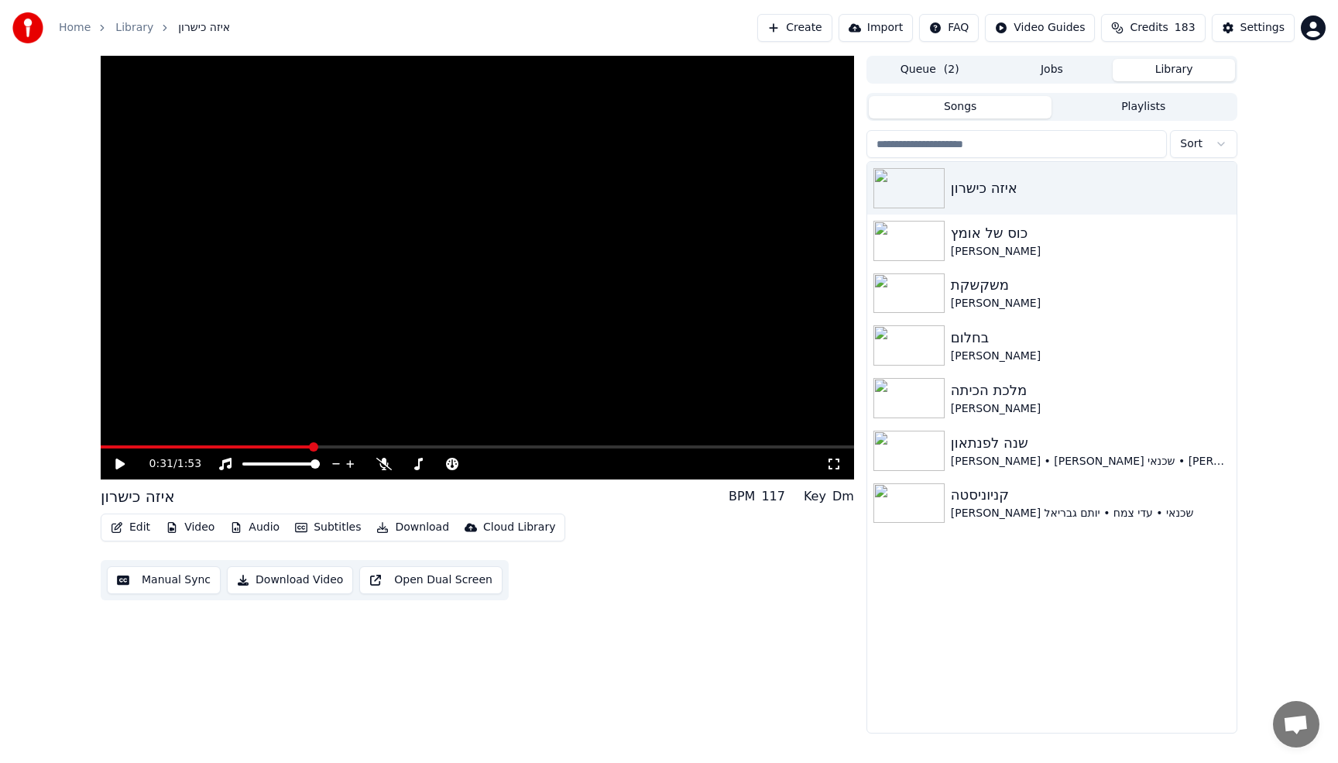
click at [810, 25] on button "Create" at bounding box center [794, 28] width 75 height 28
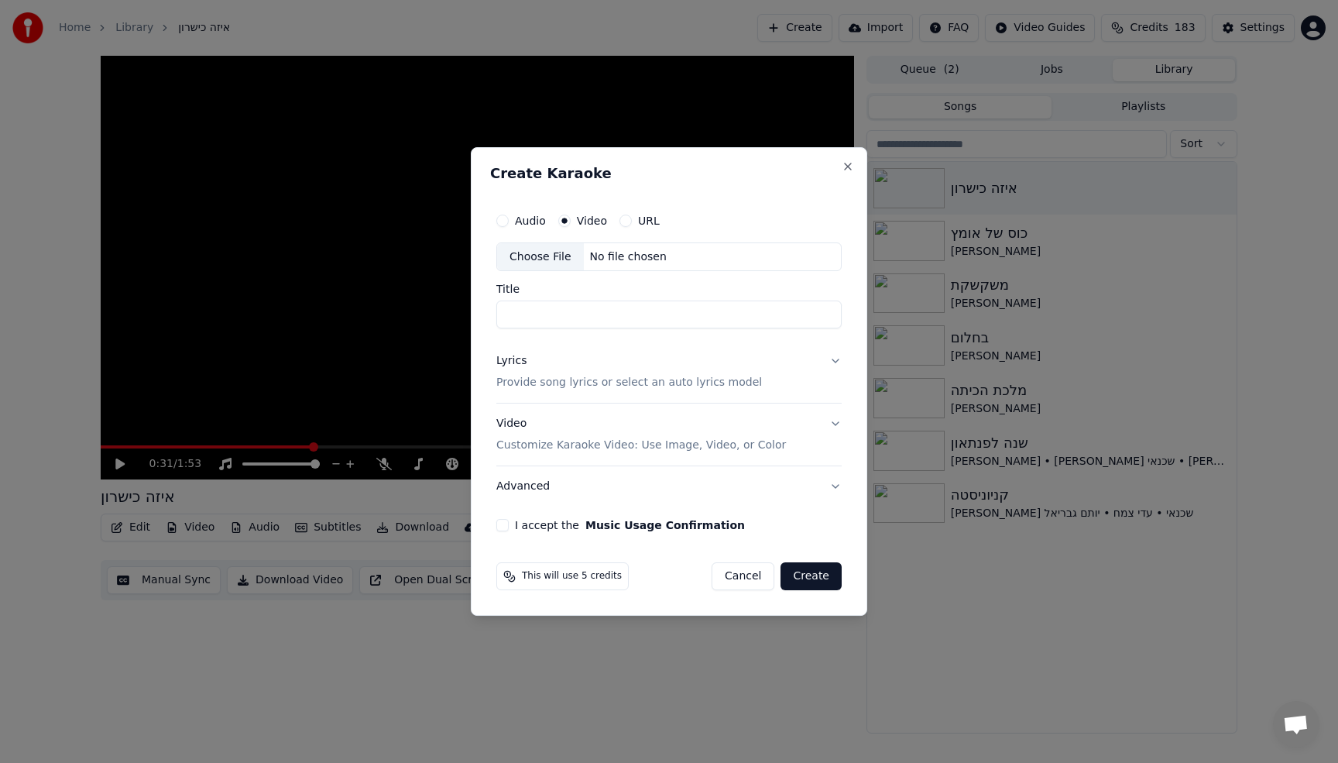
click at [583, 383] on p "Provide song lyrics or select an auto lyrics model" at bounding box center [629, 383] width 266 height 15
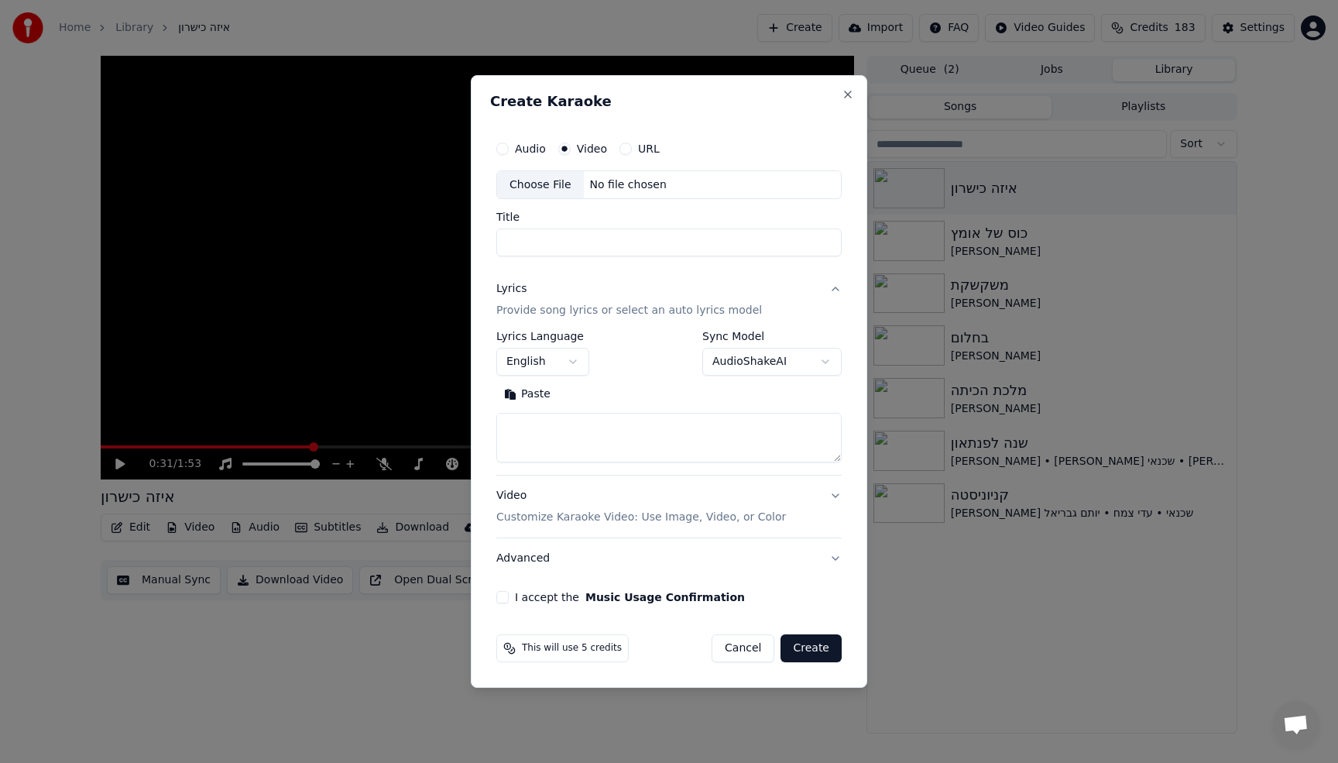
click at [565, 460] on textarea at bounding box center [668, 439] width 345 height 50
drag, startPoint x: 529, startPoint y: 428, endPoint x: 458, endPoint y: 430, distance: 70.5
click at [459, 430] on body "**********" at bounding box center [669, 381] width 1338 height 763
paste textarea "**********"
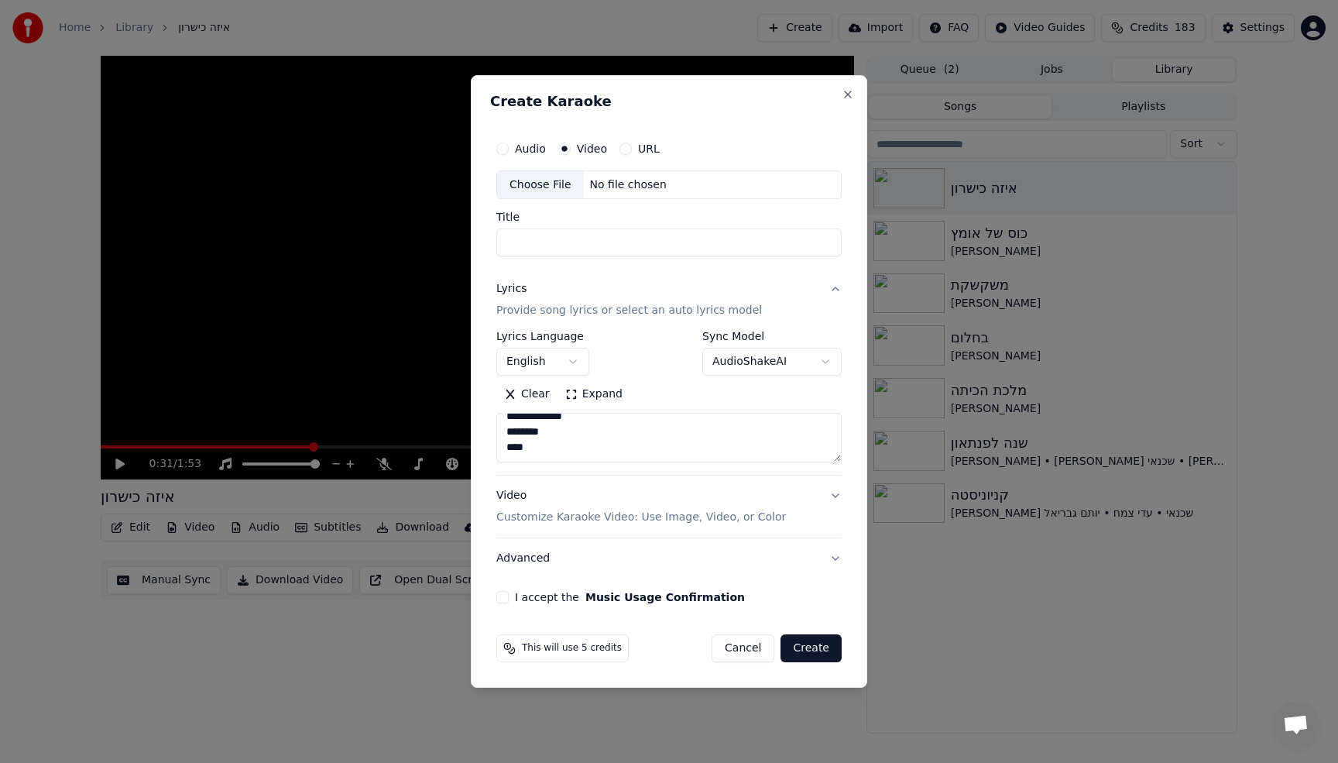
type textarea "**********"
click at [543, 369] on body "**********" at bounding box center [669, 381] width 1338 height 763
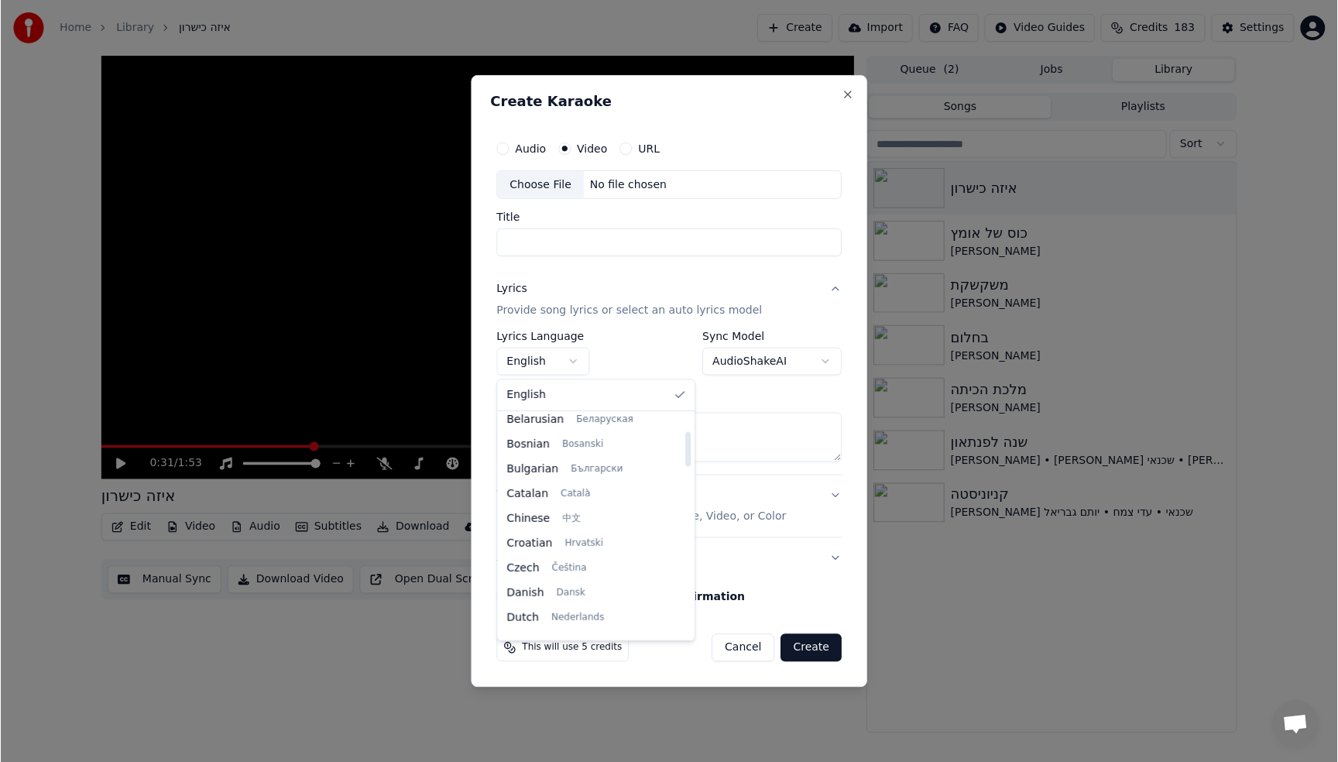
scroll to position [300, 0]
select select "**"
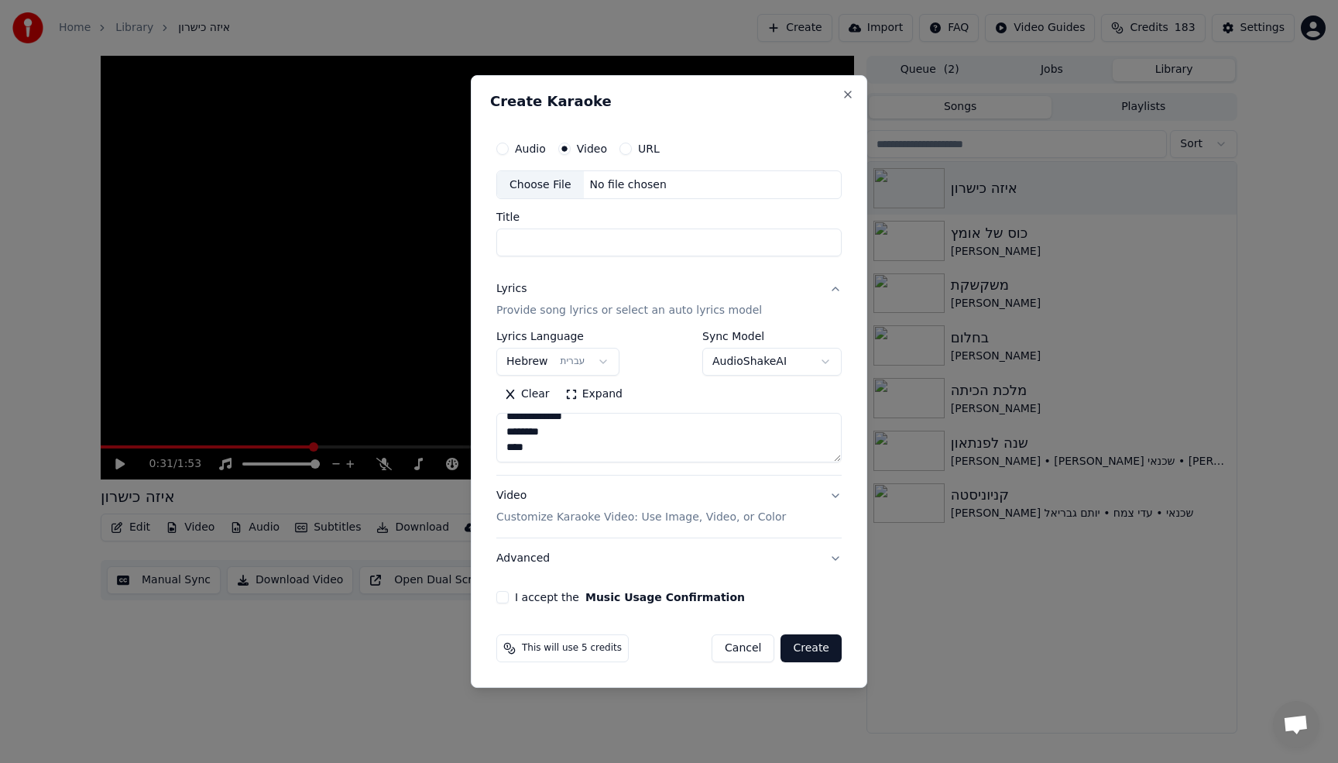
click at [555, 184] on div "Choose File" at bounding box center [540, 185] width 87 height 28
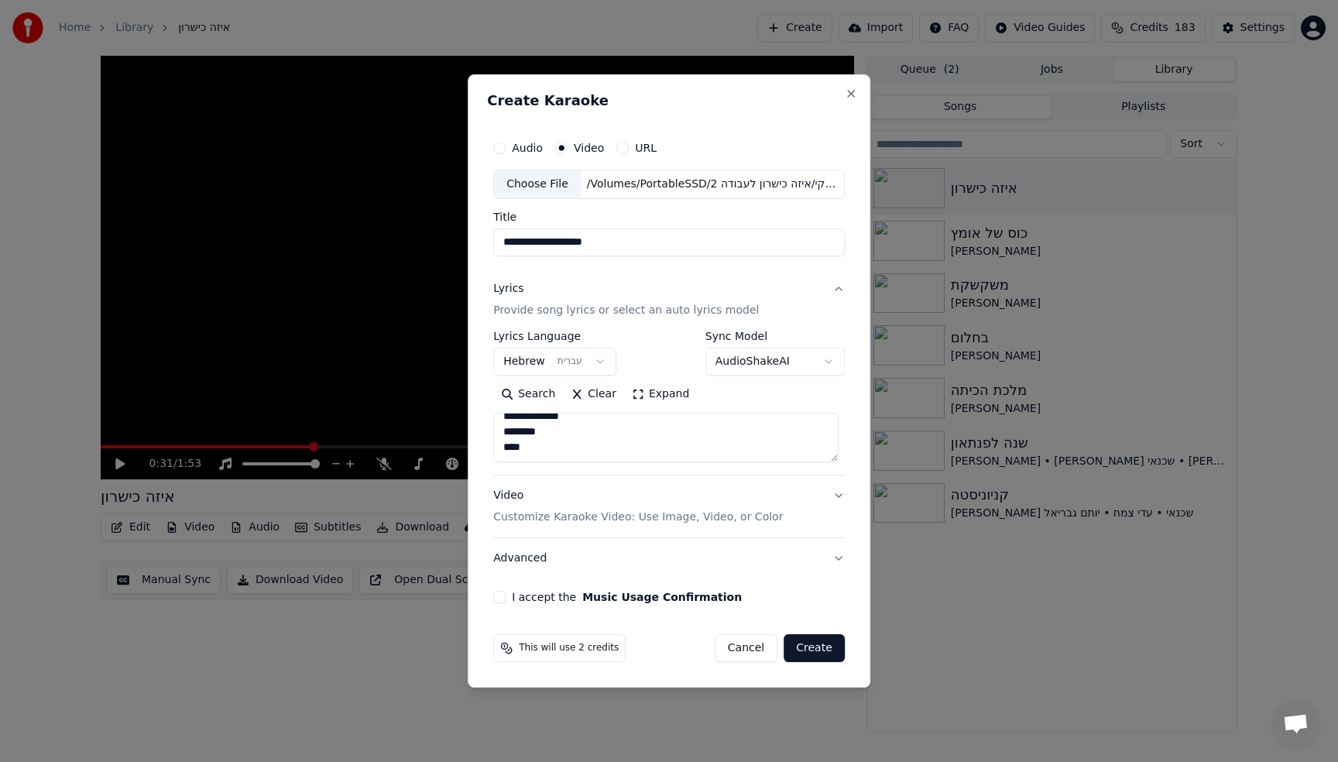
type input "**********"
click at [503, 596] on button "I accept the Music Usage Confirmation" at bounding box center [499, 597] width 12 height 12
click at [812, 646] on button "Create" at bounding box center [814, 648] width 61 height 28
select select
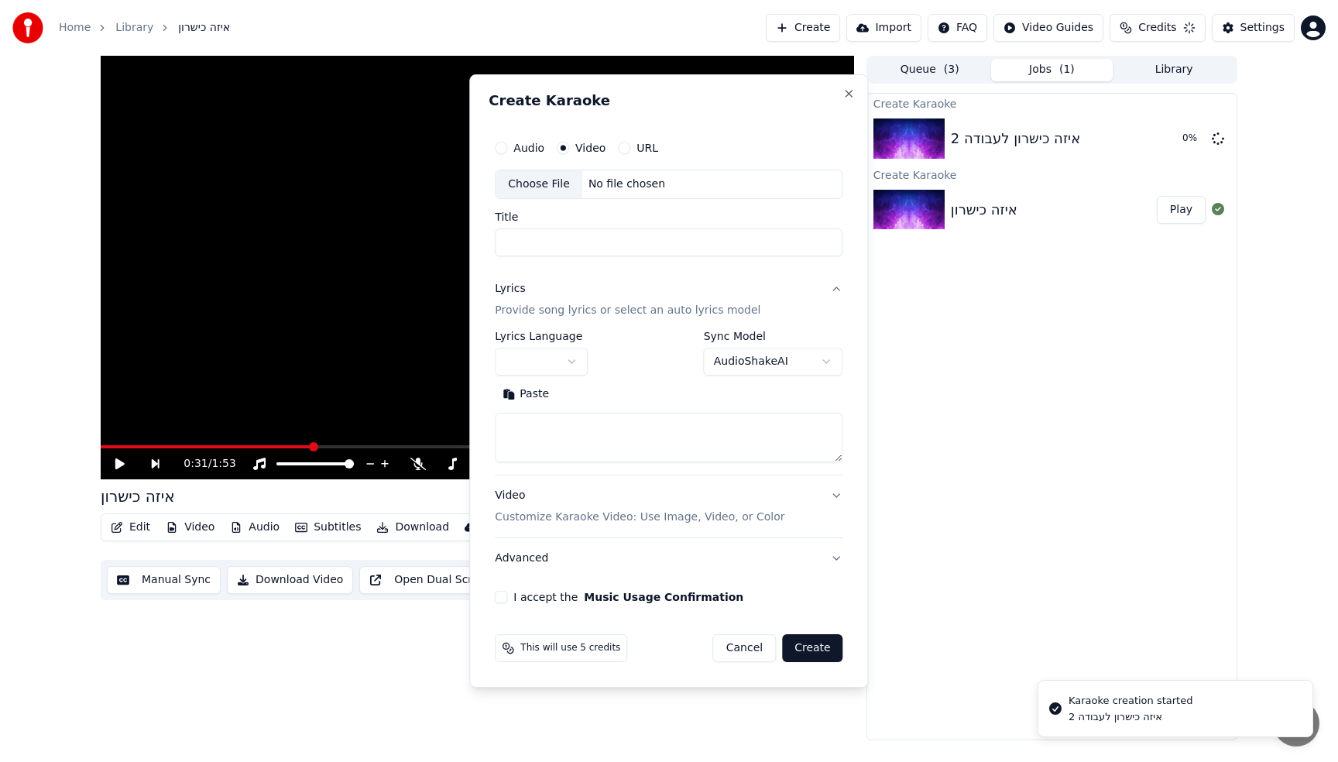
scroll to position [0, 0]
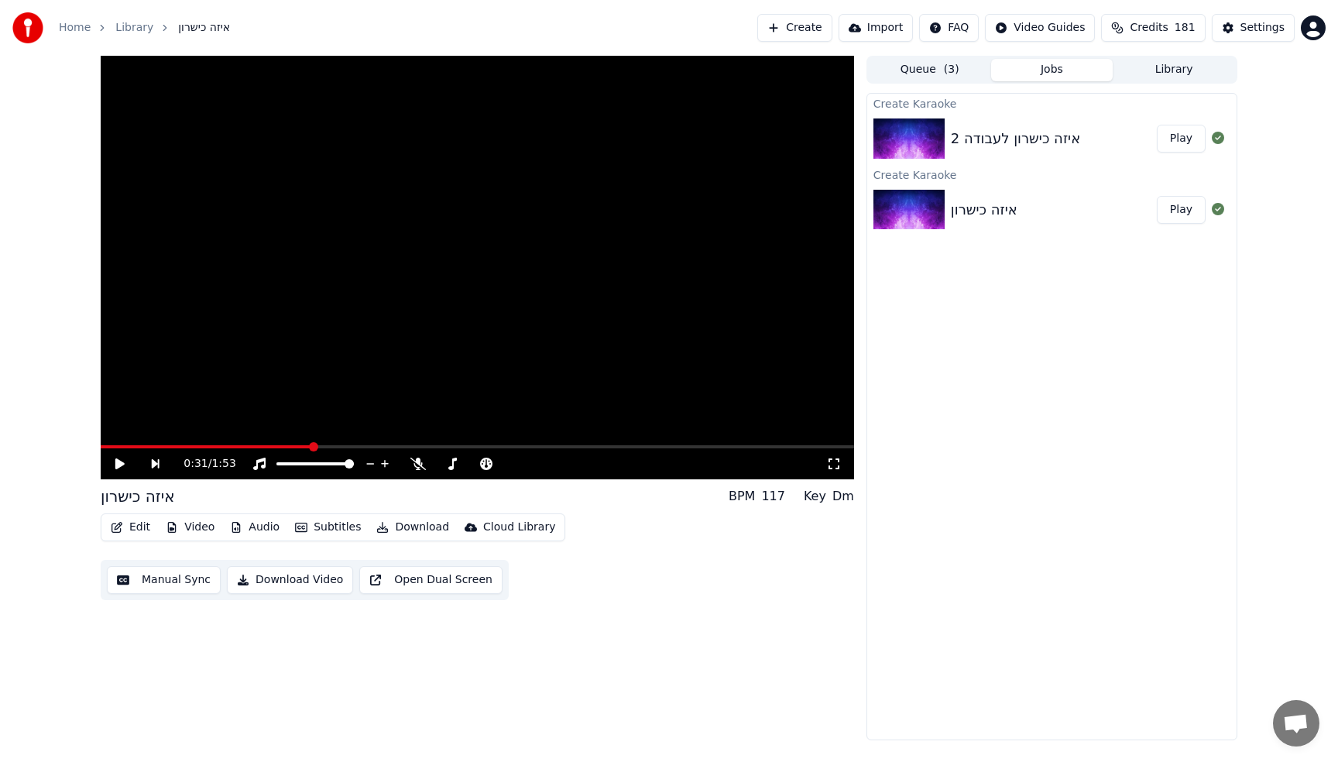
click at [1188, 127] on button "Play" at bounding box center [1181, 139] width 49 height 28
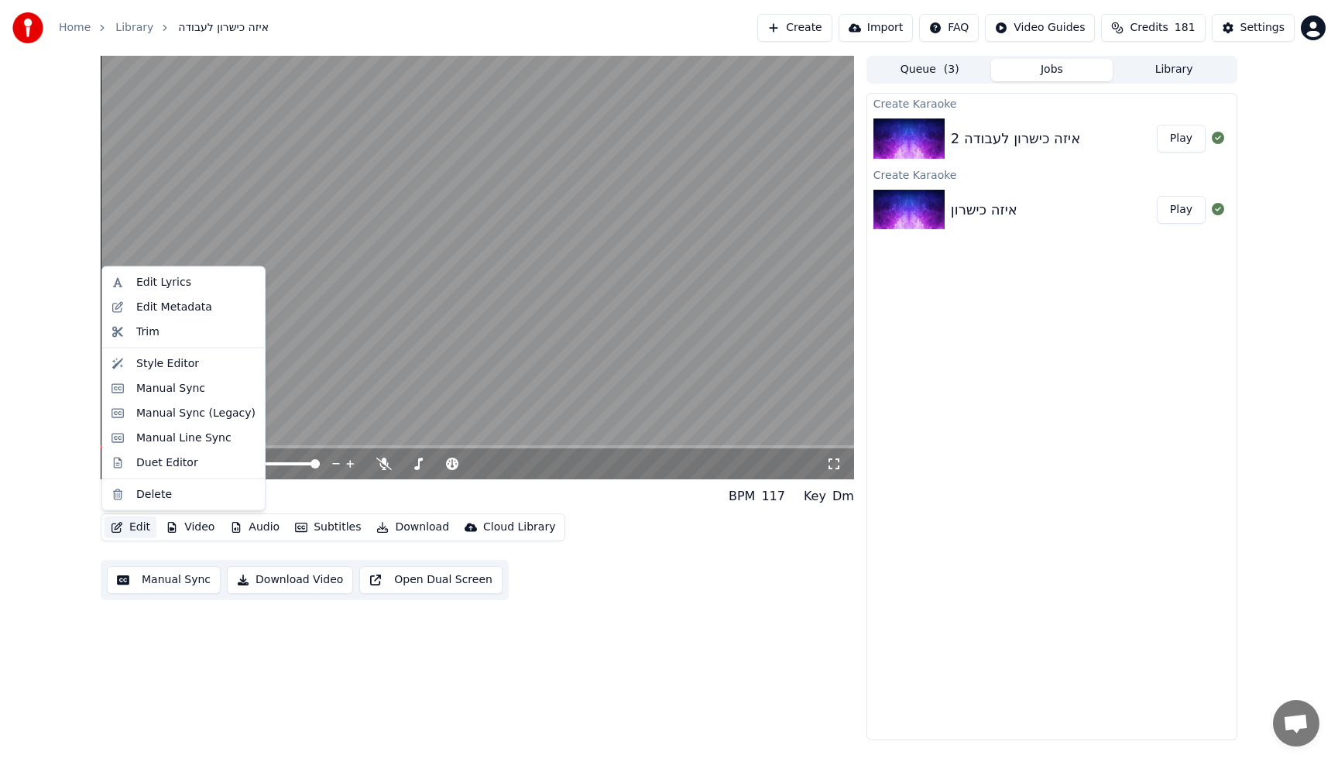
click at [139, 524] on button "Edit" at bounding box center [131, 528] width 52 height 22
click at [184, 300] on div "Edit Metadata" at bounding box center [174, 306] width 76 height 15
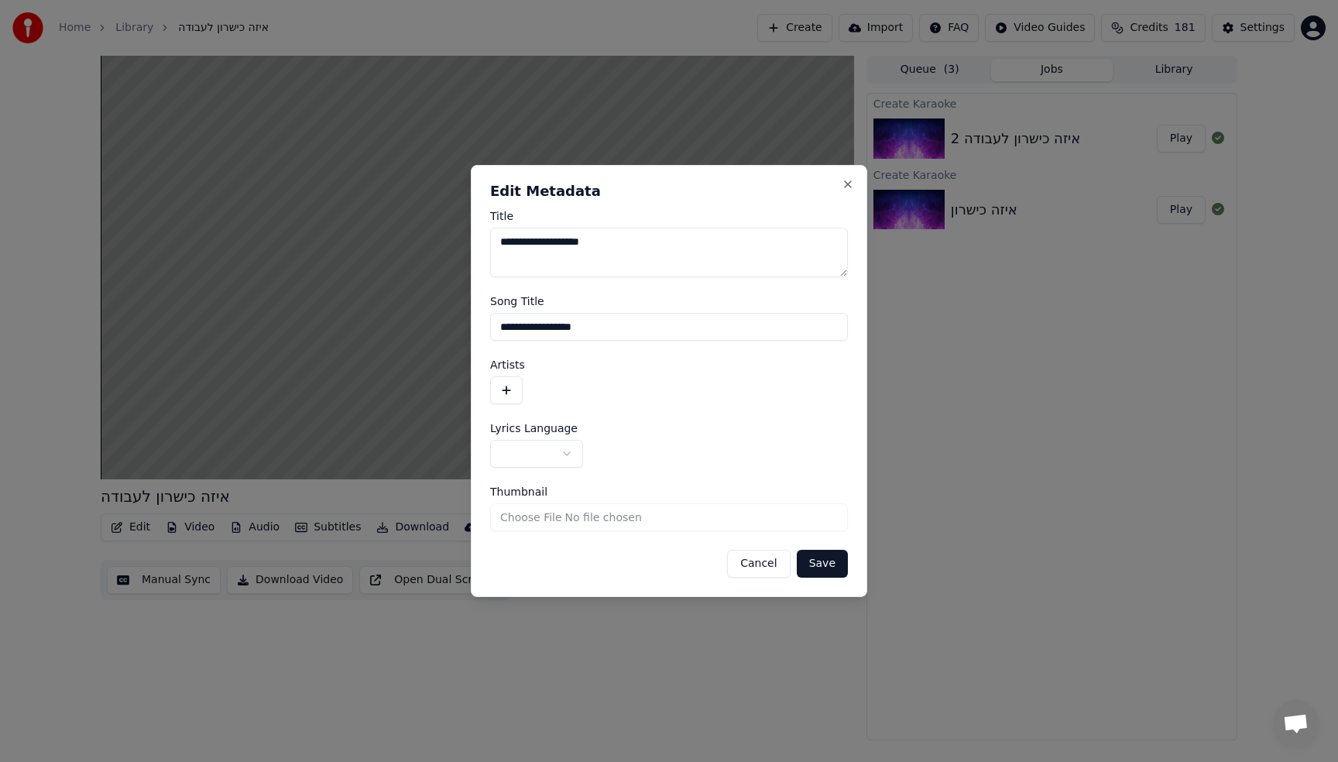
drag, startPoint x: 547, startPoint y: 244, endPoint x: 387, endPoint y: 245, distance: 159.5
click at [389, 245] on body "**********" at bounding box center [669, 381] width 1338 height 762
click at [506, 244] on textarea "**********" at bounding box center [669, 253] width 358 height 50
type textarea "**********"
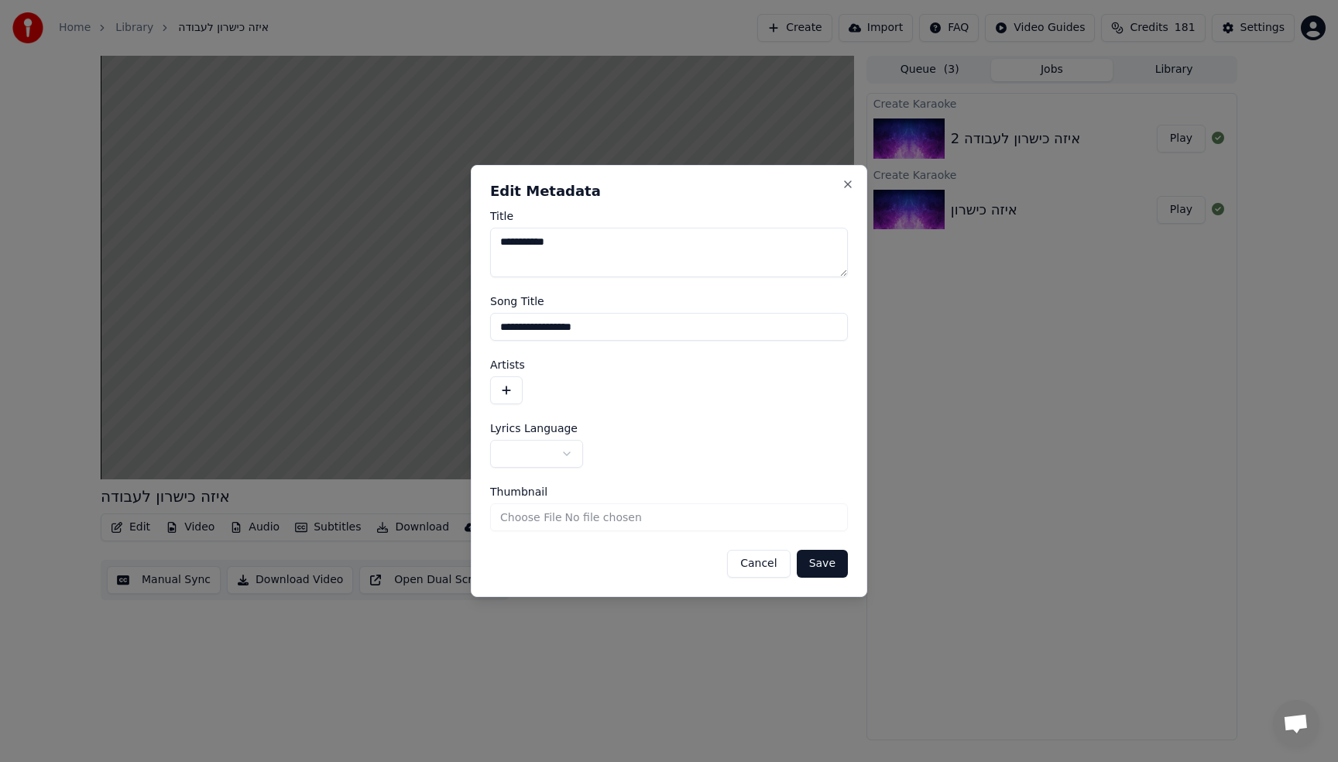
click at [528, 328] on input "**********" at bounding box center [669, 327] width 358 height 28
drag, startPoint x: 536, startPoint y: 330, endPoint x: 461, endPoint y: 330, distance: 75.1
click at [461, 330] on body "**********" at bounding box center [669, 381] width 1338 height 762
type input "**********"
click at [513, 389] on button "button" at bounding box center [506, 390] width 33 height 28
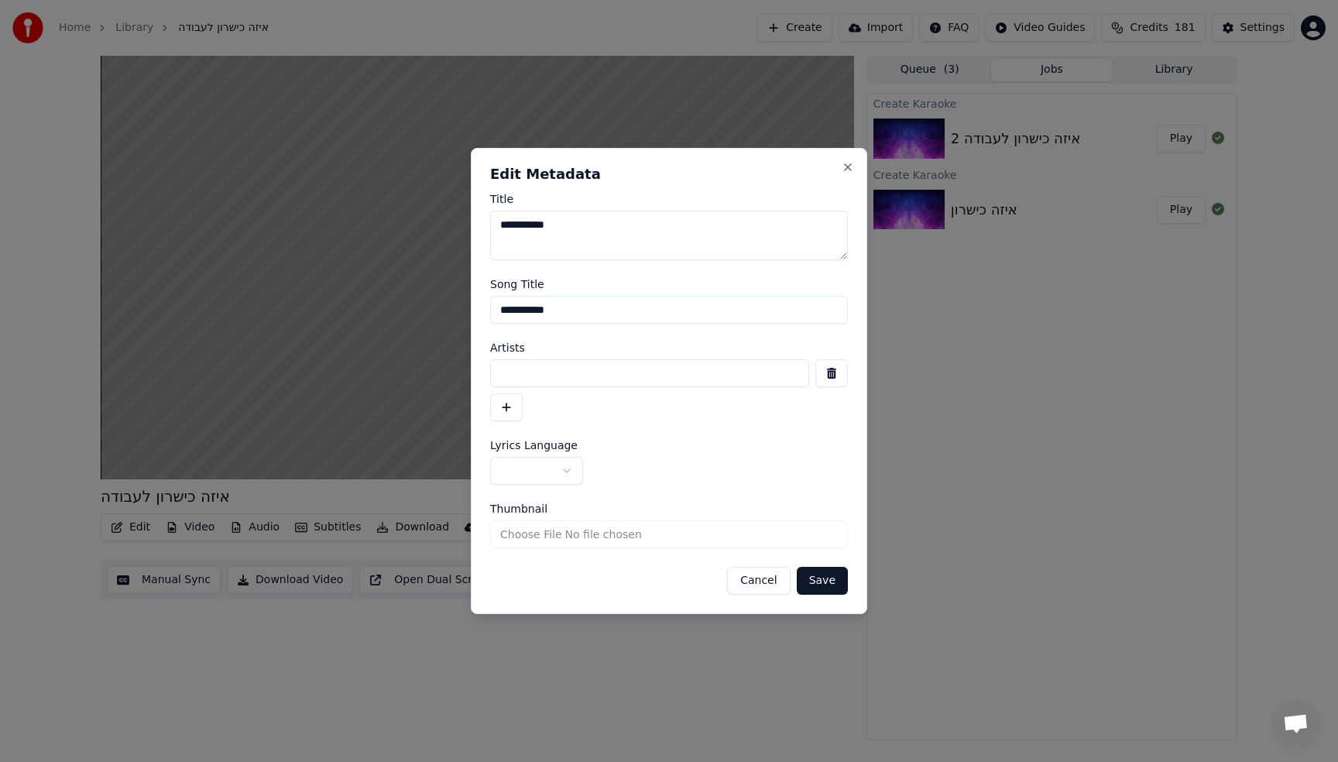
click at [554, 366] on input at bounding box center [649, 373] width 319 height 28
type input "**********"
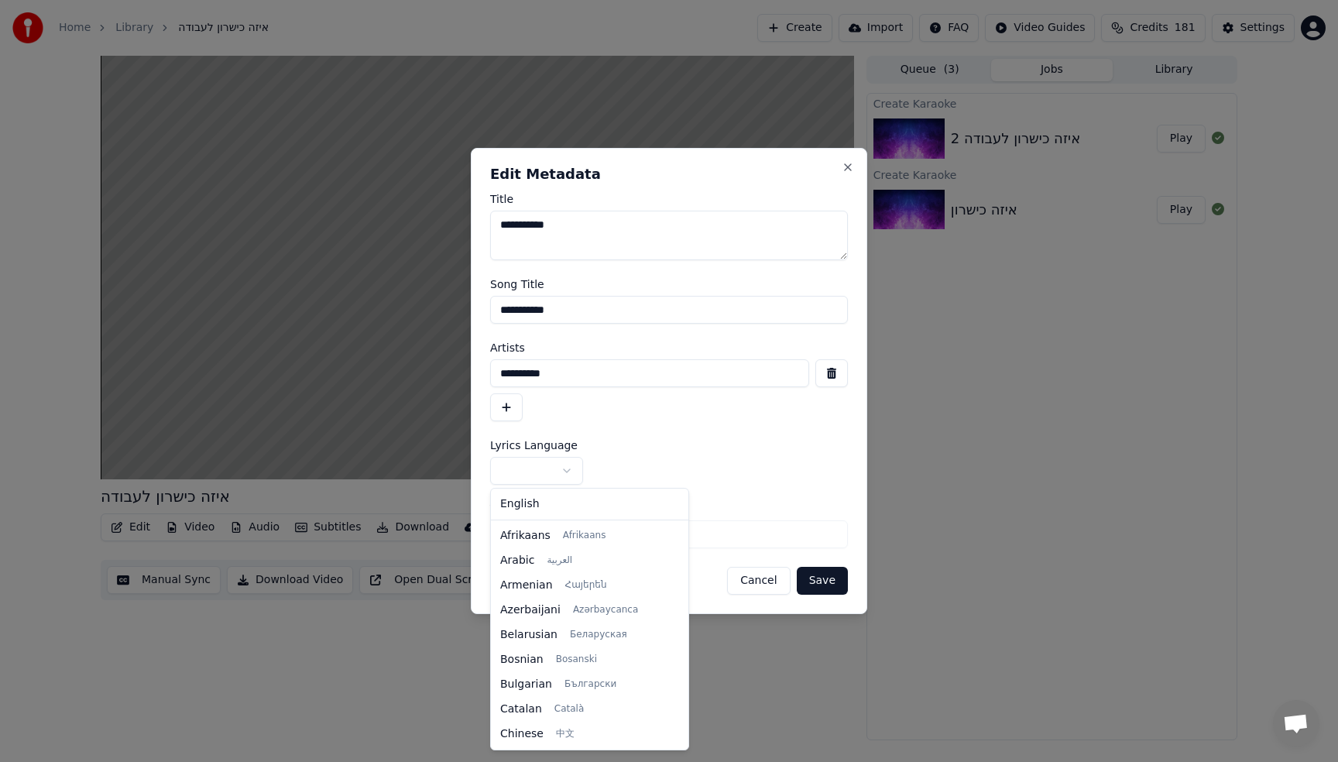
click at [535, 479] on body "**********" at bounding box center [669, 381] width 1338 height 762
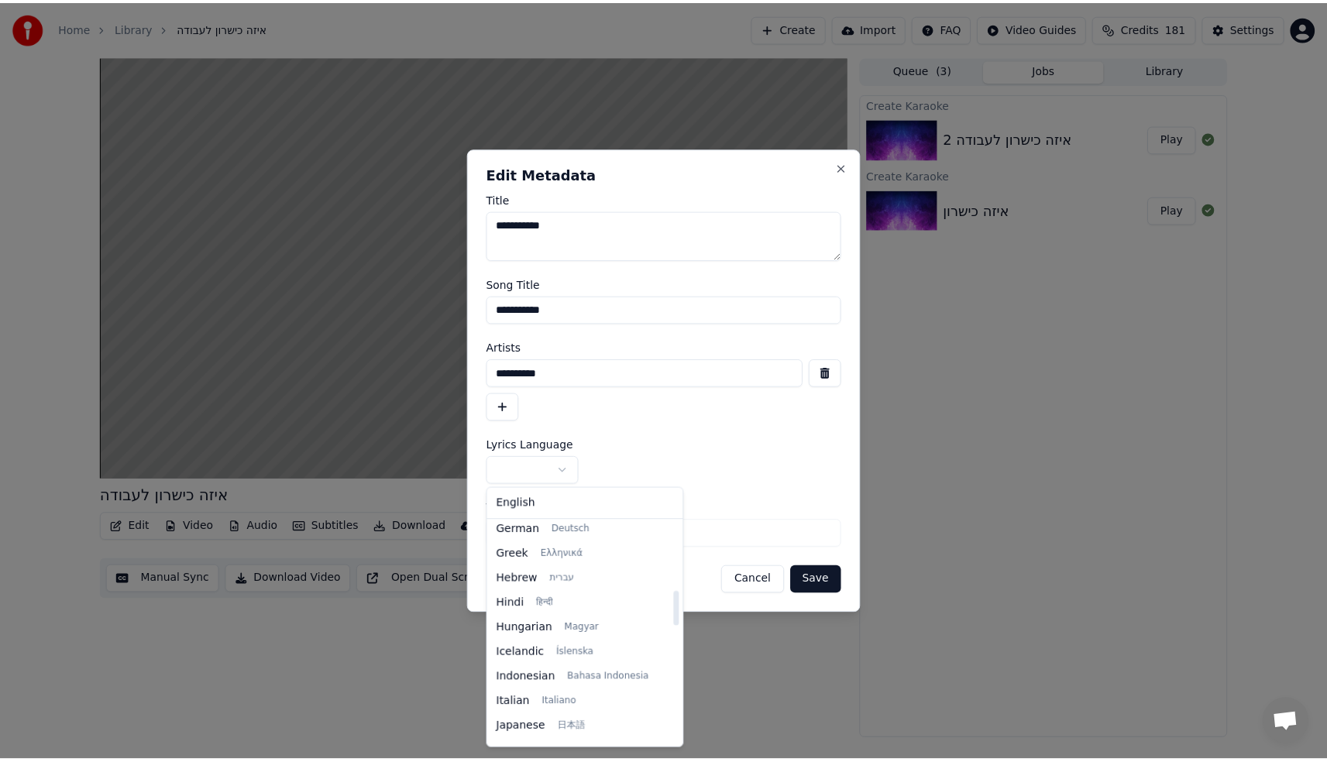
scroll to position [411, 0]
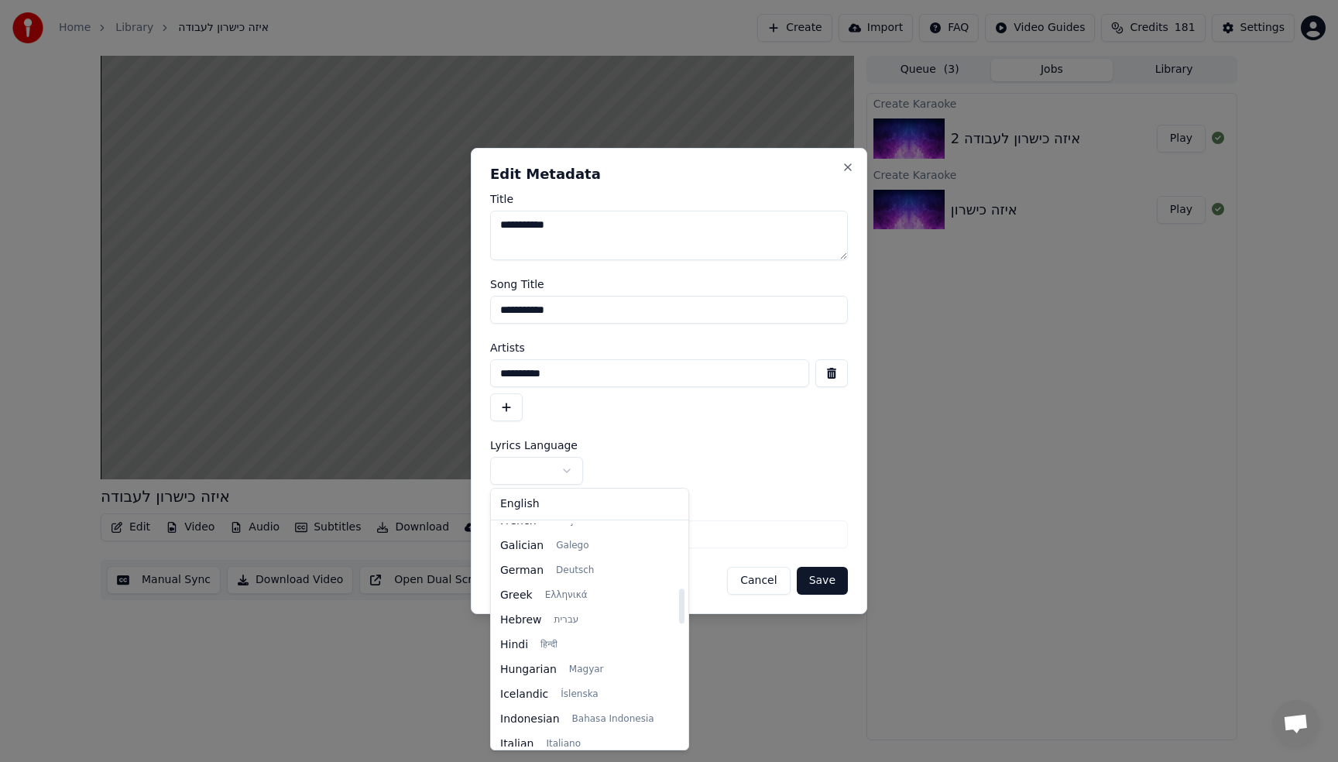
select select "**"
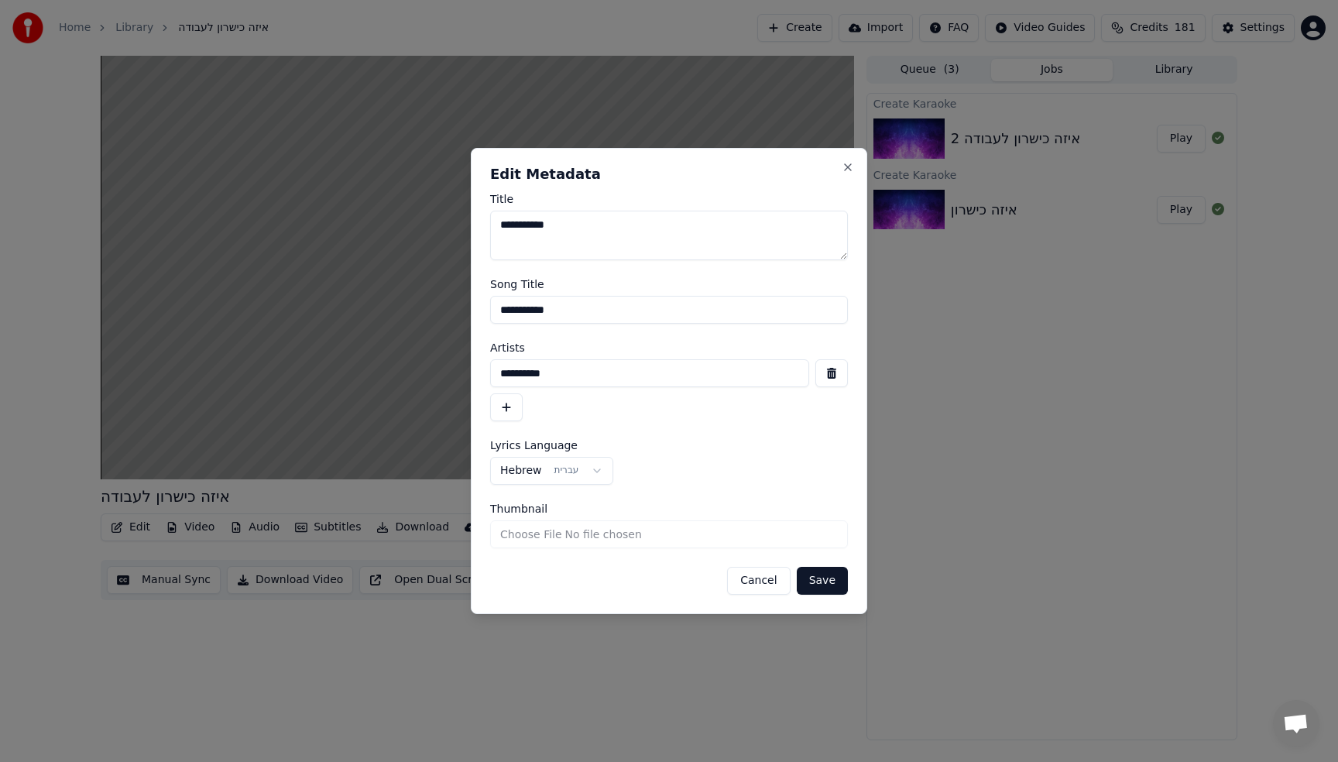
click at [645, 462] on div "**********" at bounding box center [669, 471] width 358 height 28
click at [818, 577] on button "Save" at bounding box center [822, 581] width 51 height 28
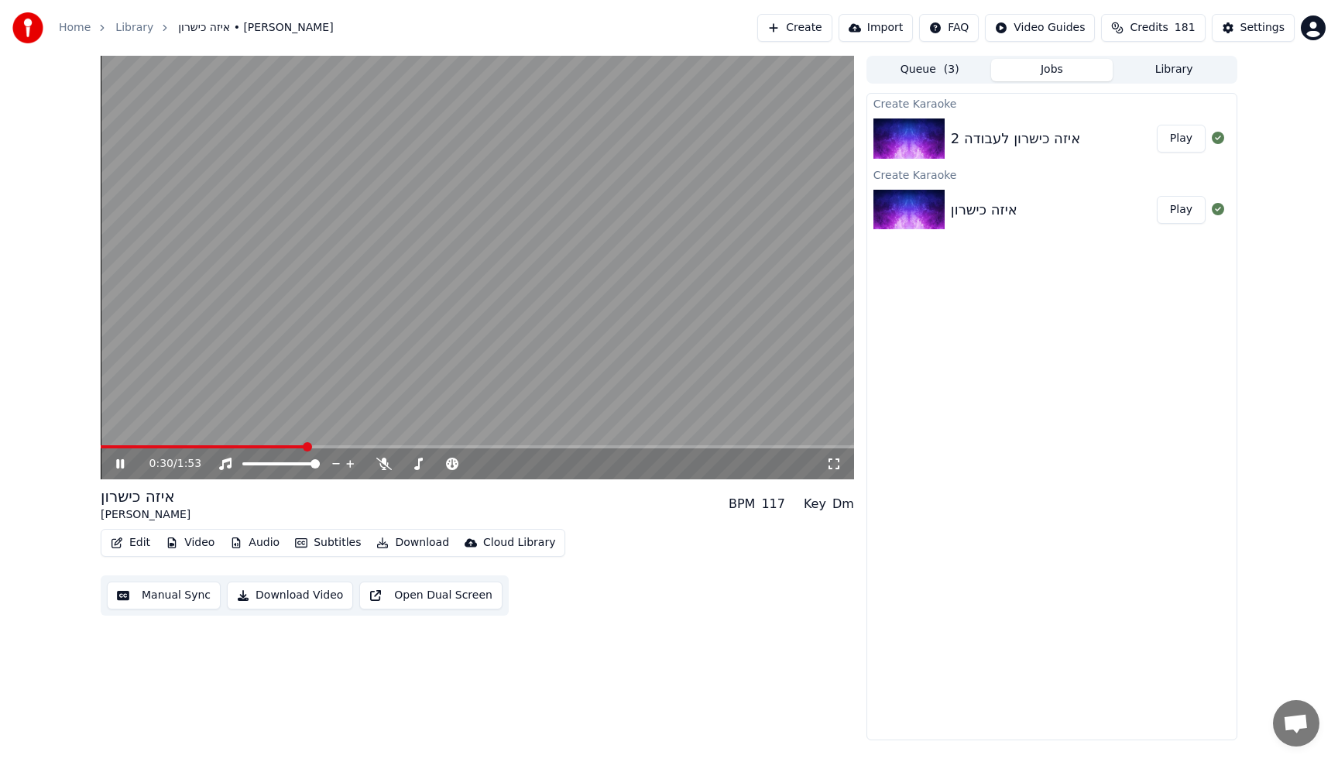
click at [138, 545] on button "Edit" at bounding box center [131, 543] width 52 height 22
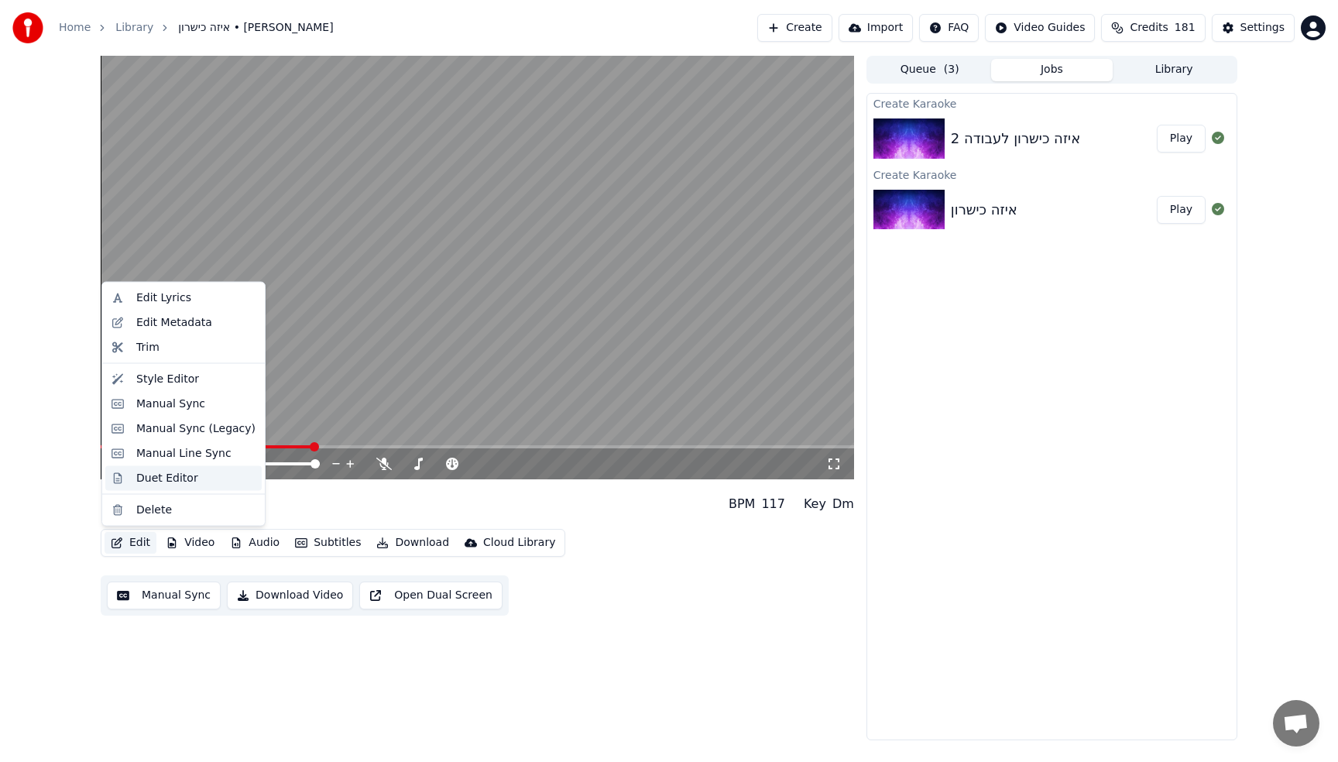
click at [162, 475] on div "Duet Editor" at bounding box center [167, 477] width 62 height 15
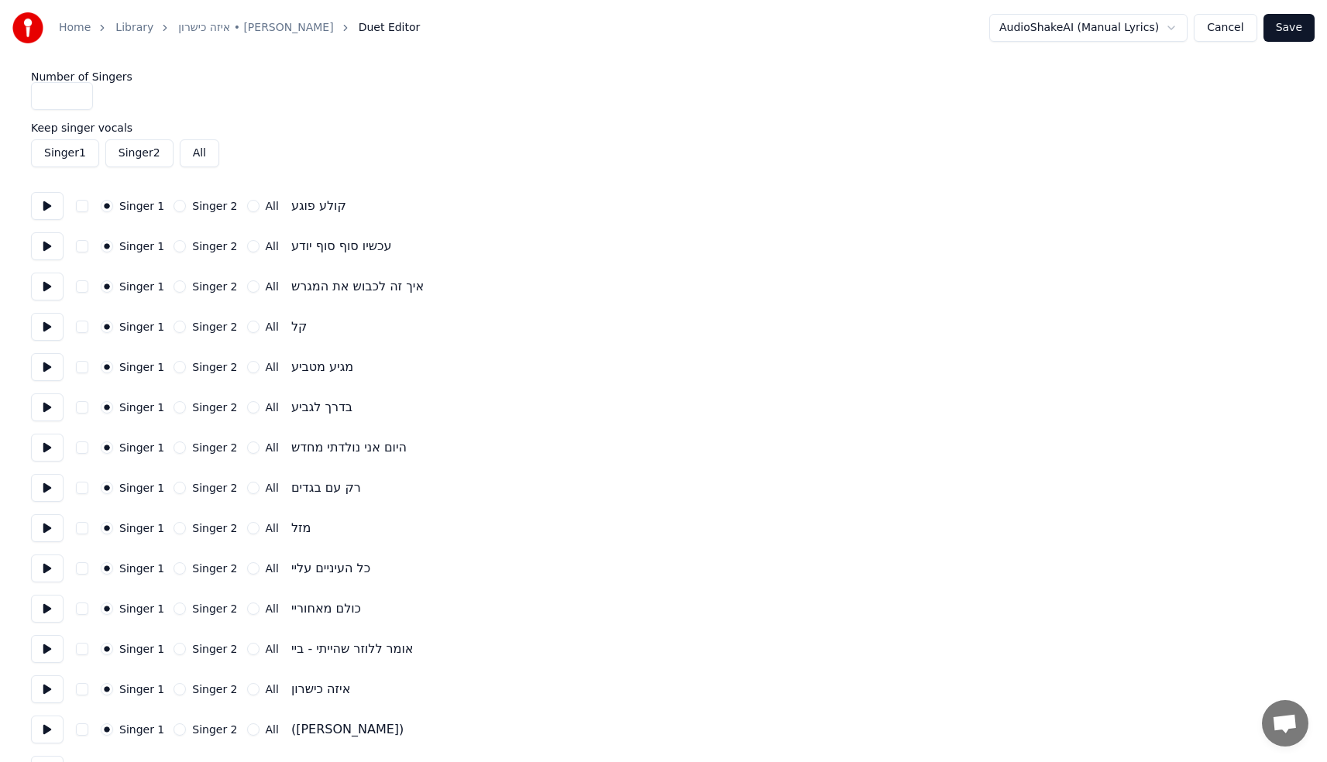
click at [177, 529] on button "Singer 2" at bounding box center [179, 528] width 12 height 12
click at [174, 325] on button "Singer 2" at bounding box center [179, 327] width 12 height 12
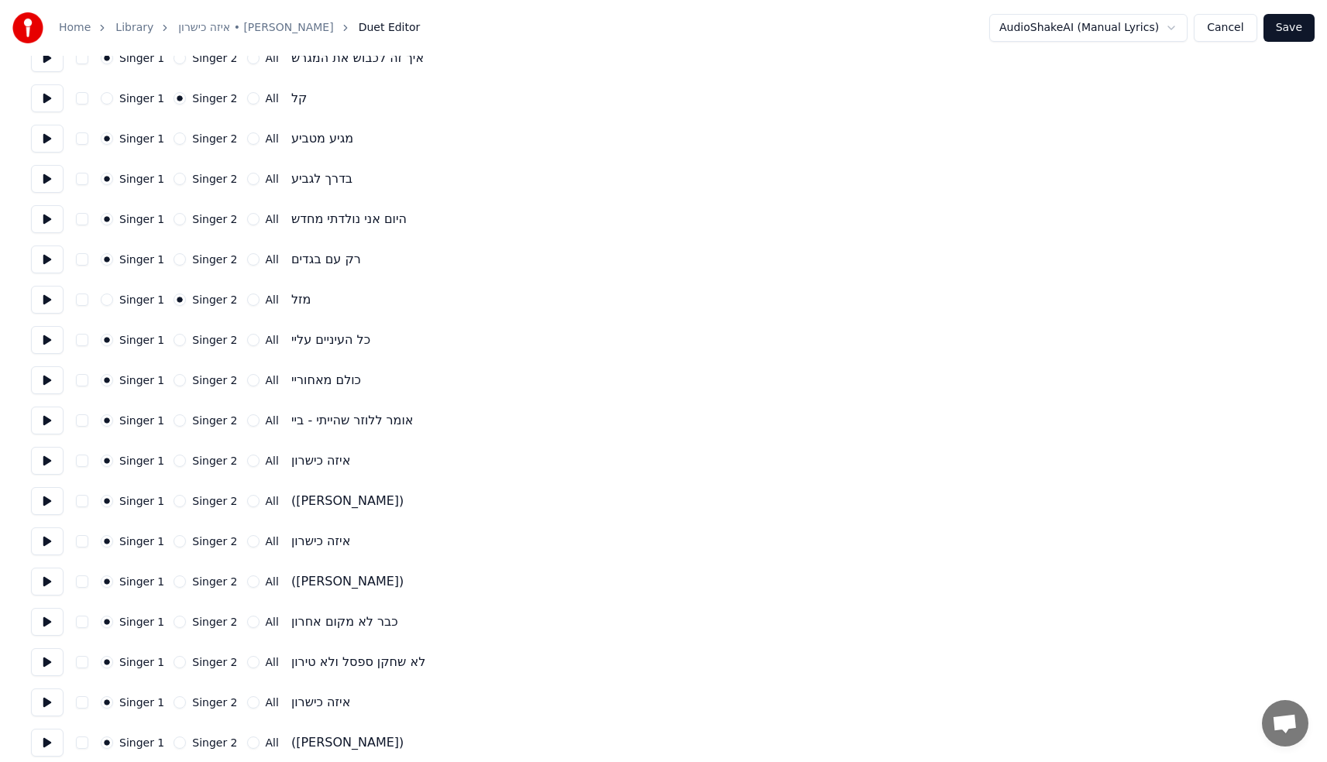
scroll to position [271, 0]
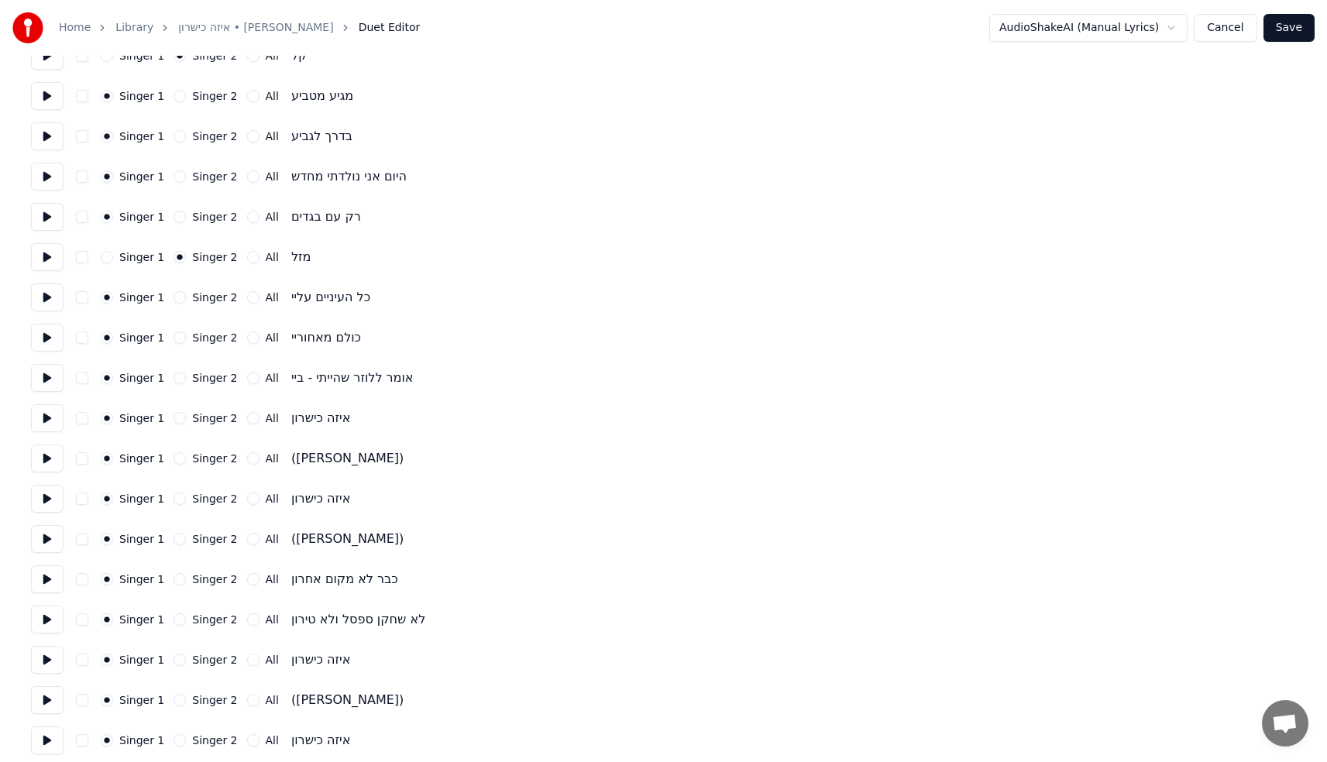
click at [181, 457] on button "Singer 2" at bounding box center [179, 458] width 12 height 12
click at [180, 537] on button "Singer 2" at bounding box center [179, 539] width 12 height 12
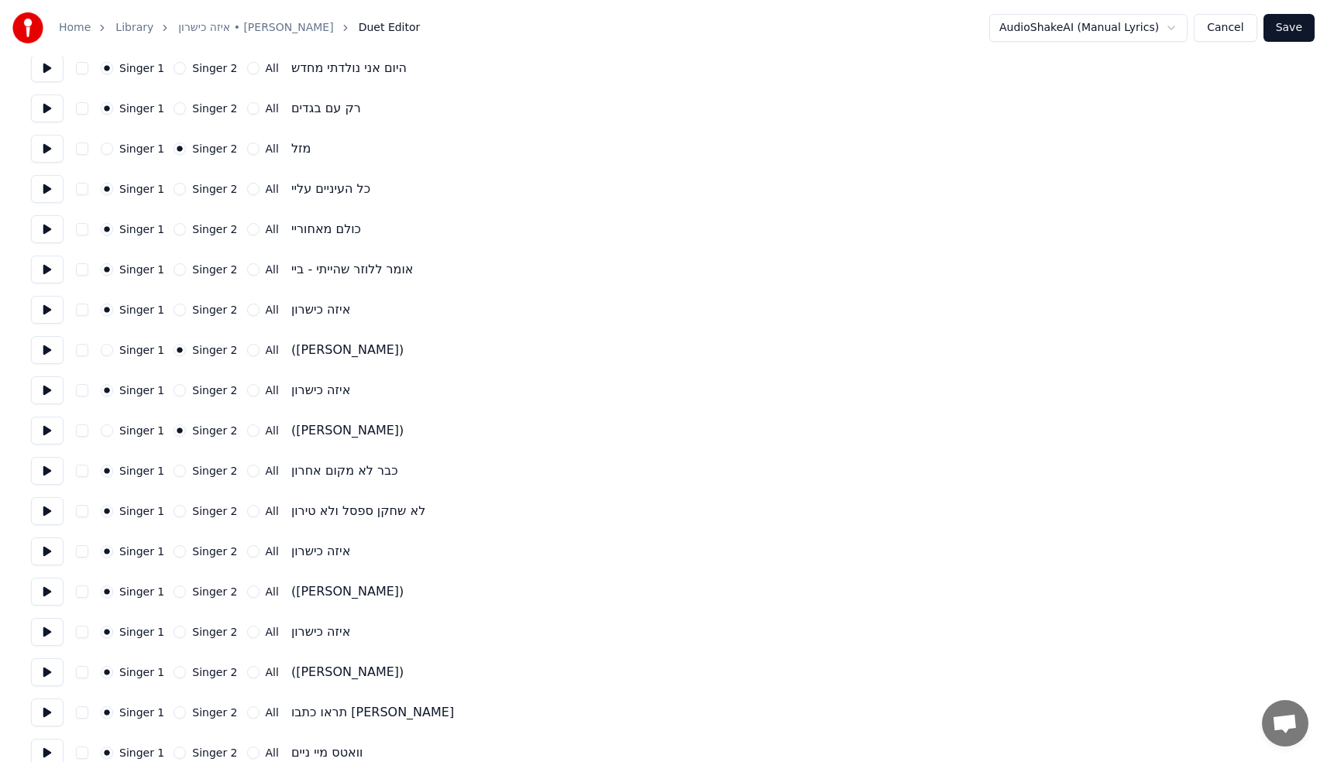
scroll to position [382, 0]
click at [177, 589] on button "Singer 2" at bounding box center [179, 589] width 12 height 12
click at [180, 673] on button "Singer 2" at bounding box center [179, 670] width 12 height 12
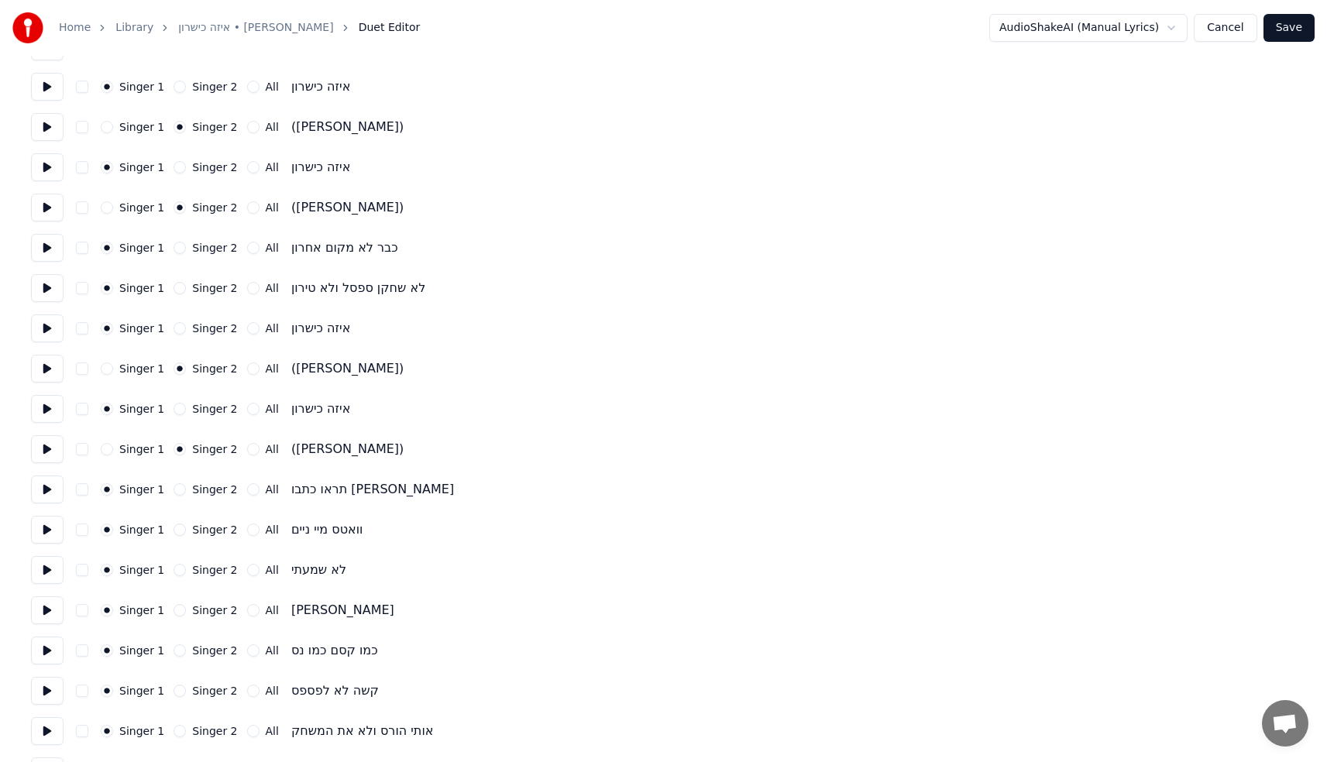
scroll to position [618, 0]
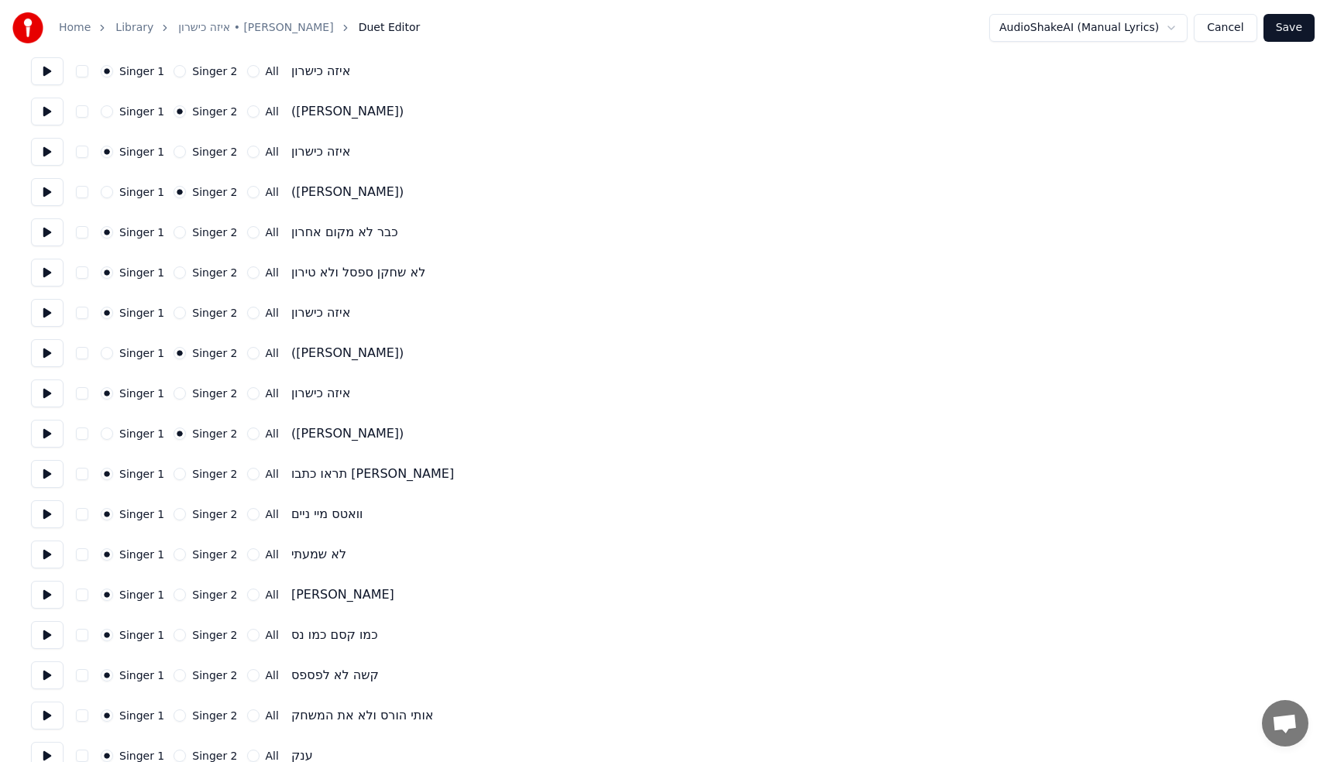
click at [174, 593] on button "Singer 2" at bounding box center [179, 595] width 12 height 12
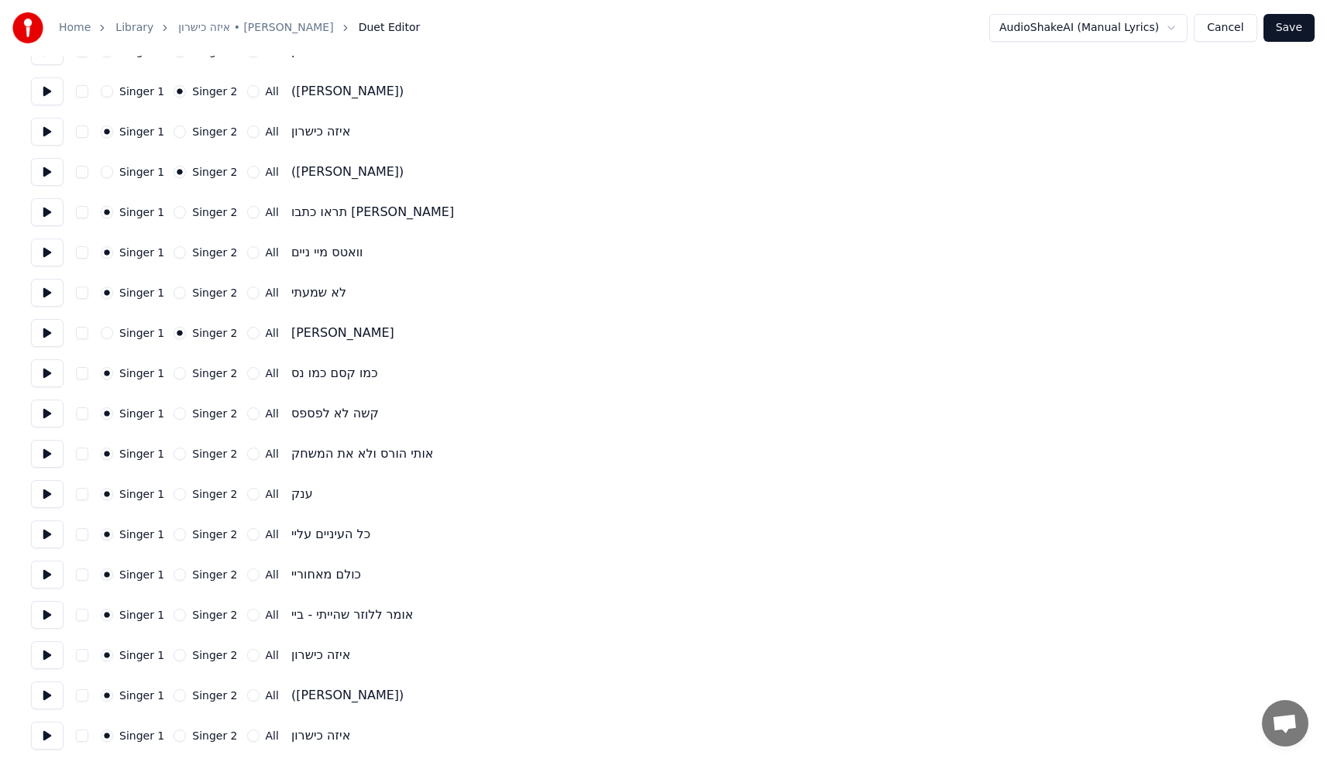
scroll to position [1083, 0]
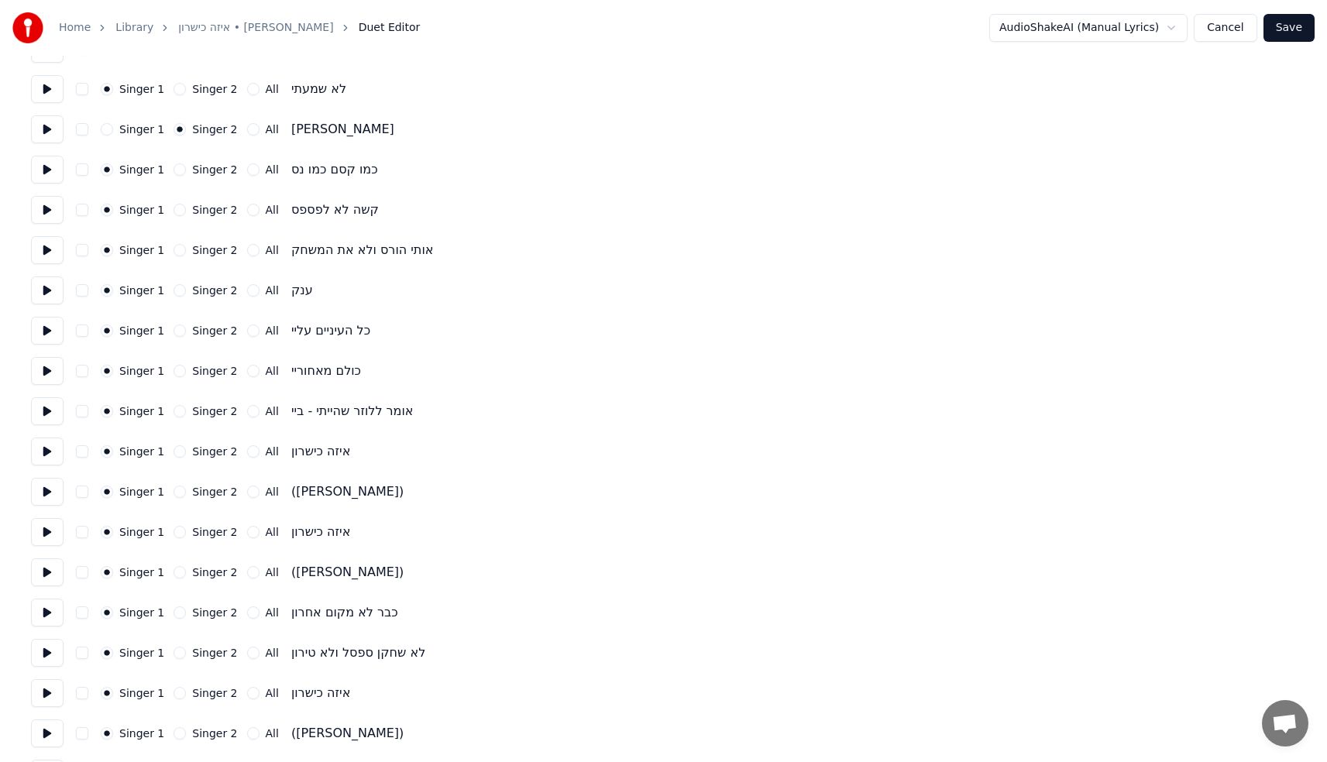
click at [180, 493] on button "Singer 2" at bounding box center [179, 492] width 12 height 12
click at [179, 573] on button "Singer 2" at bounding box center [179, 572] width 12 height 12
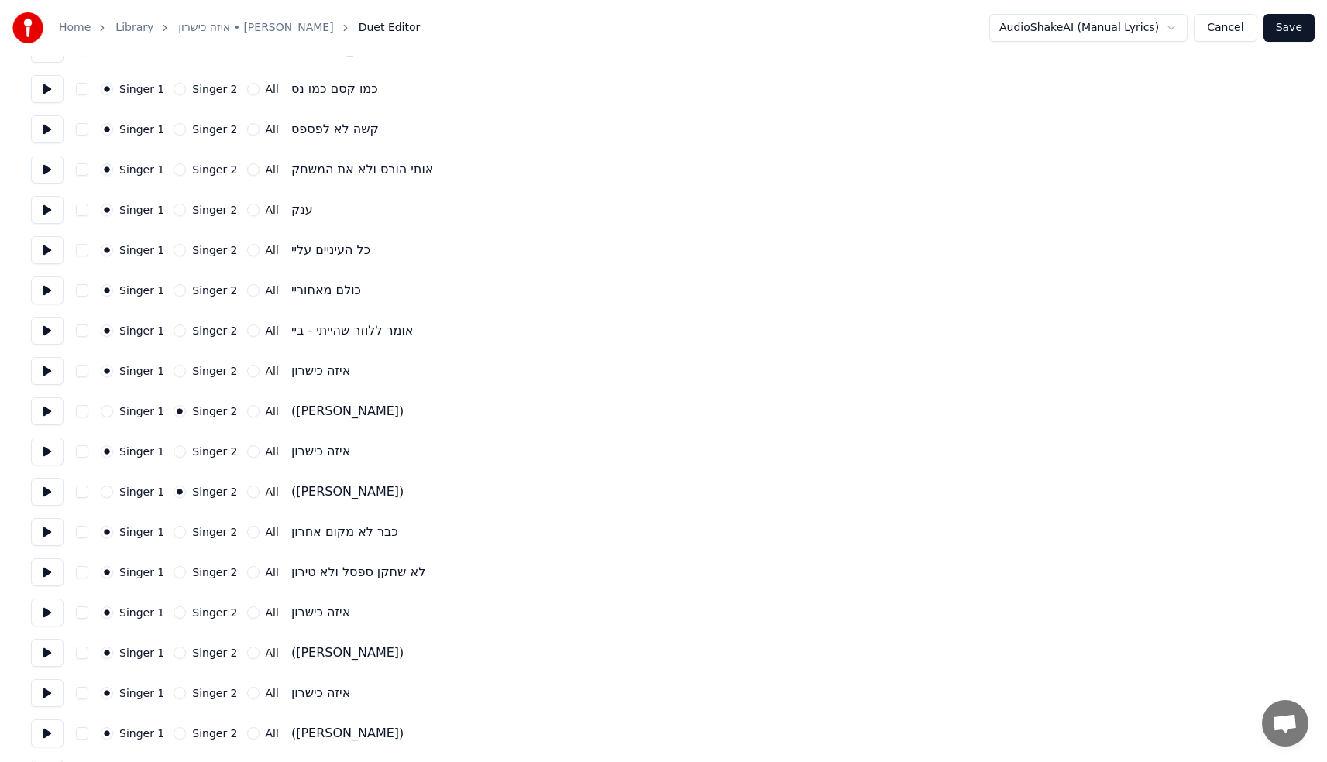
scroll to position [1299, 0]
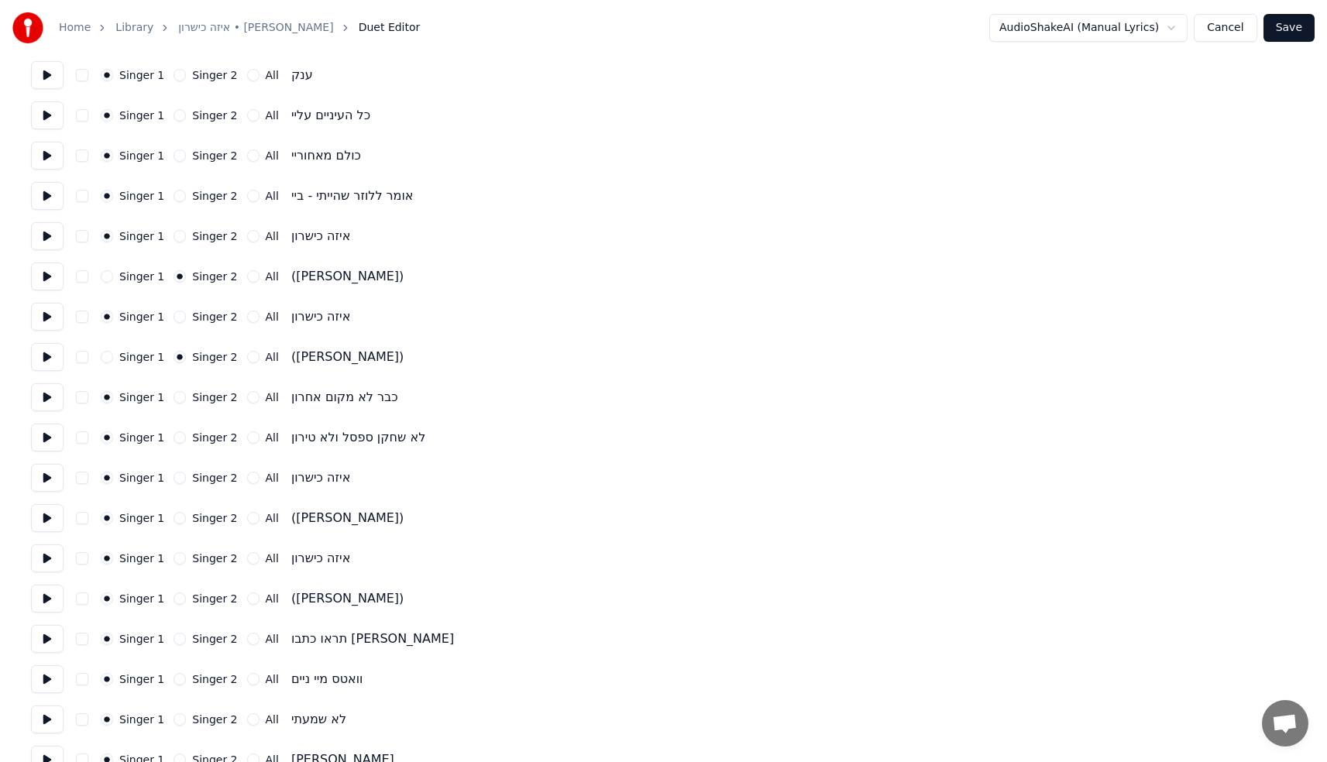
click at [175, 519] on button "Singer 2" at bounding box center [179, 518] width 12 height 12
click at [174, 599] on button "Singer 2" at bounding box center [179, 598] width 12 height 12
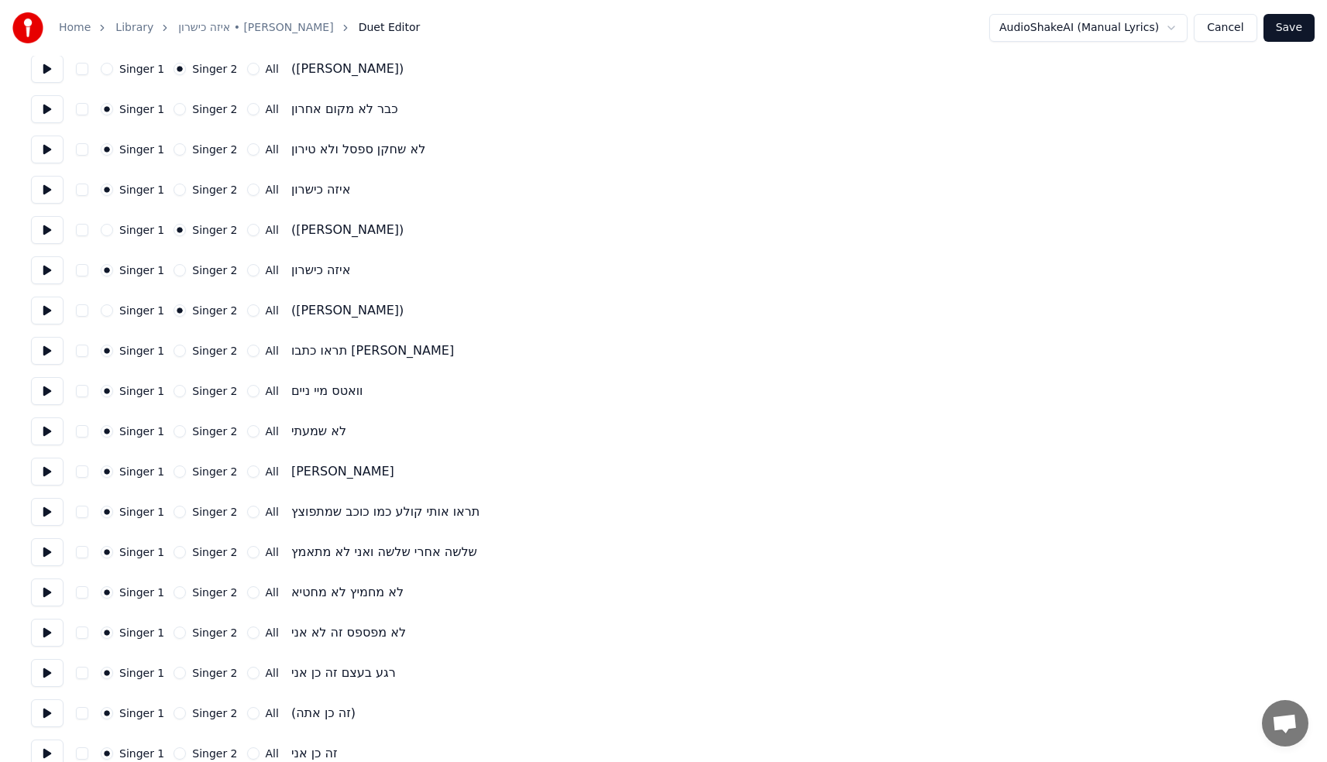
scroll to position [1658, 0]
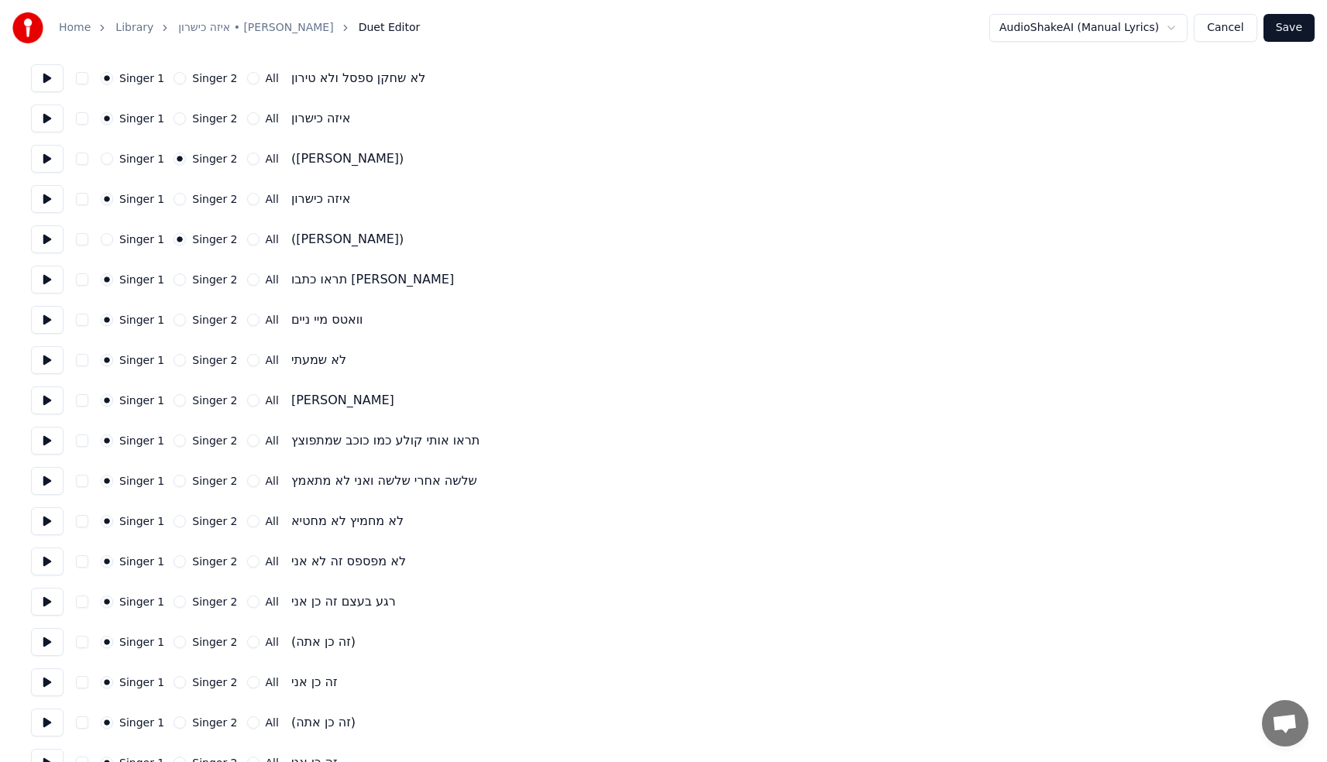
click at [180, 400] on button "Singer 2" at bounding box center [179, 400] width 12 height 12
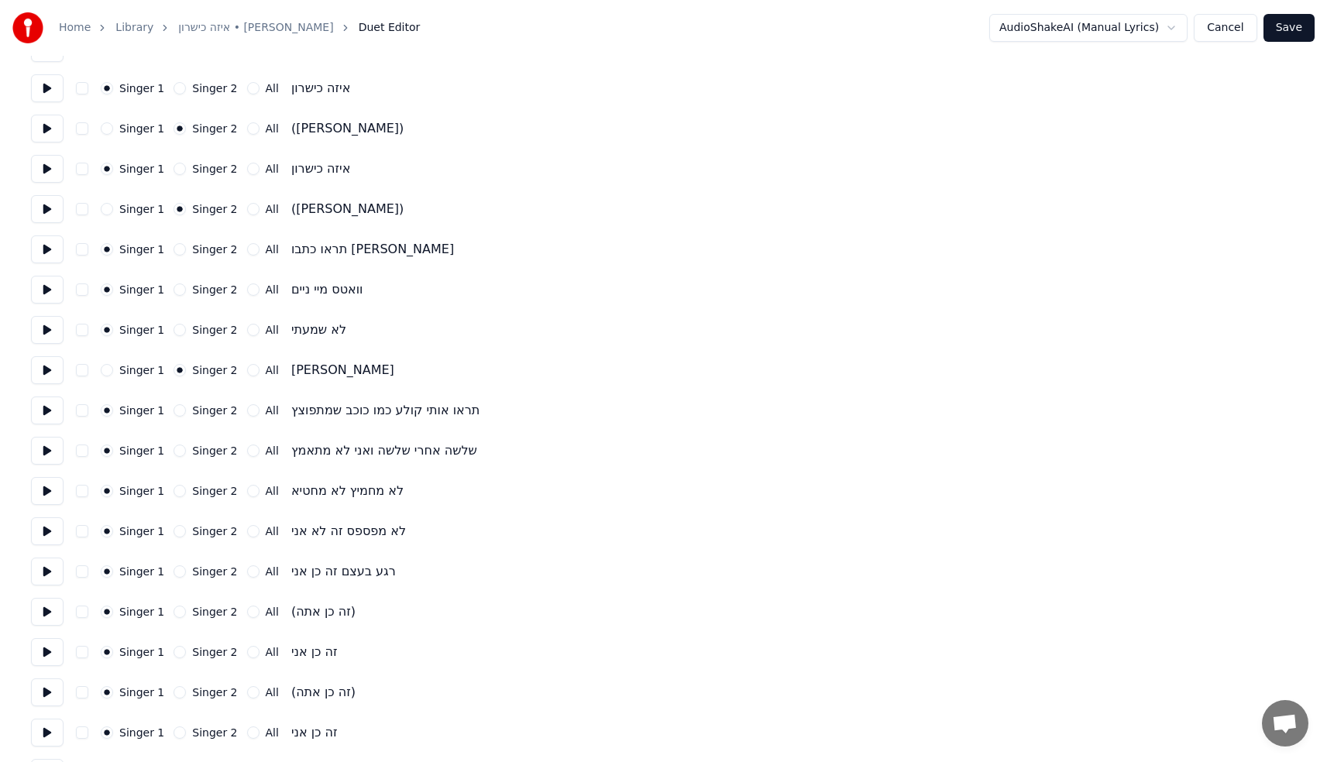
scroll to position [1735, 0]
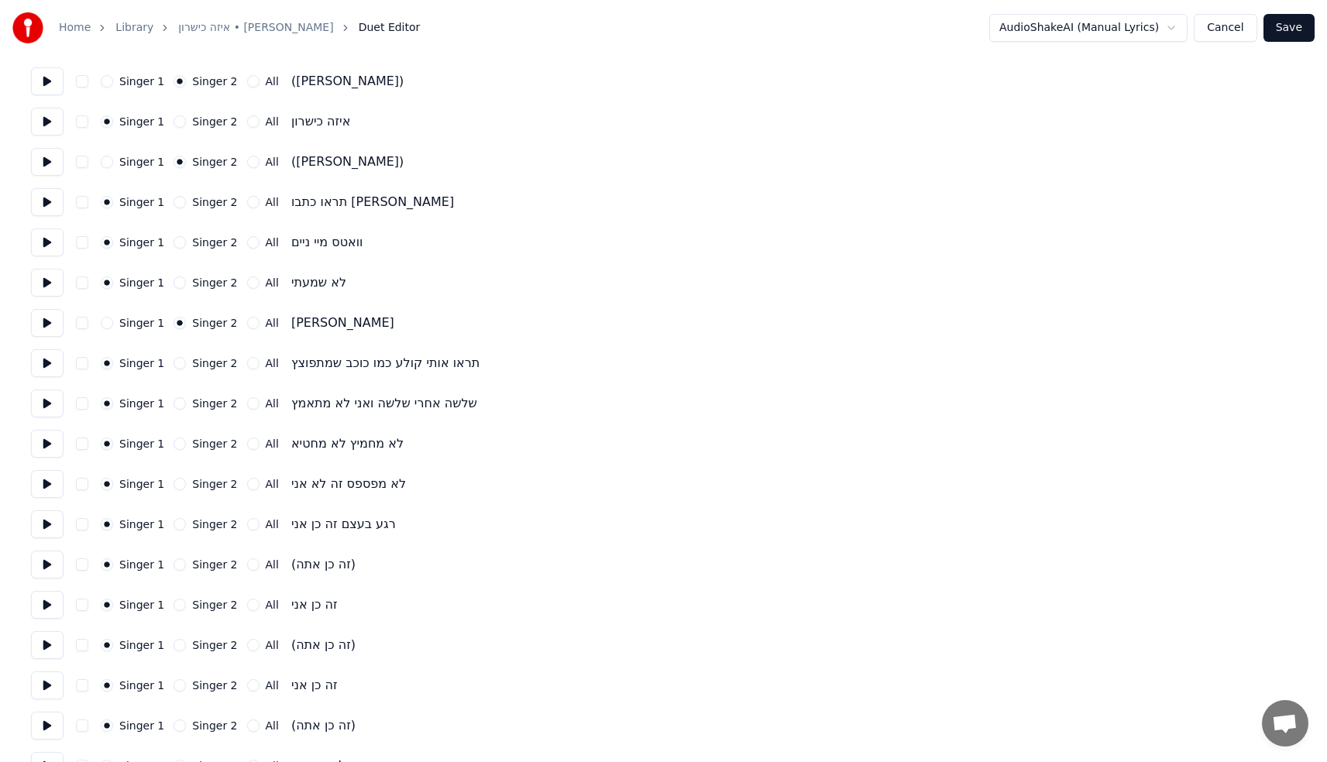
drag, startPoint x: 172, startPoint y: 563, endPoint x: 181, endPoint y: 567, distance: 10.1
click at [173, 563] on button "Singer 2" at bounding box center [179, 564] width 12 height 12
click at [179, 647] on button "Singer 2" at bounding box center [179, 645] width 12 height 12
click at [181, 725] on button "Singer 2" at bounding box center [179, 725] width 12 height 12
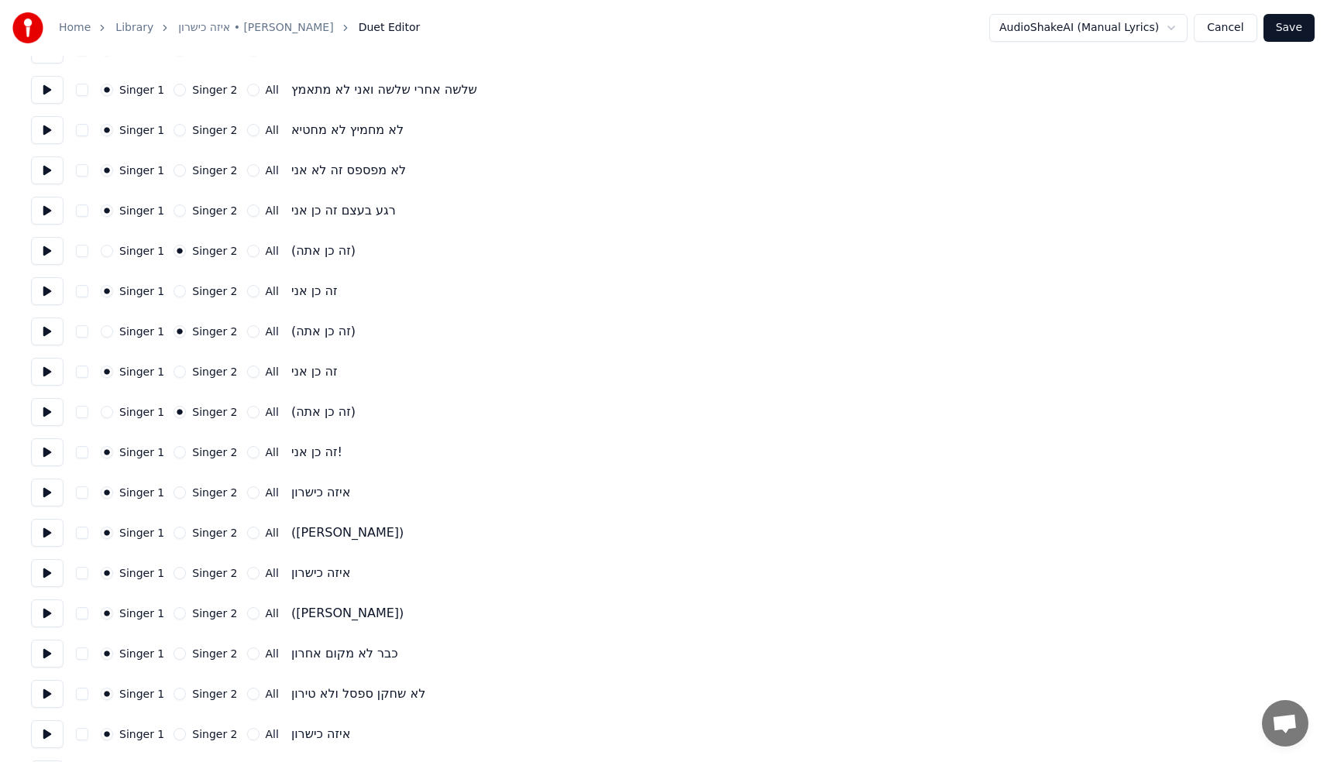
scroll to position [2096, 0]
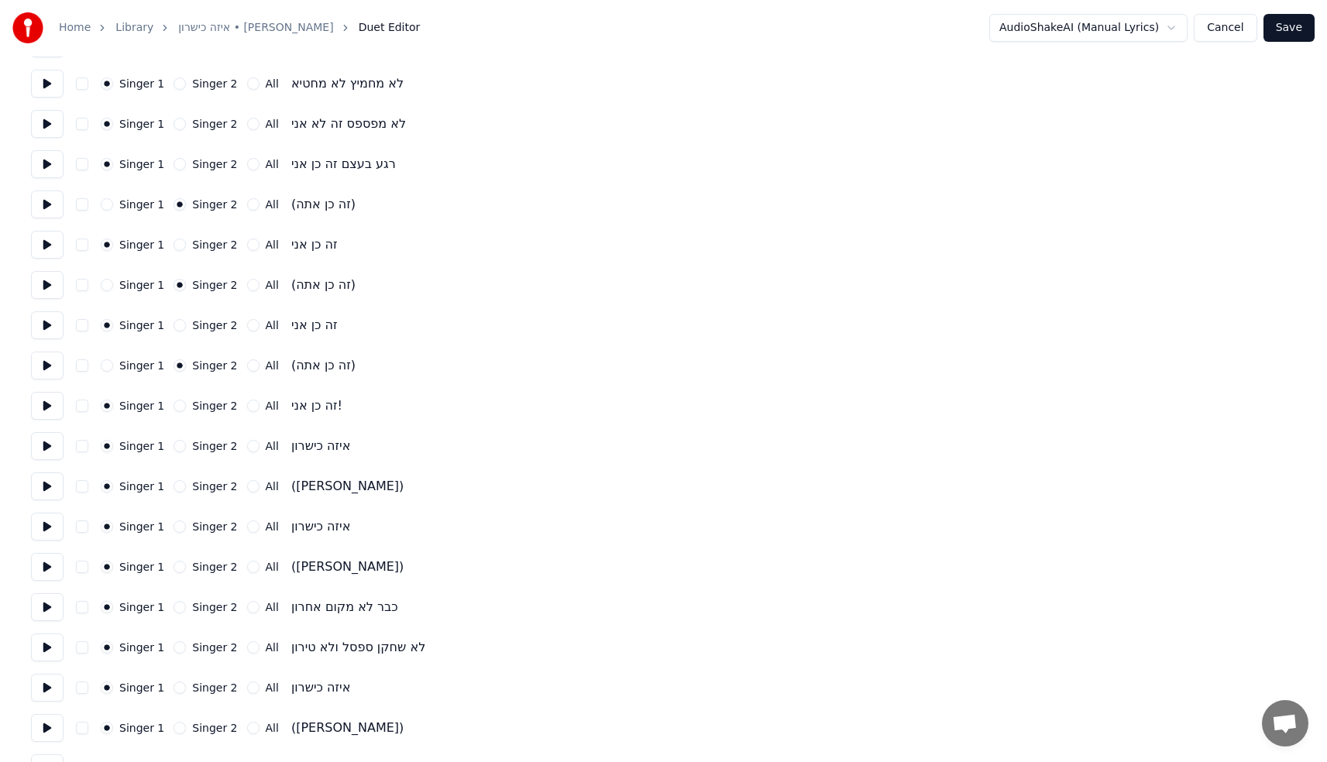
click at [175, 485] on button "Singer 2" at bounding box center [179, 486] width 12 height 12
click at [180, 570] on button "Singer 2" at bounding box center [179, 567] width 12 height 12
click at [173, 725] on button "Singer 2" at bounding box center [179, 728] width 12 height 12
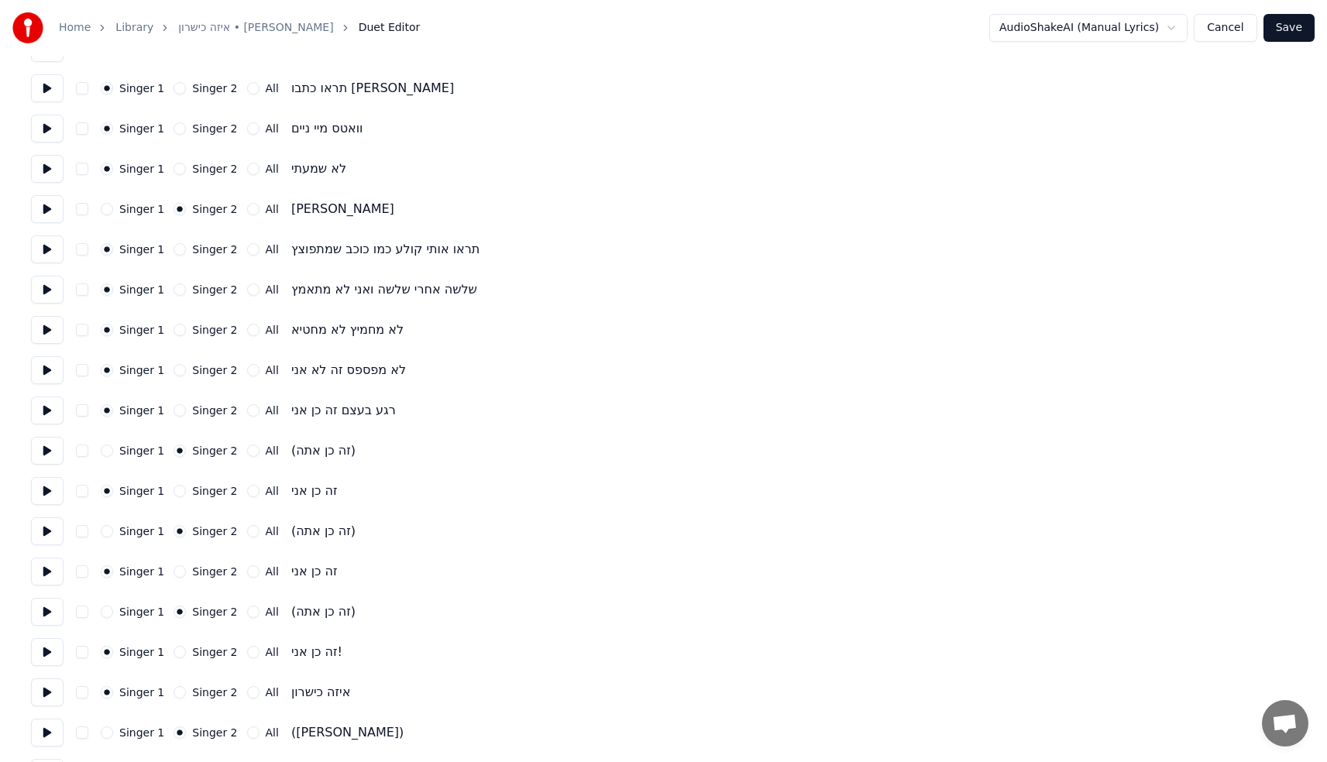
scroll to position [1806, 0]
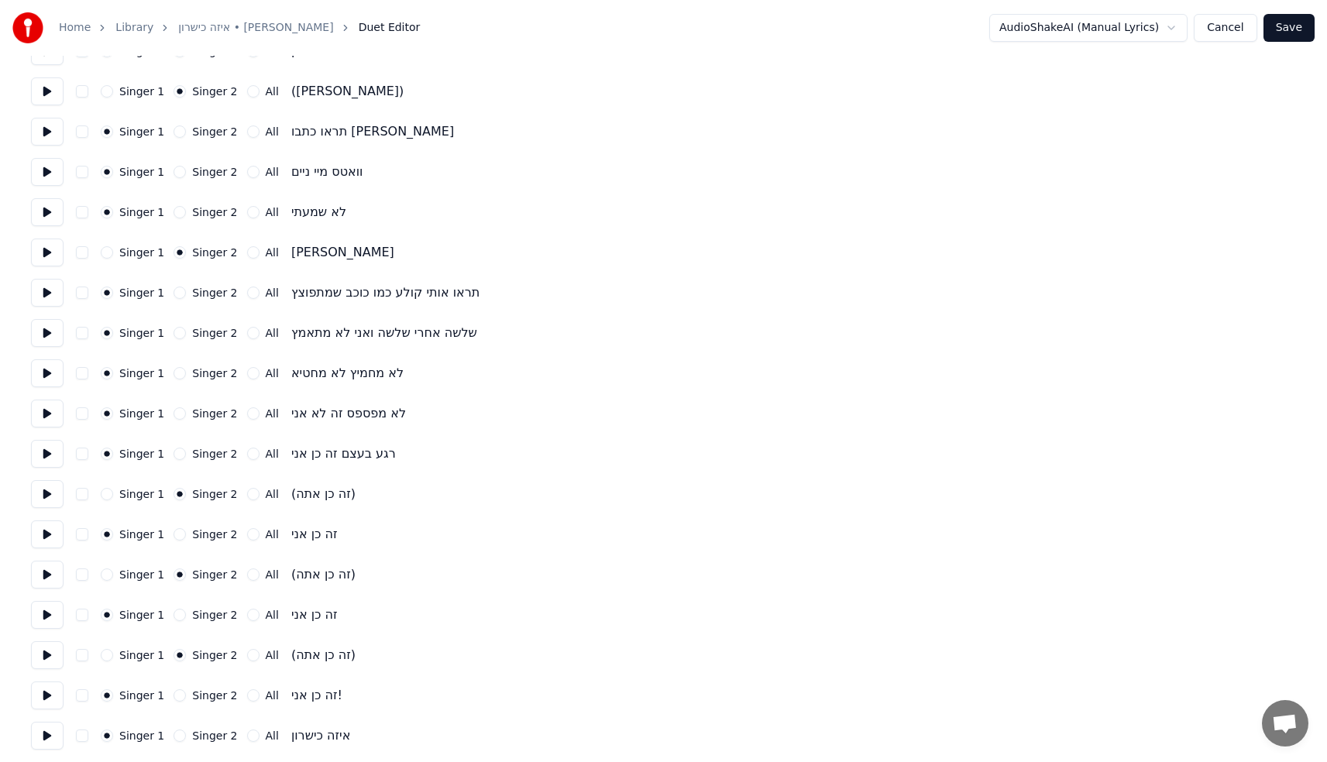
click at [1289, 26] on button "Save" at bounding box center [1288, 28] width 51 height 28
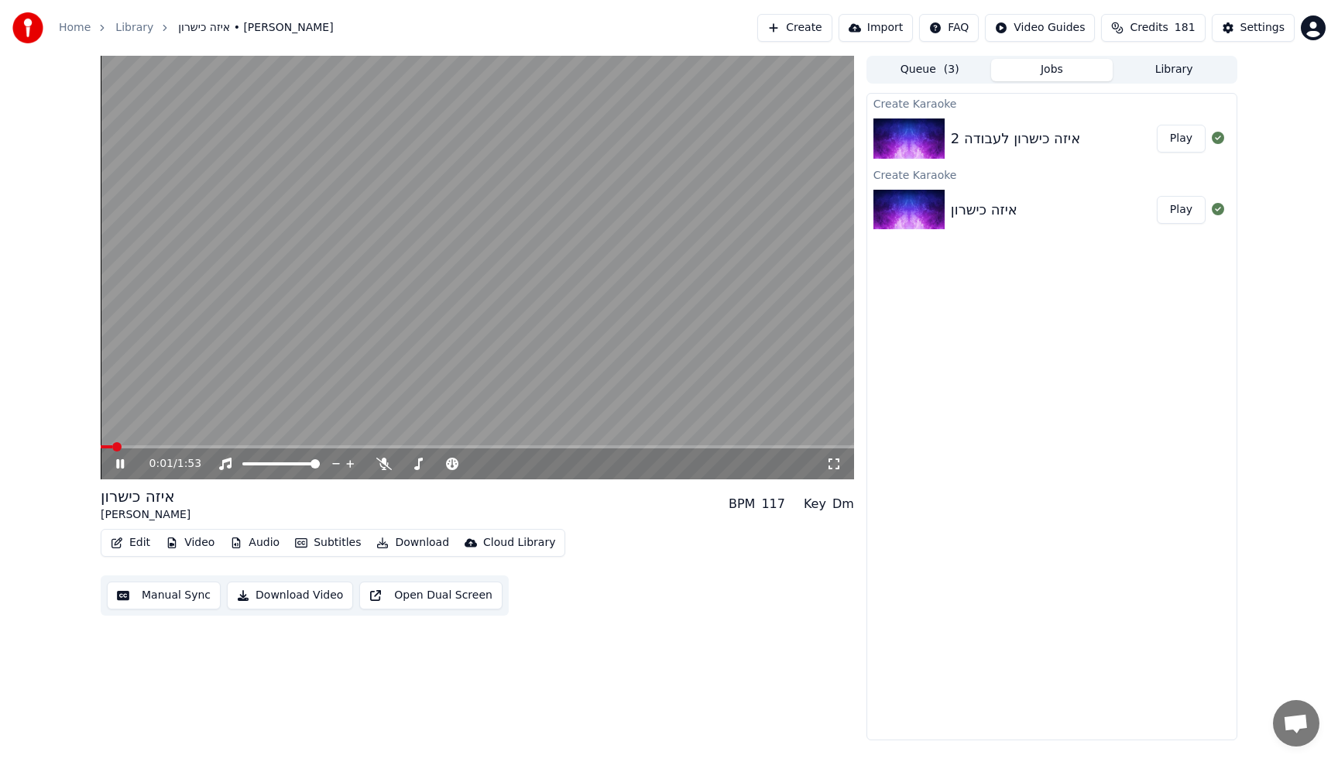
click at [159, 451] on div "0:01 / 1:53" at bounding box center [478, 463] width 754 height 31
click at [166, 448] on span at bounding box center [478, 446] width 754 height 3
click at [224, 360] on video at bounding box center [478, 268] width 754 height 424
click at [225, 361] on video at bounding box center [478, 268] width 754 height 424
click at [287, 287] on video at bounding box center [478, 268] width 754 height 424
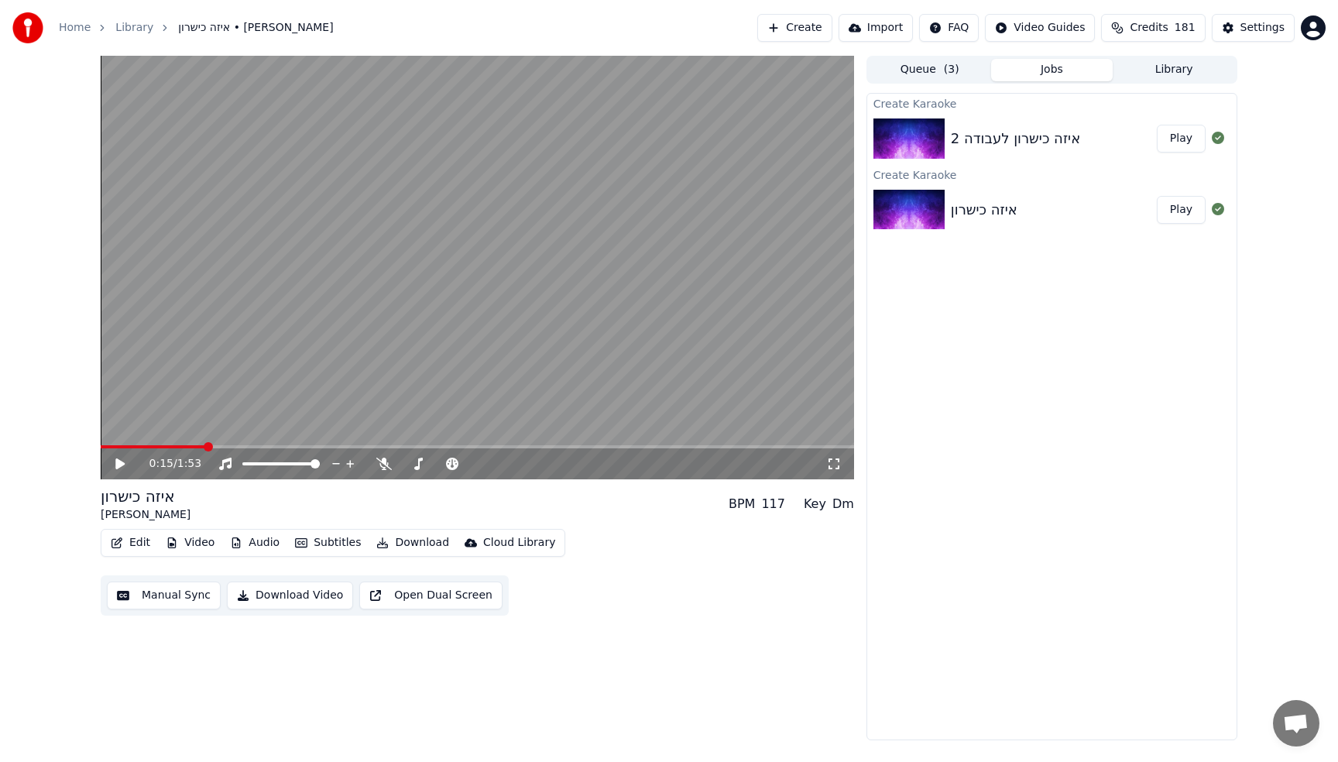
click at [250, 314] on video at bounding box center [478, 268] width 754 height 424
click at [137, 534] on button "Edit" at bounding box center [131, 543] width 52 height 22
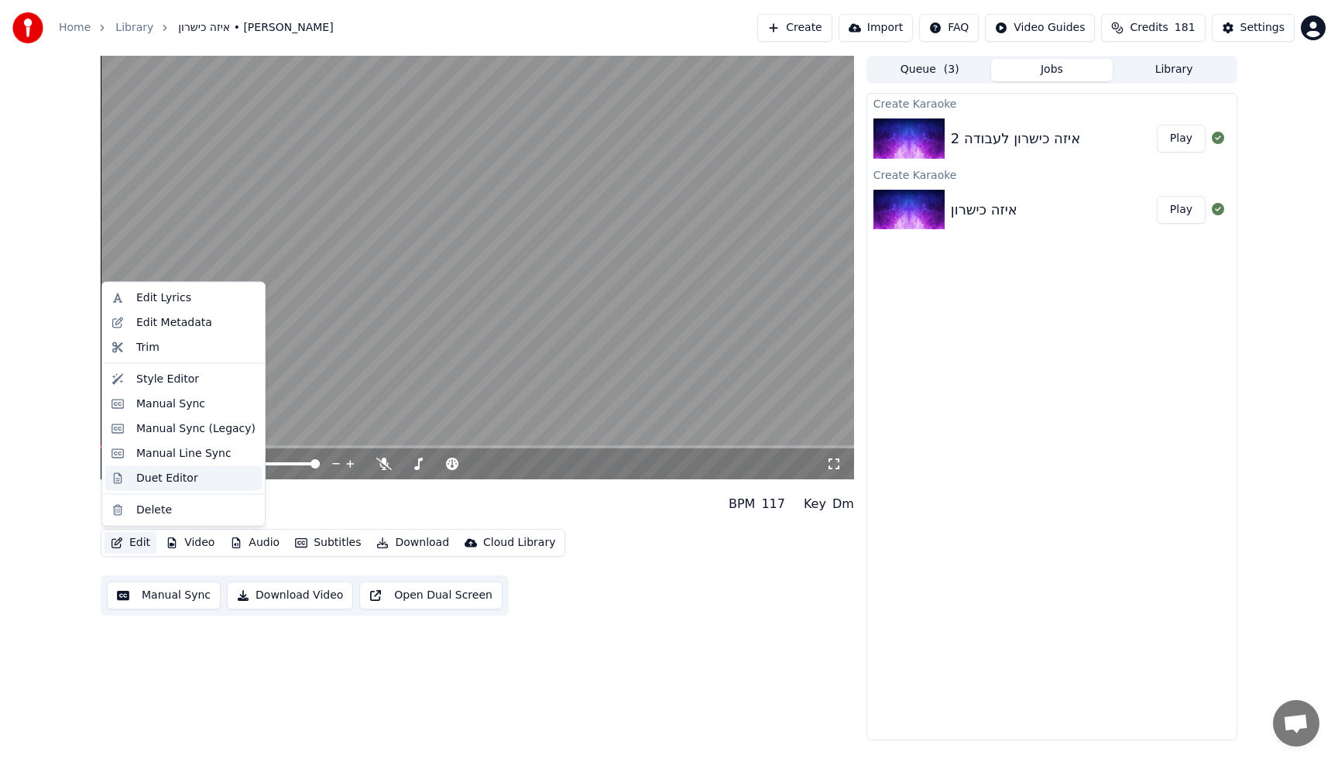
click at [158, 470] on div "Duet Editor" at bounding box center [167, 477] width 62 height 15
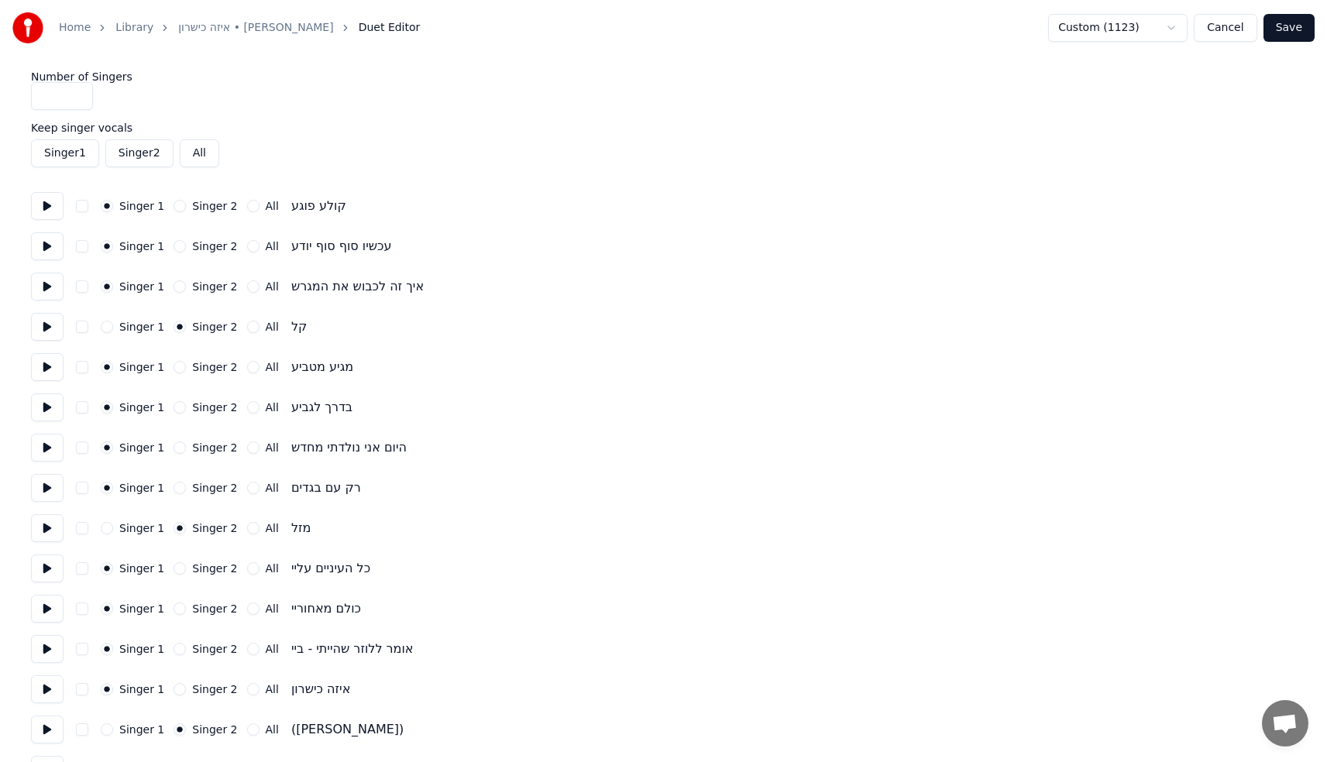
click at [117, 328] on div "Singer 1" at bounding box center [133, 327] width 64 height 12
click at [112, 329] on div "Singer 1" at bounding box center [133, 327] width 64 height 12
click at [108, 328] on button "Singer 1" at bounding box center [107, 327] width 12 height 12
click at [1296, 30] on button "Save" at bounding box center [1288, 28] width 51 height 28
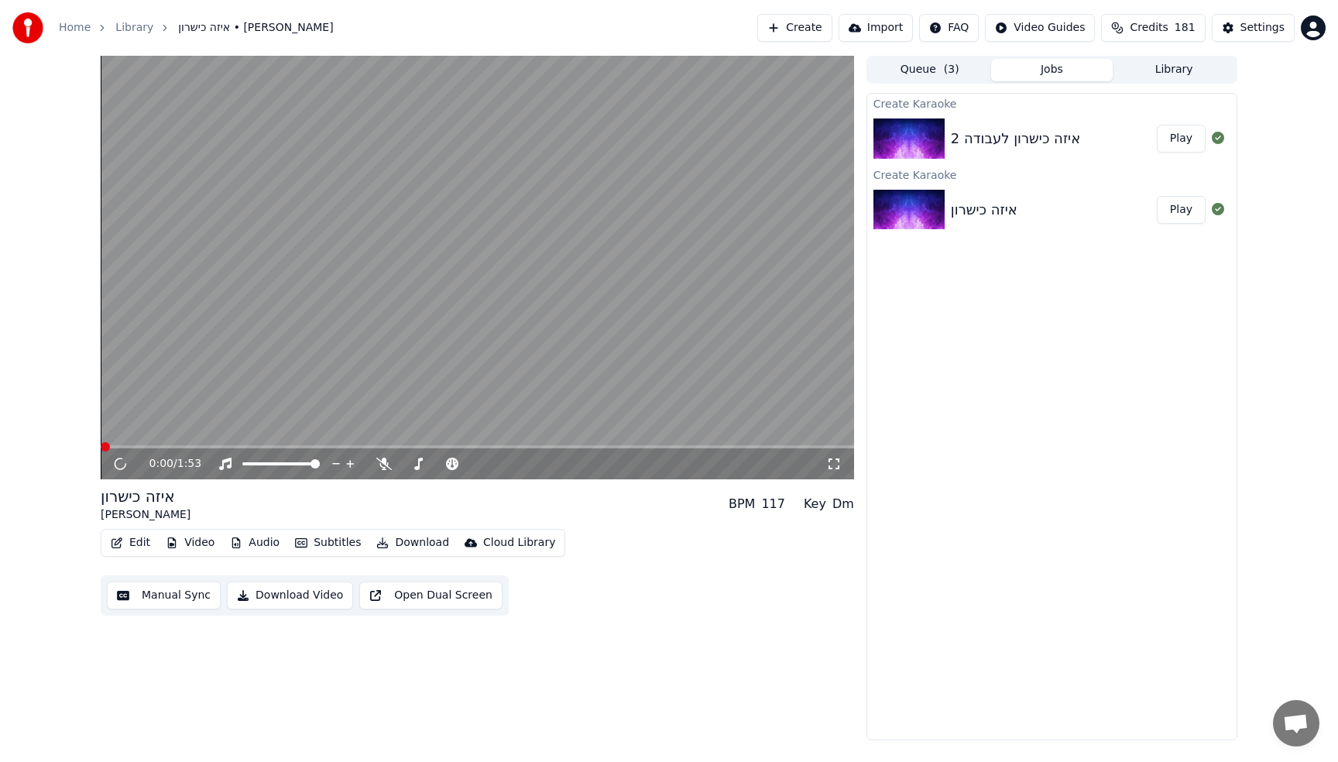
click at [529, 265] on video at bounding box center [478, 268] width 754 height 424
click at [129, 451] on div "0:01 / 1:53" at bounding box center [478, 463] width 754 height 31
click at [132, 448] on span at bounding box center [478, 446] width 754 height 3
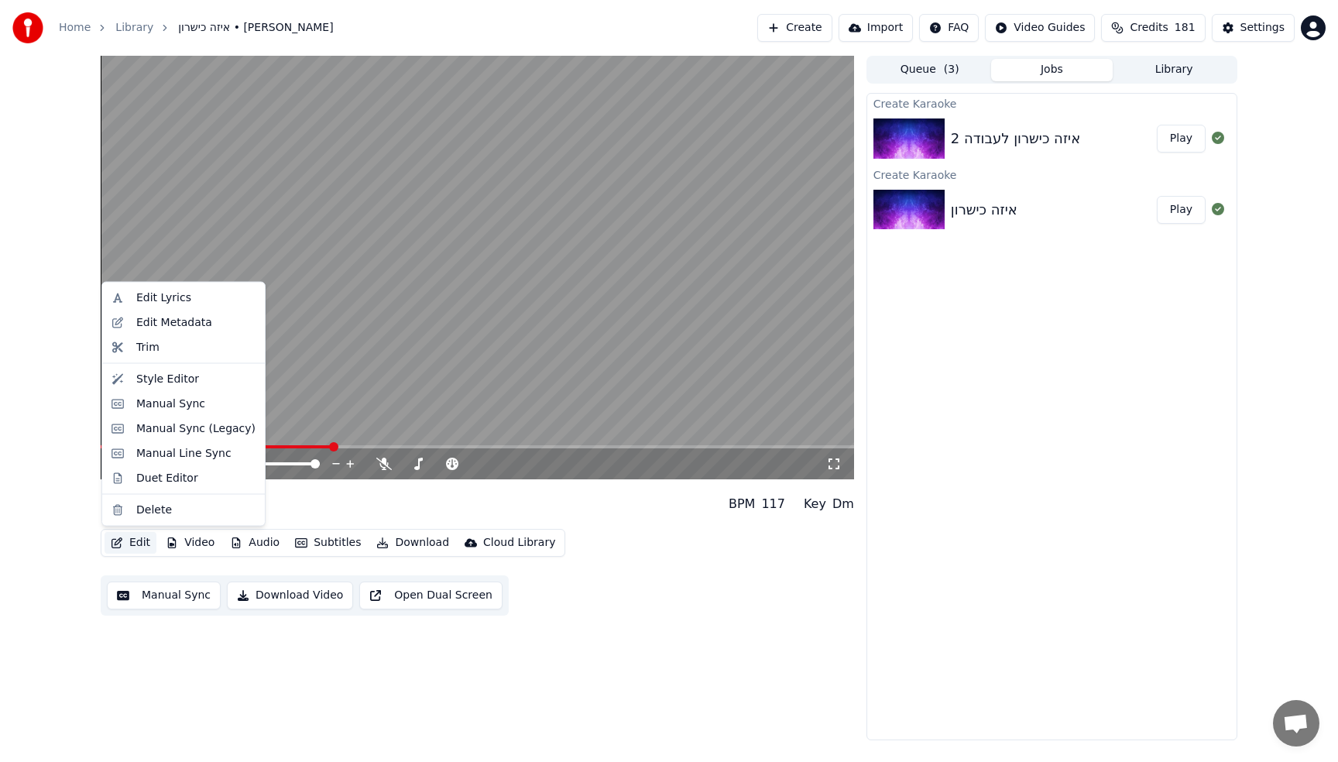
click at [128, 544] on button "Edit" at bounding box center [131, 543] width 52 height 22
click at [155, 483] on div "Duet Editor" at bounding box center [167, 477] width 62 height 15
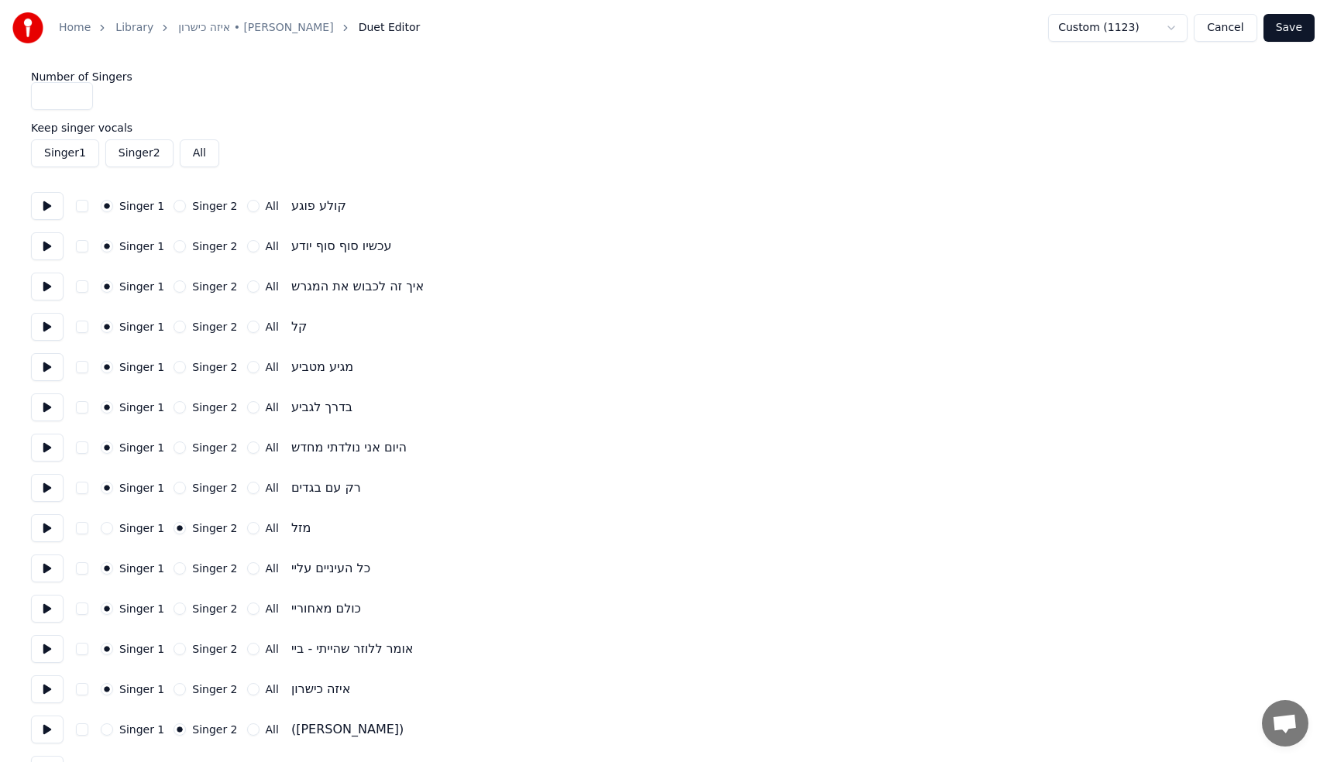
click at [78, 100] on input "*" at bounding box center [62, 96] width 62 height 28
click at [108, 524] on button "Singer 1" at bounding box center [107, 528] width 12 height 12
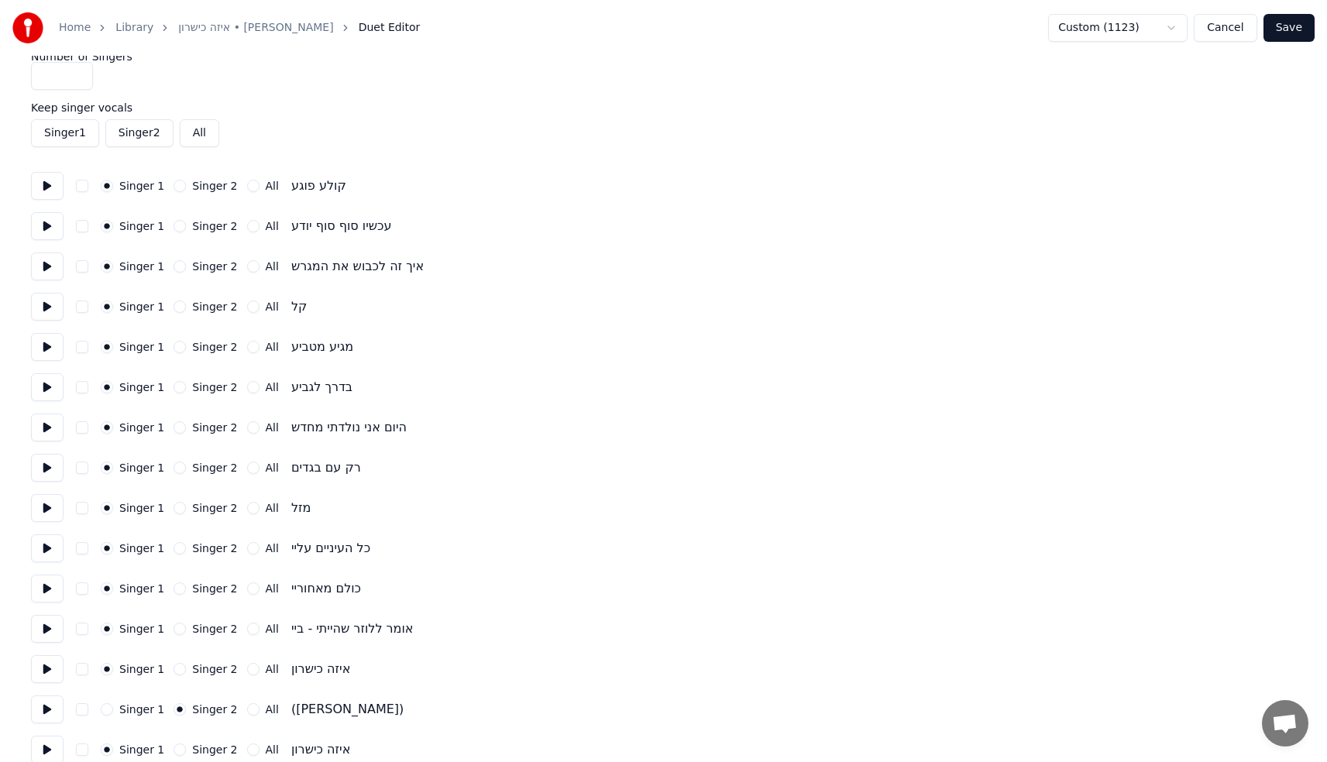
scroll to position [263, 0]
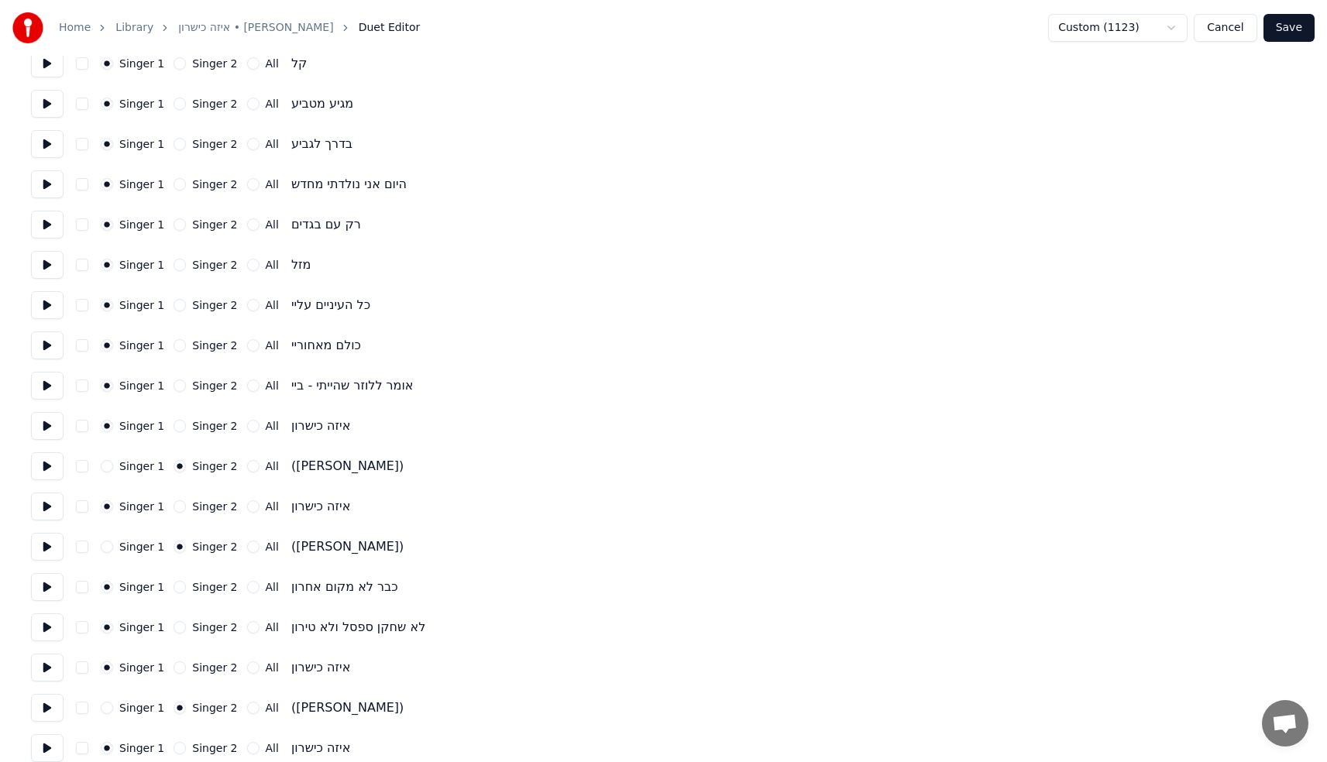
click at [107, 464] on button "Singer 1" at bounding box center [107, 466] width 12 height 12
click at [111, 545] on button "Singer 1" at bounding box center [107, 547] width 12 height 12
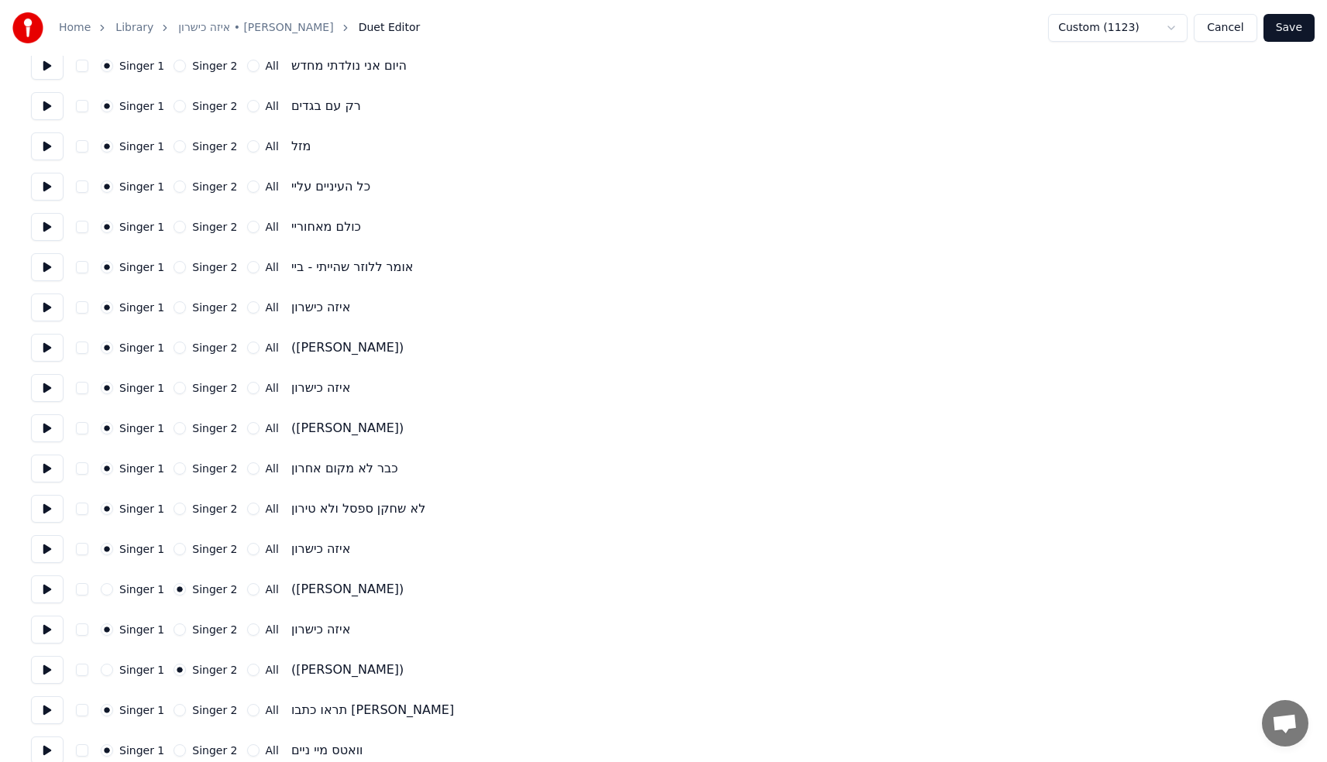
scroll to position [504, 0]
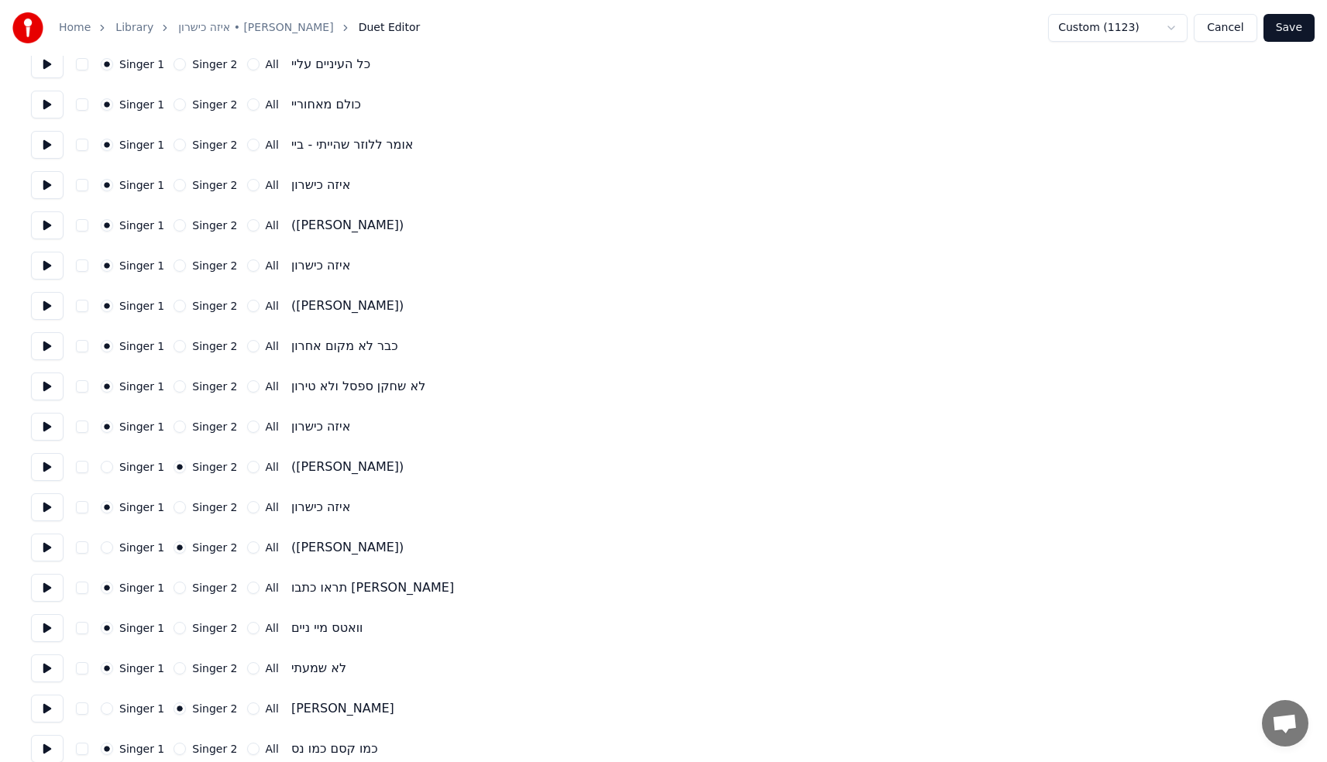
click at [106, 465] on button "Singer 1" at bounding box center [107, 467] width 12 height 12
click at [107, 551] on button "Singer 1" at bounding box center [107, 547] width 12 height 12
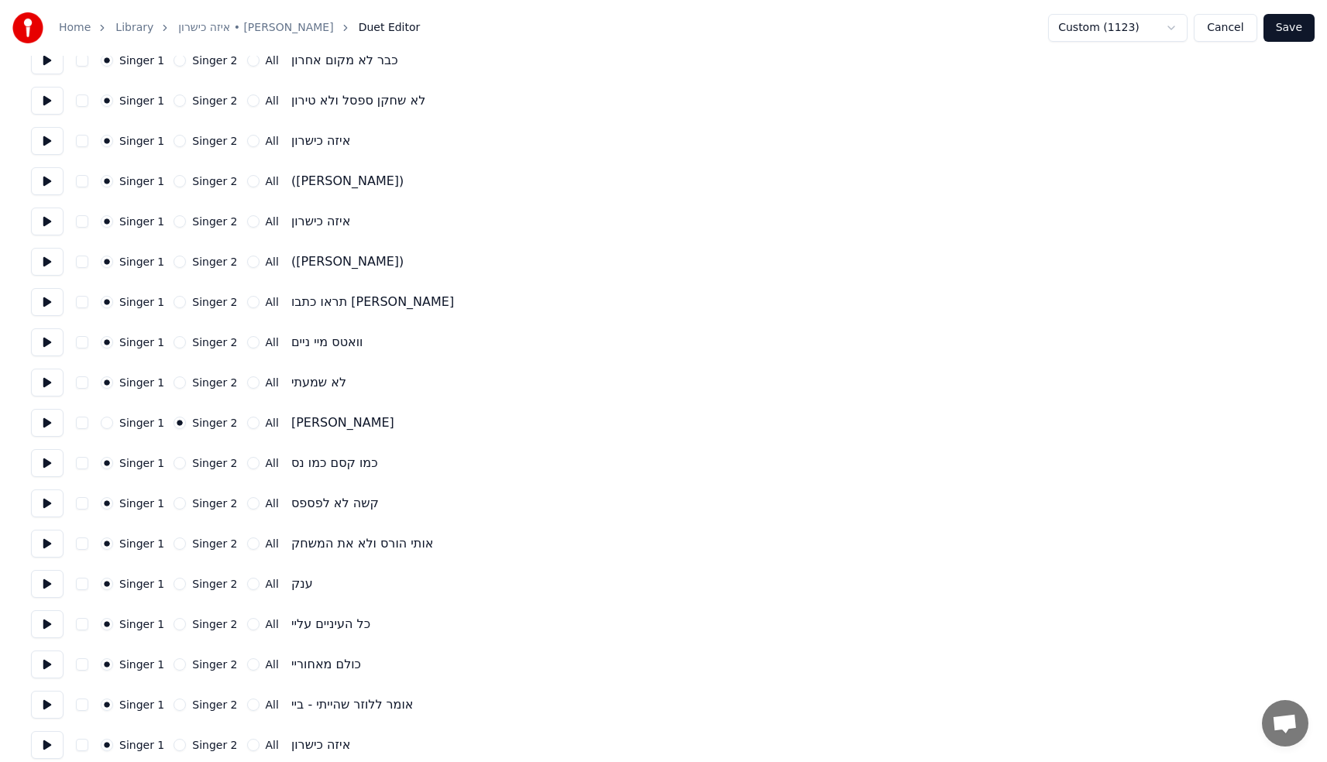
scroll to position [793, 0]
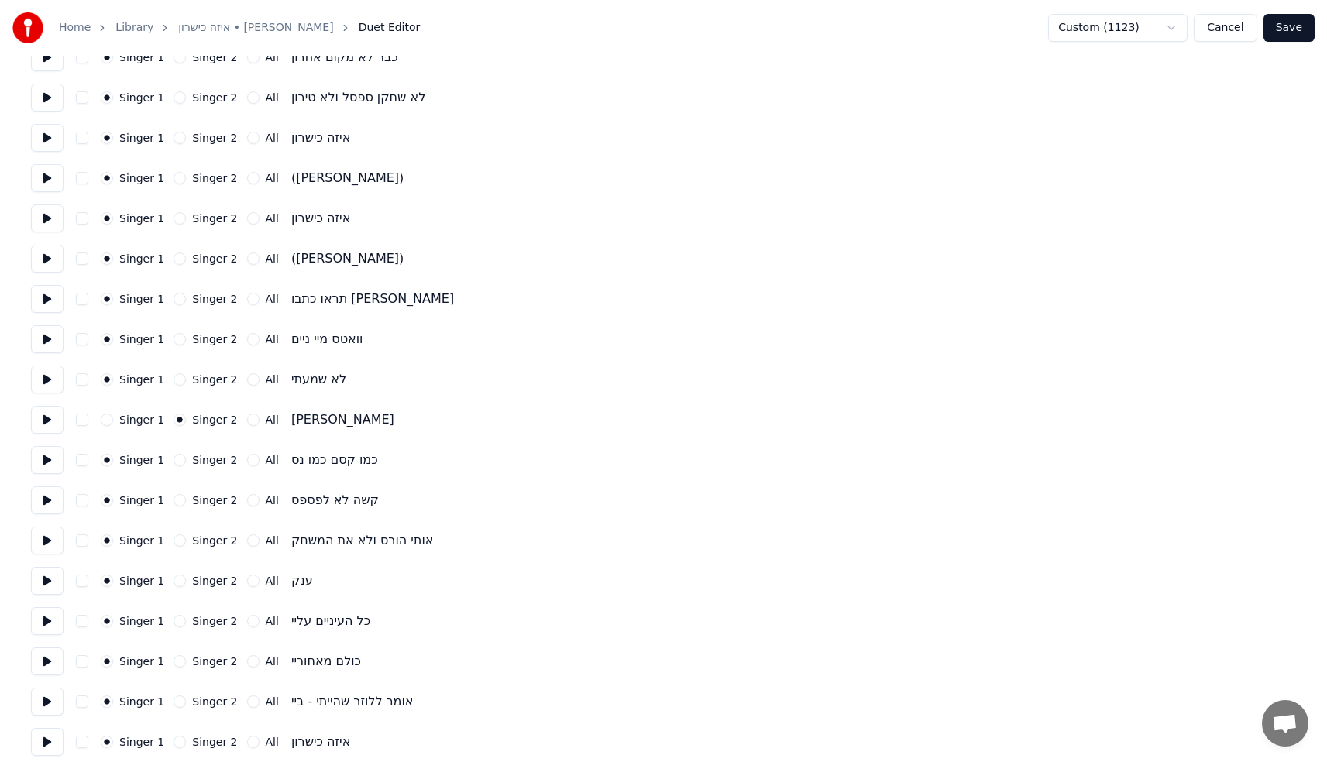
click at [108, 418] on button "Singer 1" at bounding box center [107, 420] width 12 height 12
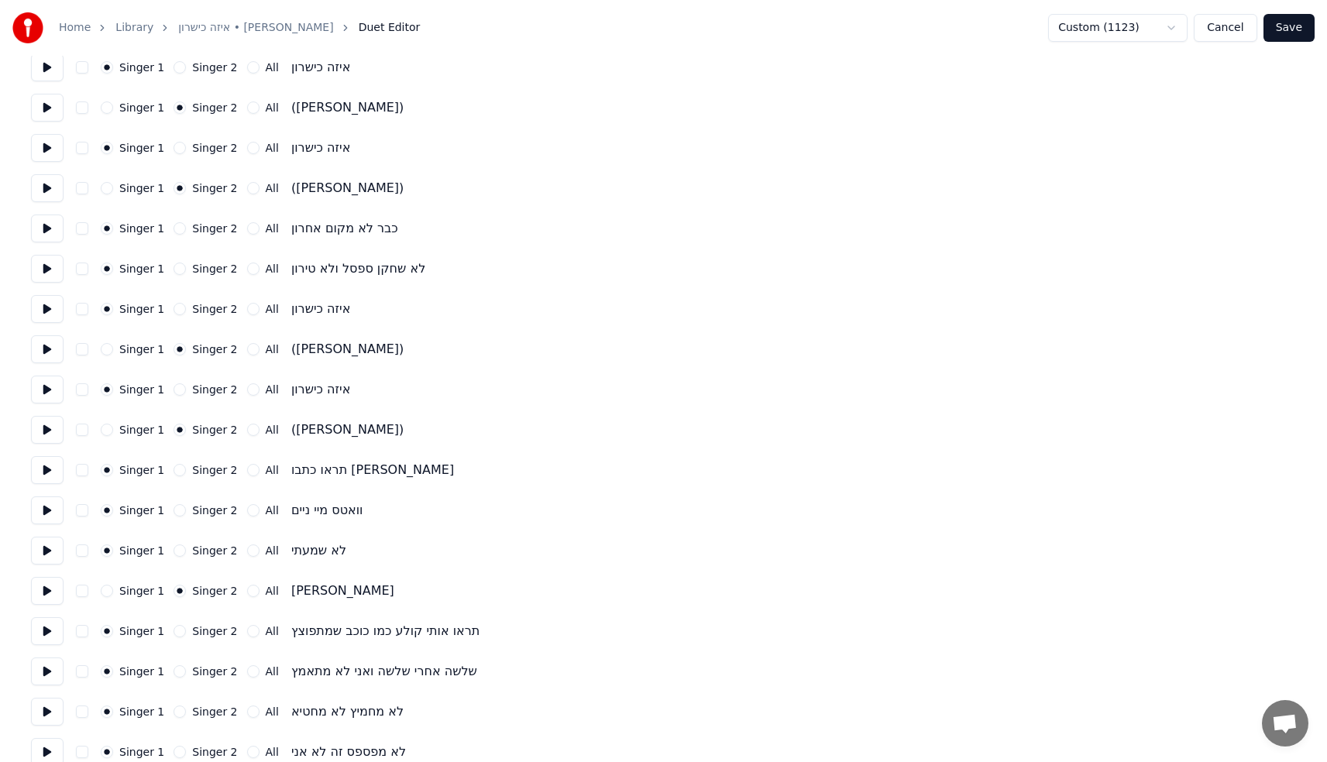
scroll to position [1473, 0]
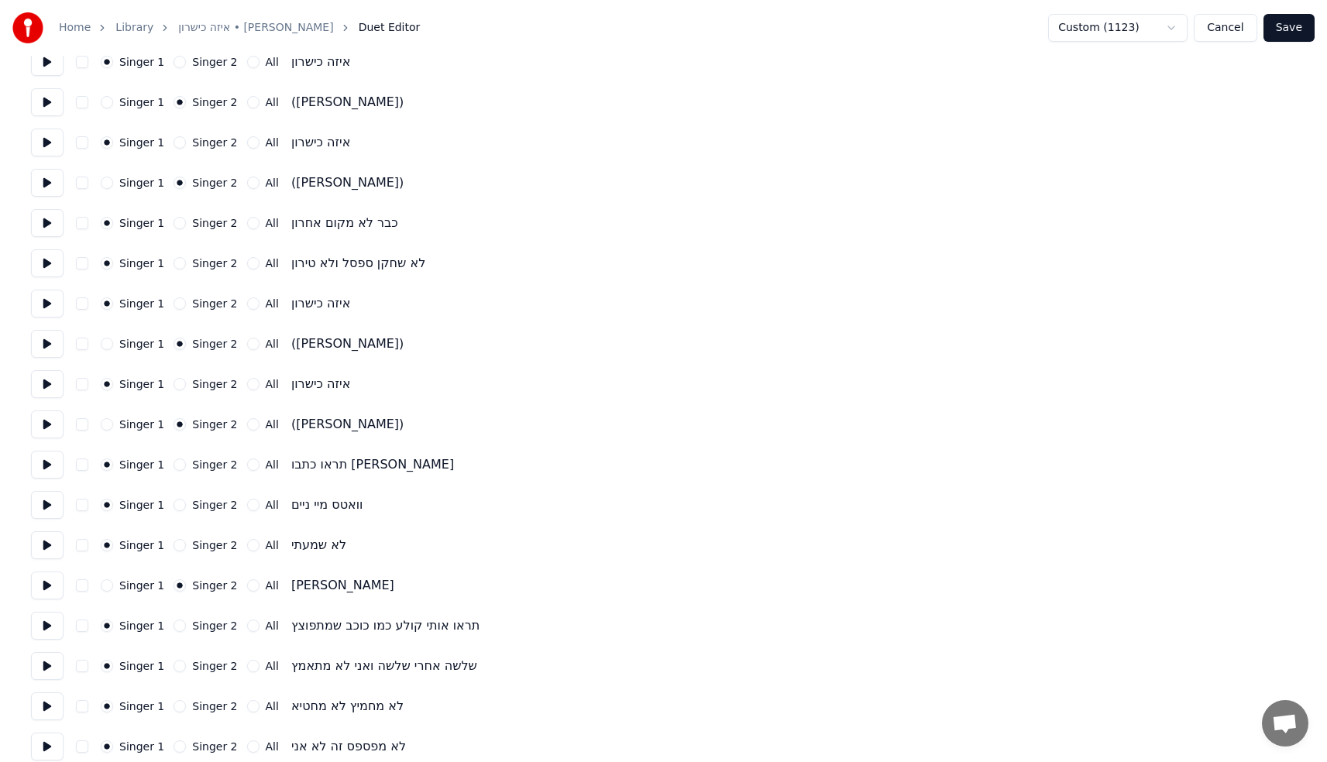
click at [108, 338] on button "Singer 1" at bounding box center [107, 344] width 12 height 12
click at [108, 431] on div "Singer 1 Singer 2 All ([PERSON_NAME])" at bounding box center [663, 424] width 1265 height 28
click at [108, 426] on button "Singer 1" at bounding box center [107, 424] width 12 height 12
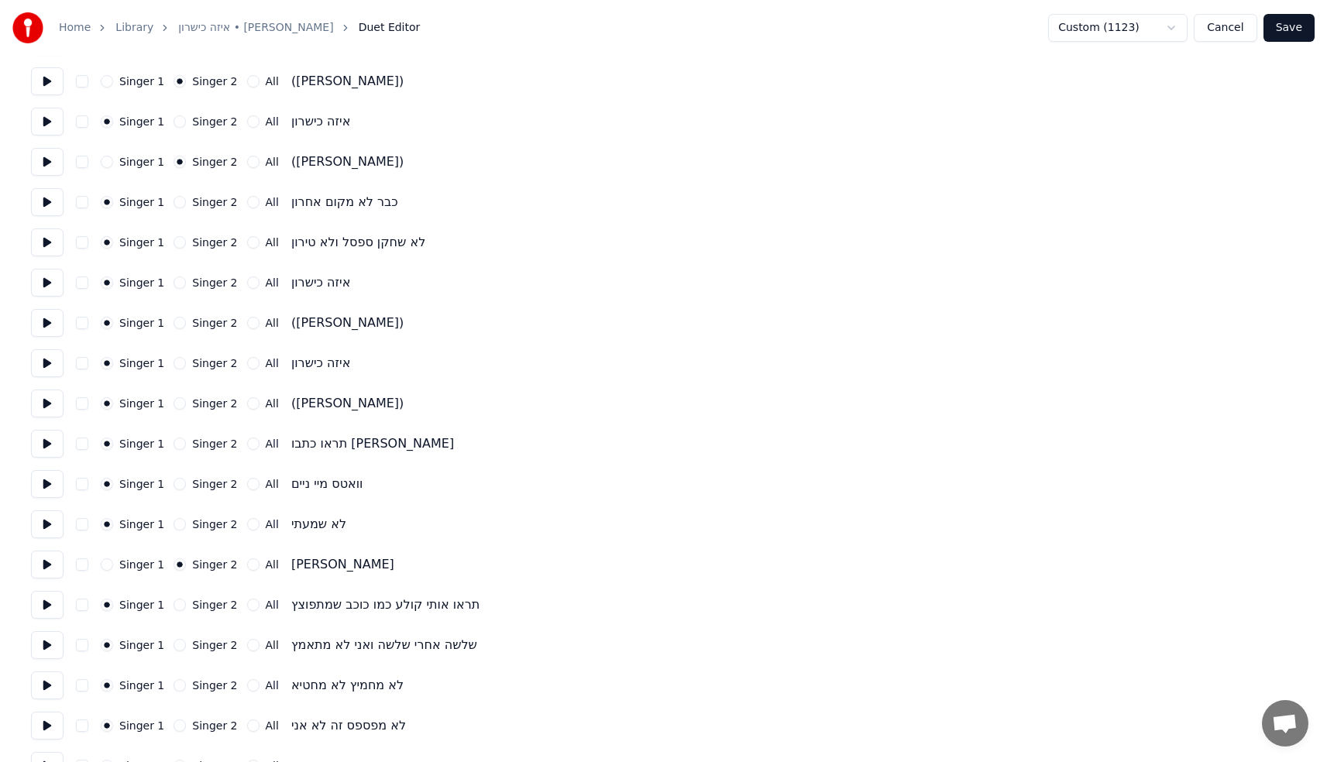
scroll to position [1499, 0]
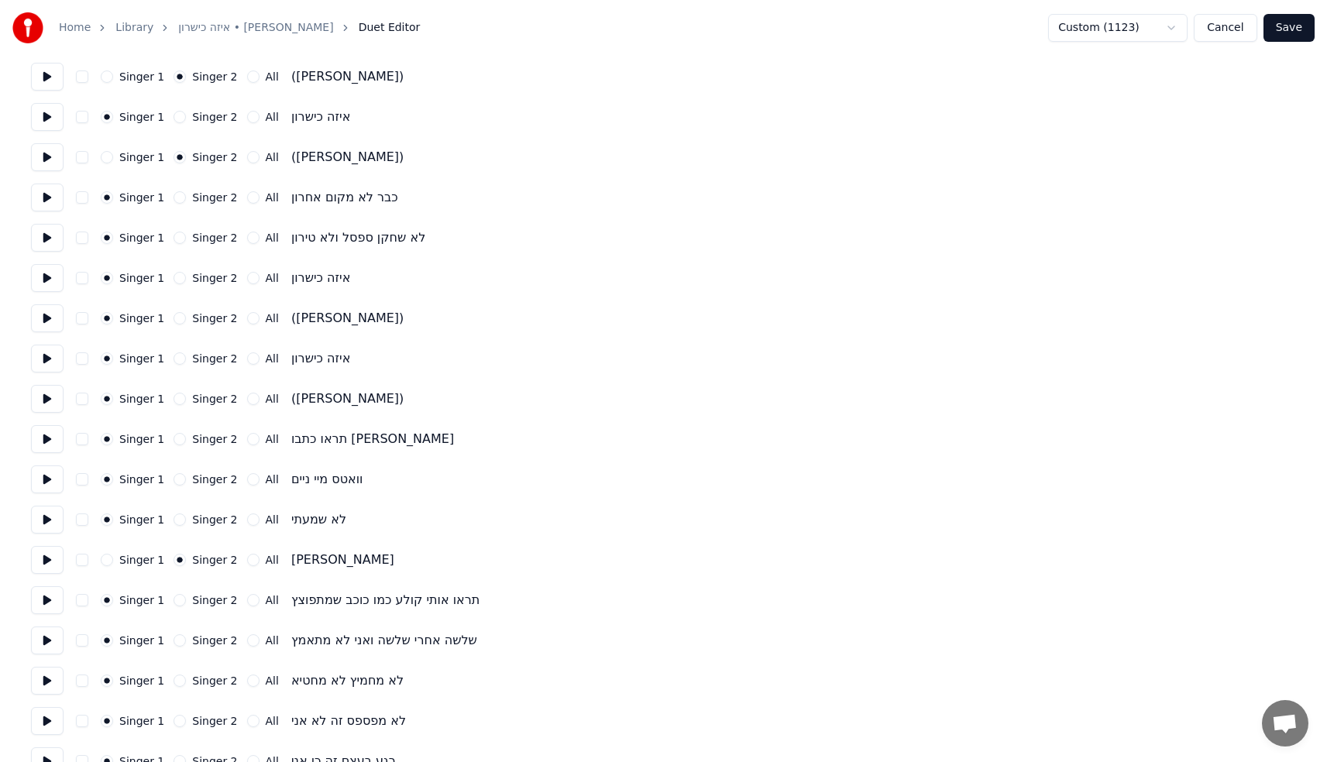
click at [105, 554] on button "Singer 1" at bounding box center [107, 560] width 12 height 12
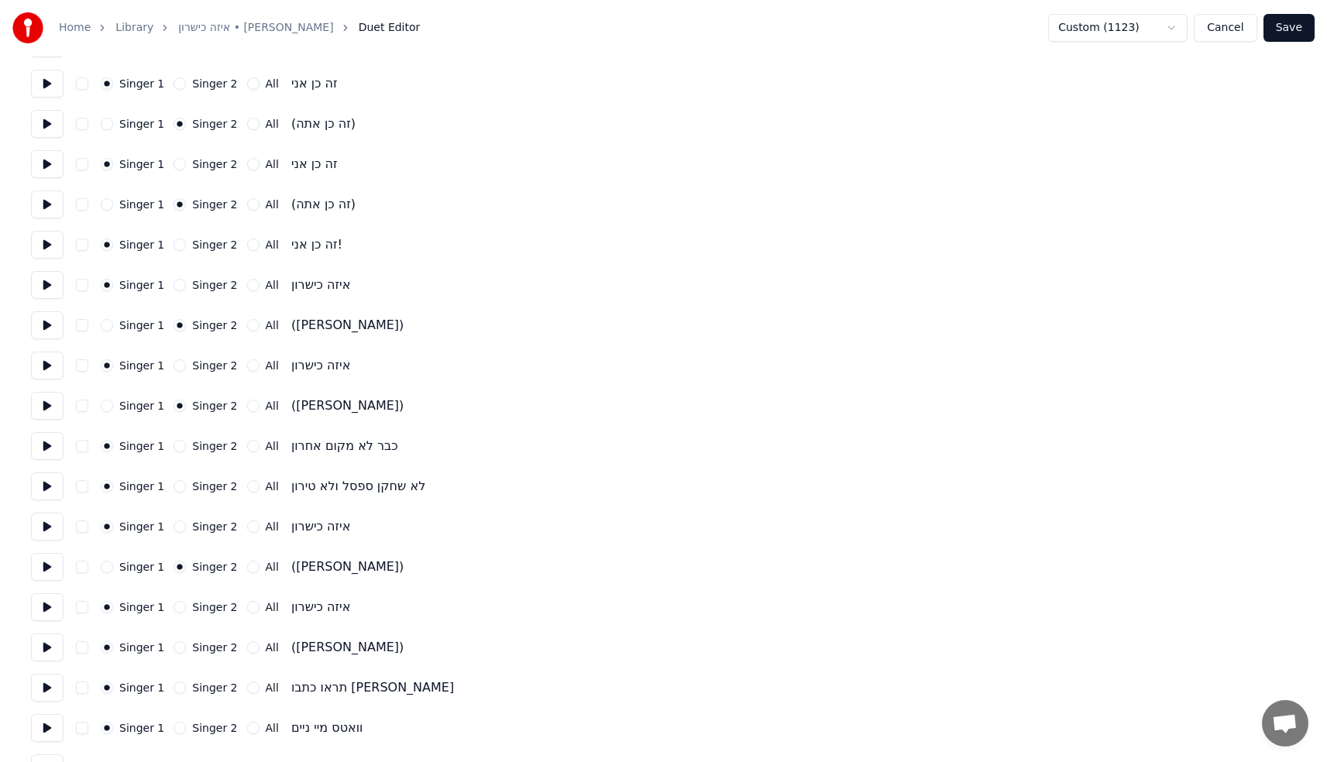
click at [106, 564] on button "Singer 1" at bounding box center [107, 567] width 12 height 12
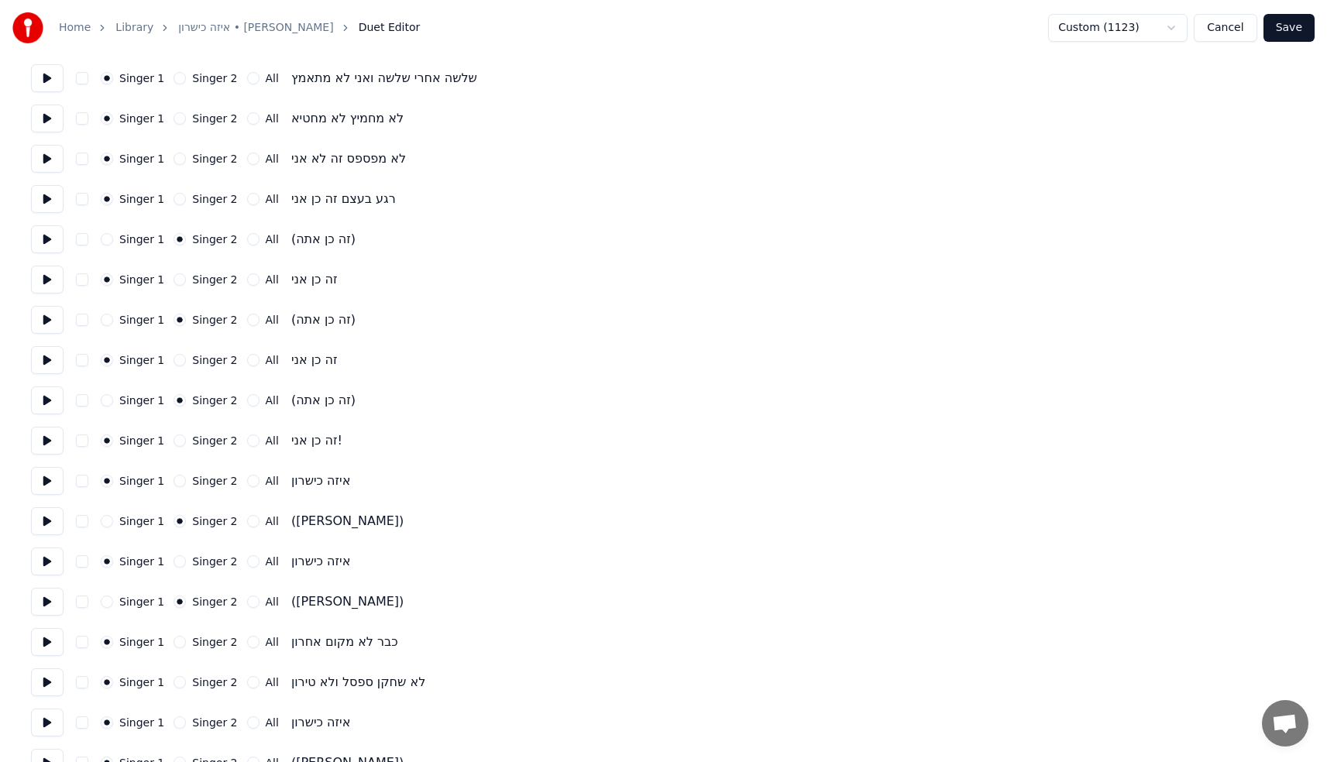
scroll to position [1811, 0]
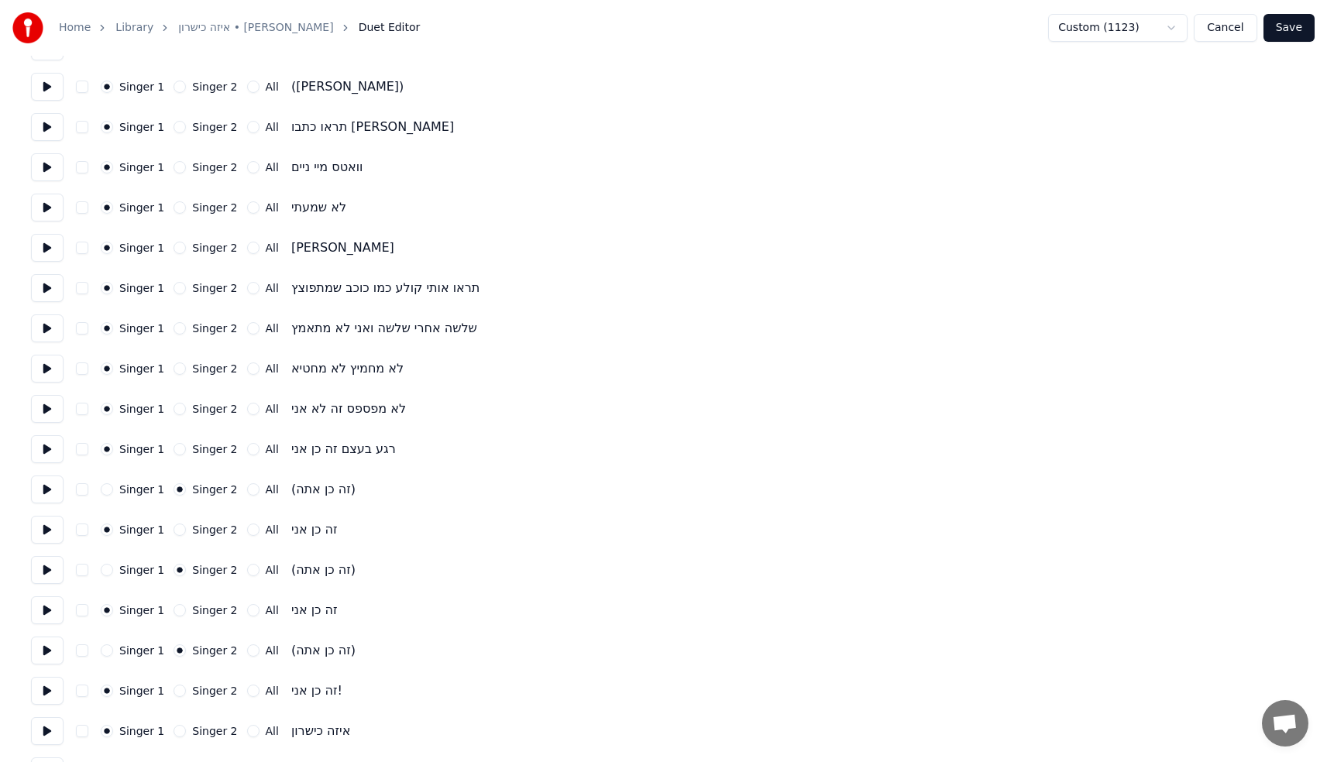
click at [101, 569] on button "Singer 1" at bounding box center [107, 570] width 12 height 12
click at [105, 649] on button "Singer 1" at bounding box center [107, 650] width 12 height 12
click at [107, 489] on button "Singer 1" at bounding box center [107, 489] width 12 height 12
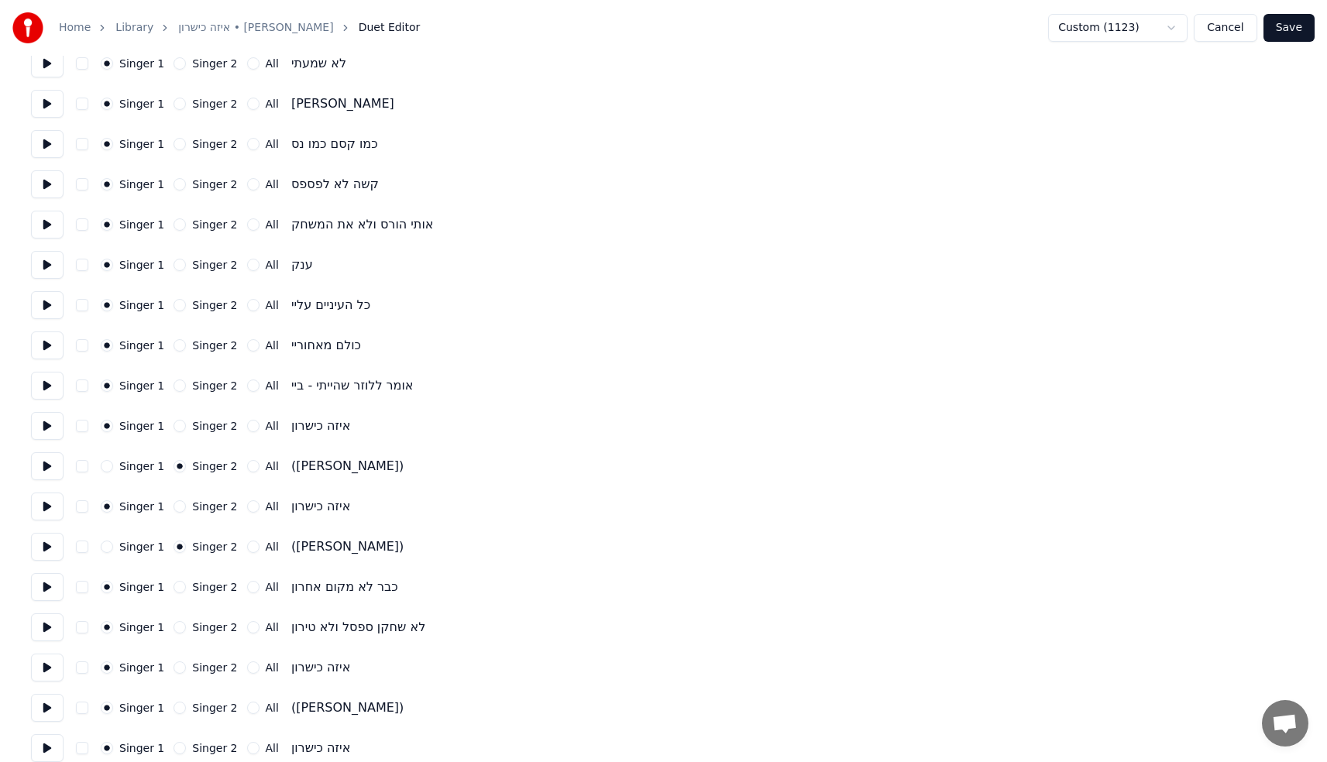
scroll to position [1106, 0]
click at [105, 469] on button "Singer 1" at bounding box center [107, 469] width 12 height 12
click at [106, 550] on button "Singer 1" at bounding box center [107, 550] width 12 height 12
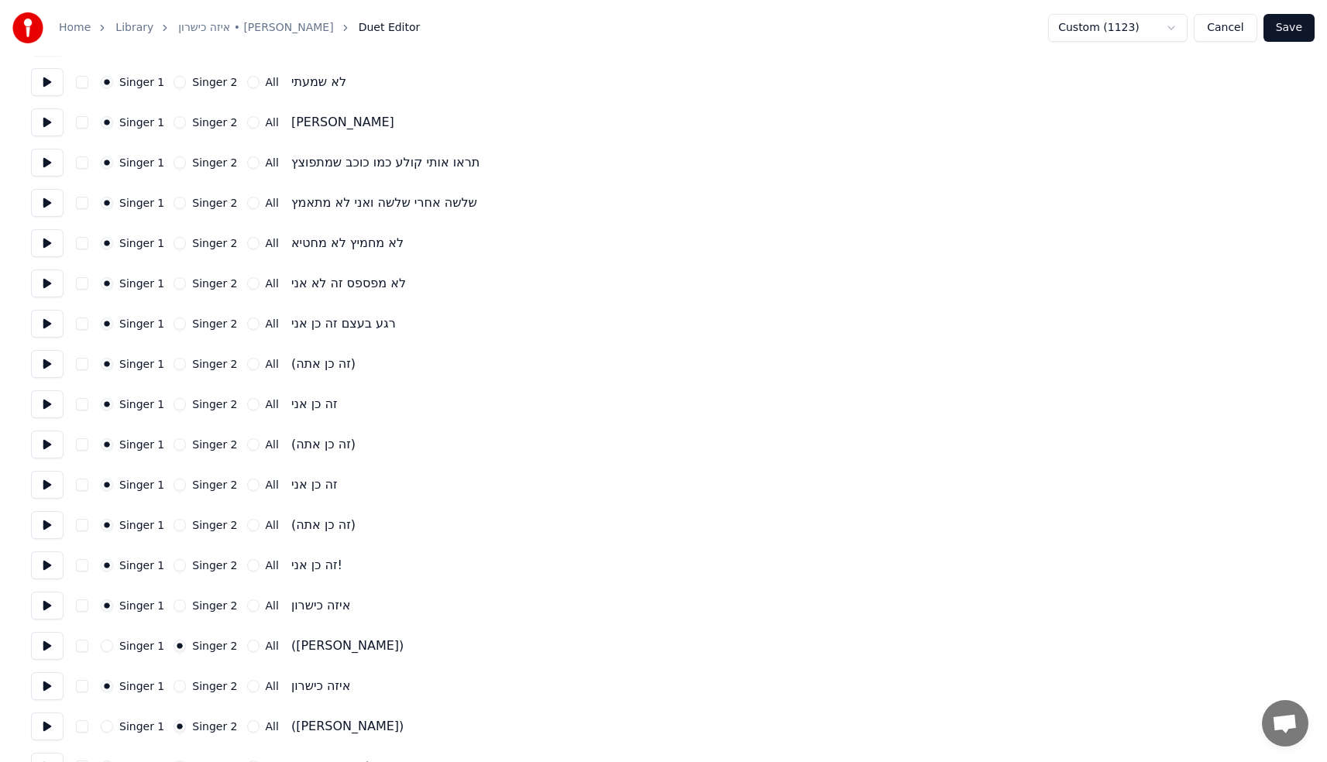
scroll to position [2333, 0]
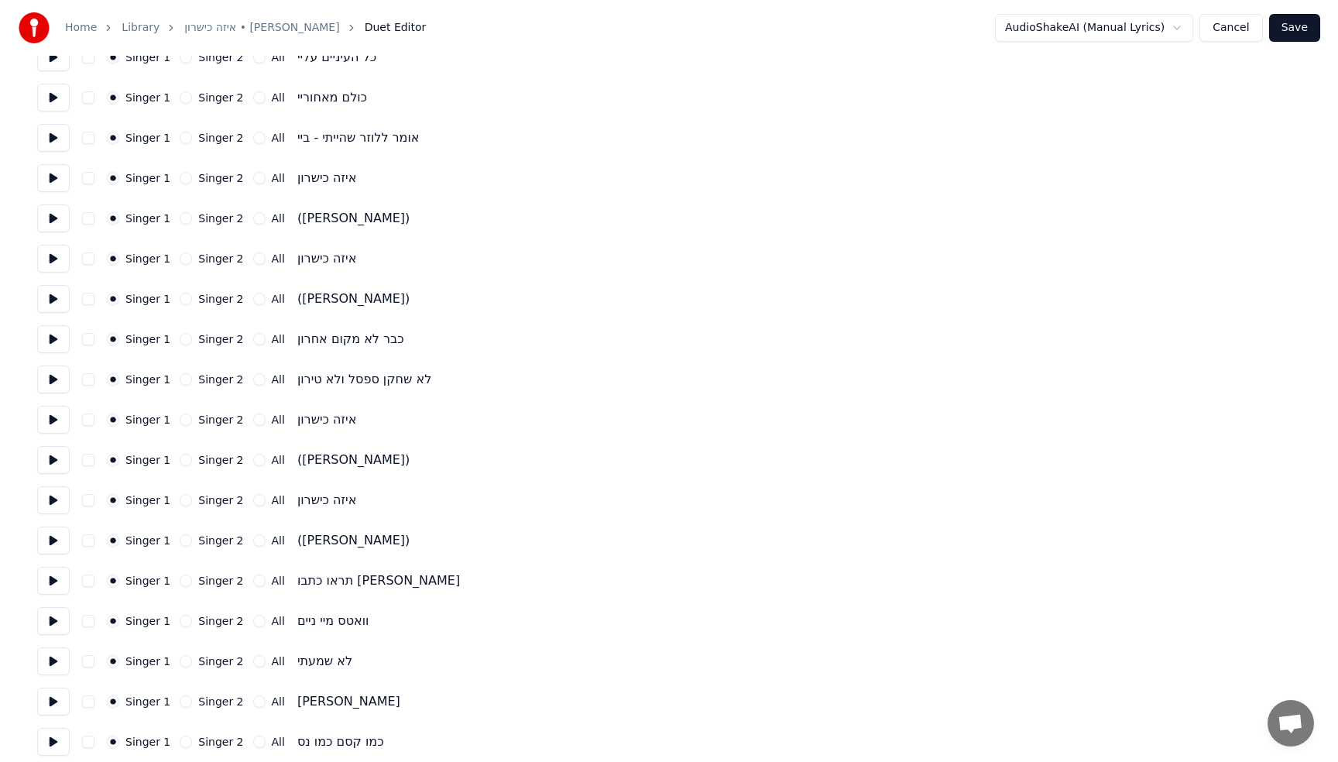
scroll to position [0, 0]
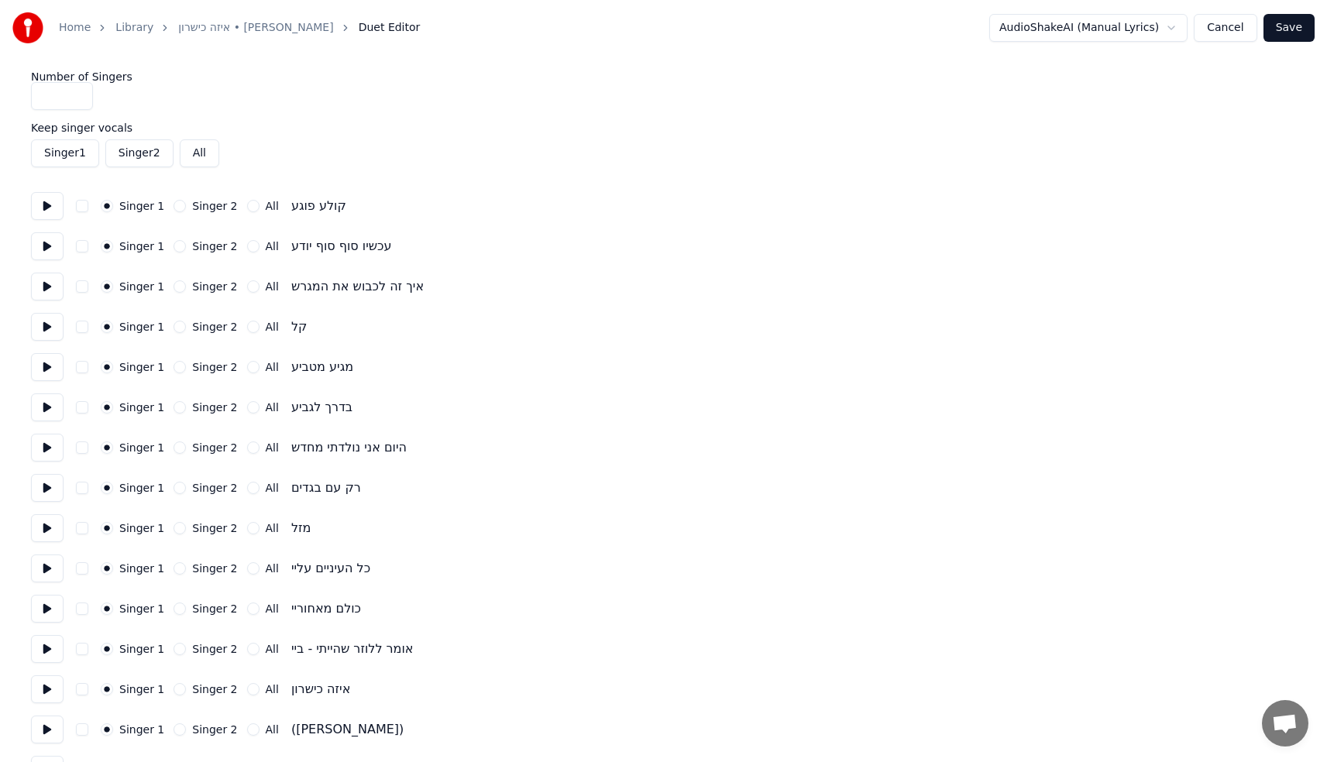
click at [1300, 21] on button "Save" at bounding box center [1288, 28] width 51 height 28
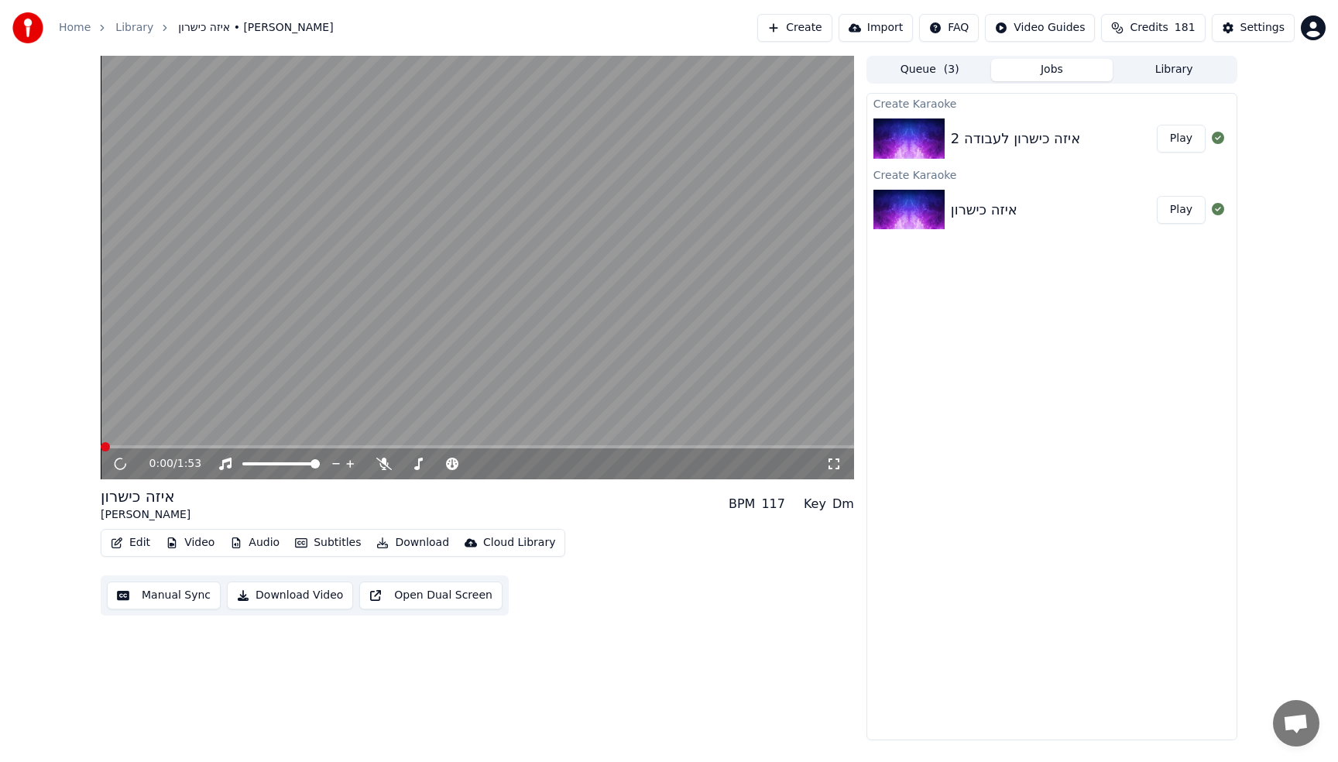
click at [484, 311] on video at bounding box center [478, 268] width 754 height 424
click at [303, 406] on video at bounding box center [478, 268] width 754 height 424
click at [249, 450] on div "0:00 / 1:53" at bounding box center [478, 463] width 754 height 31
click at [260, 446] on span at bounding box center [478, 446] width 754 height 3
drag, startPoint x: 372, startPoint y: 451, endPoint x: 381, endPoint y: 452, distance: 8.6
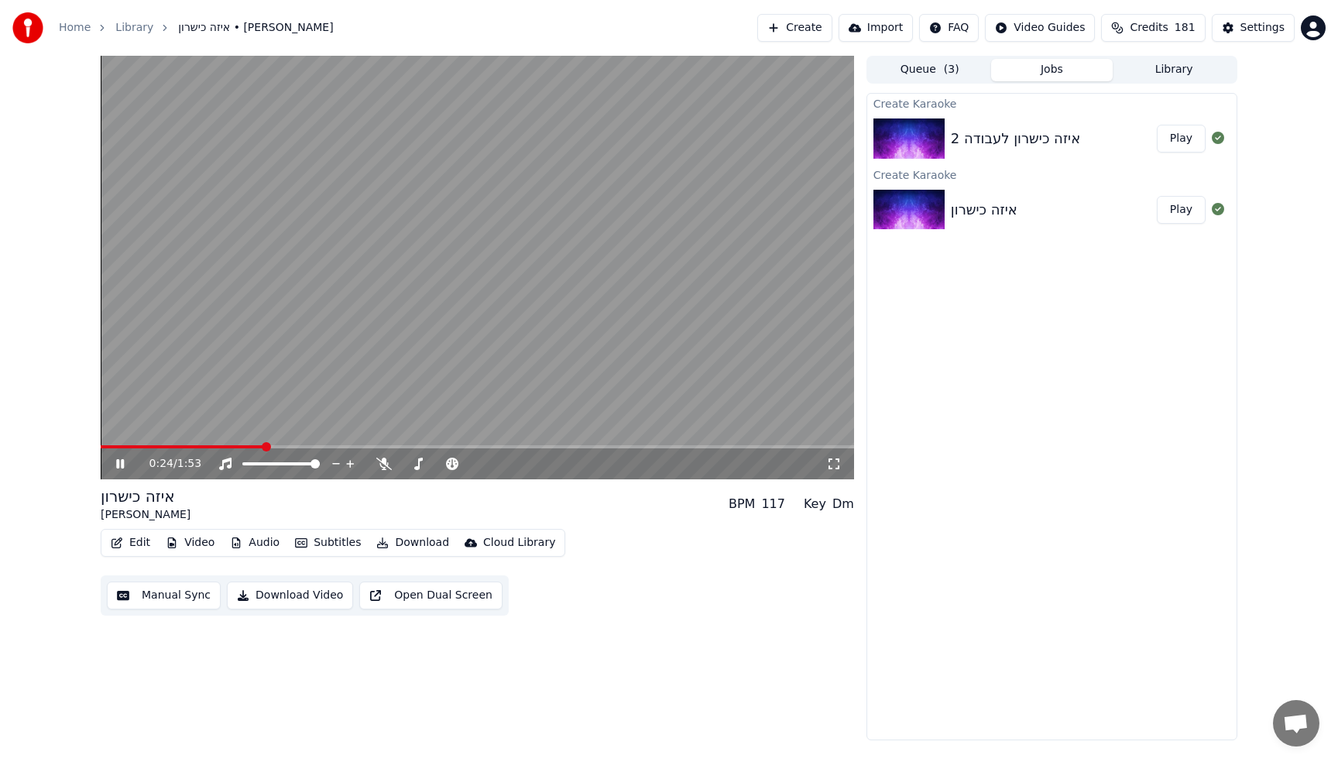
click at [372, 451] on div "0:24 / 1:53" at bounding box center [478, 463] width 754 height 31
click at [400, 447] on span at bounding box center [478, 446] width 754 height 3
click at [383, 460] on icon at bounding box center [383, 464] width 15 height 12
click at [383, 465] on icon at bounding box center [383, 464] width 9 height 12
click at [558, 289] on video at bounding box center [478, 268] width 754 height 424
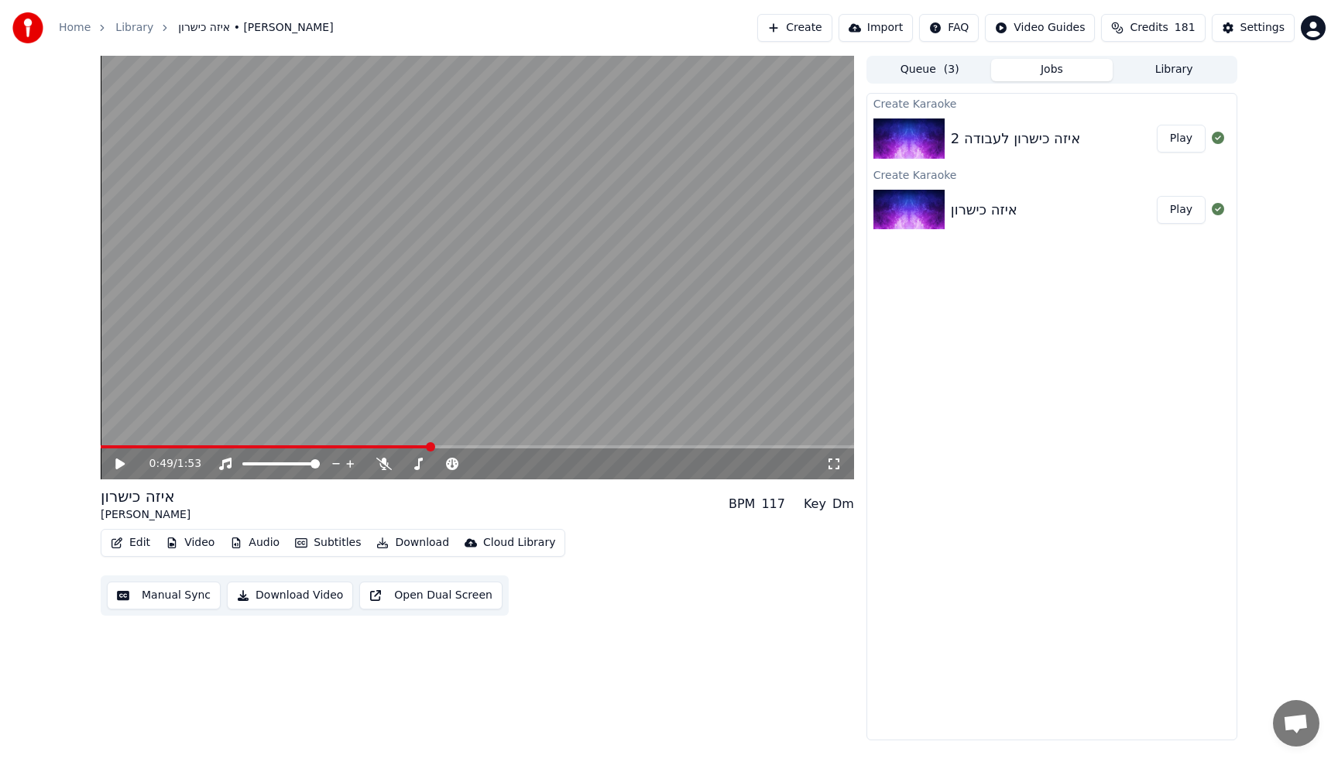
click at [939, 118] on img at bounding box center [909, 138] width 71 height 40
click at [414, 542] on button "Download" at bounding box center [412, 543] width 85 height 22
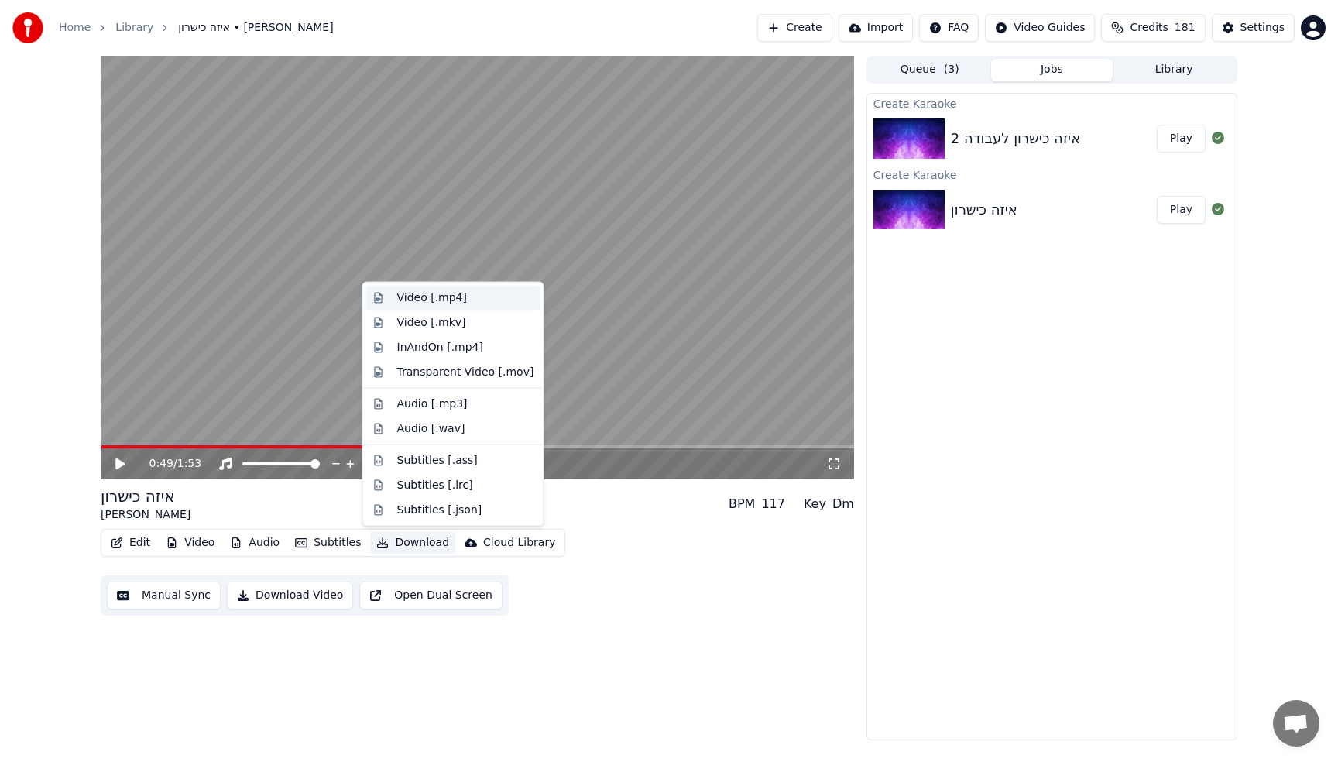
click at [445, 290] on div "Video [.mp4]" at bounding box center [432, 297] width 70 height 15
